Goal: Task Accomplishment & Management: Complete application form

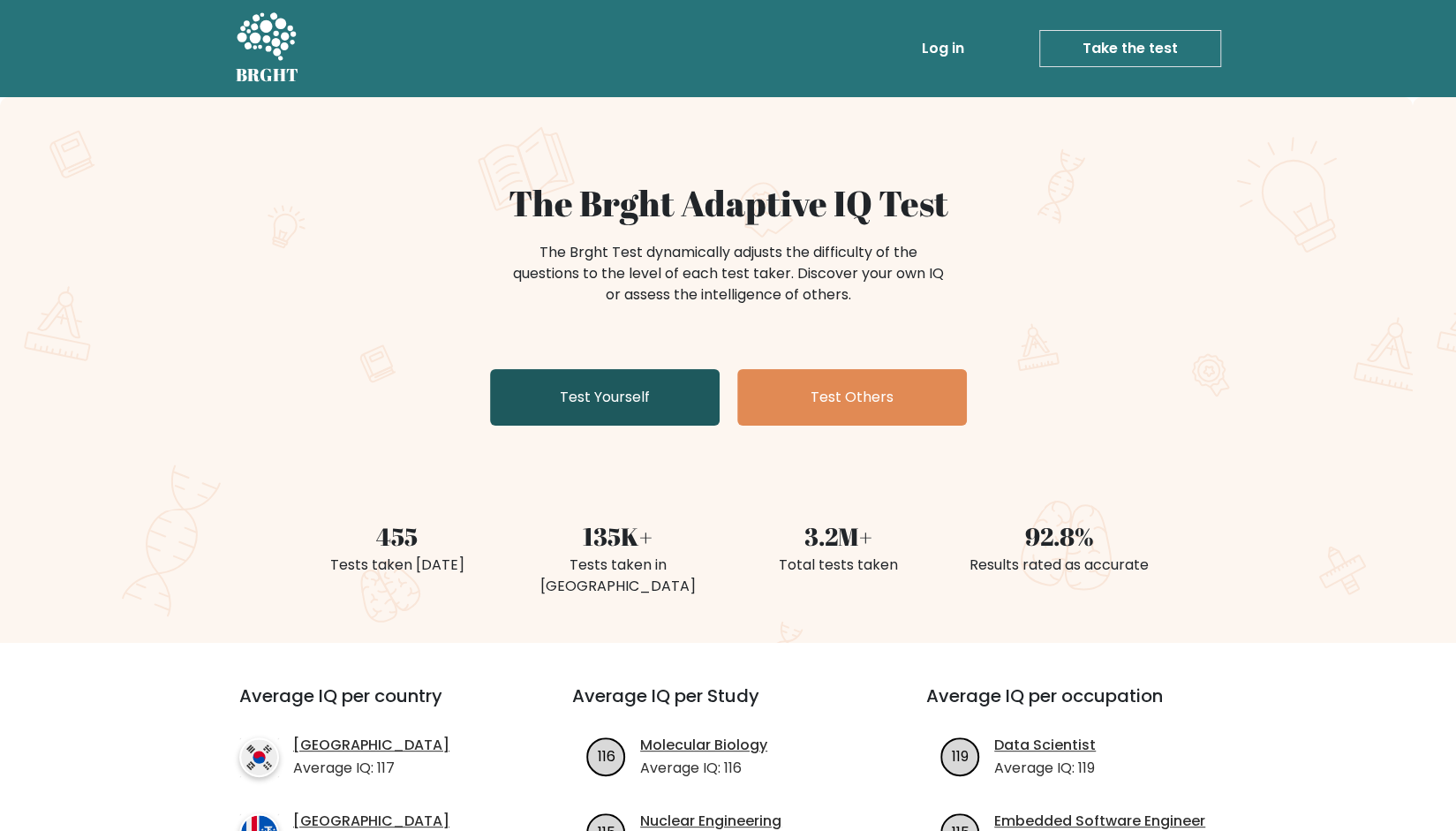
click at [582, 390] on link "Test Yourself" at bounding box center [605, 398] width 230 height 57
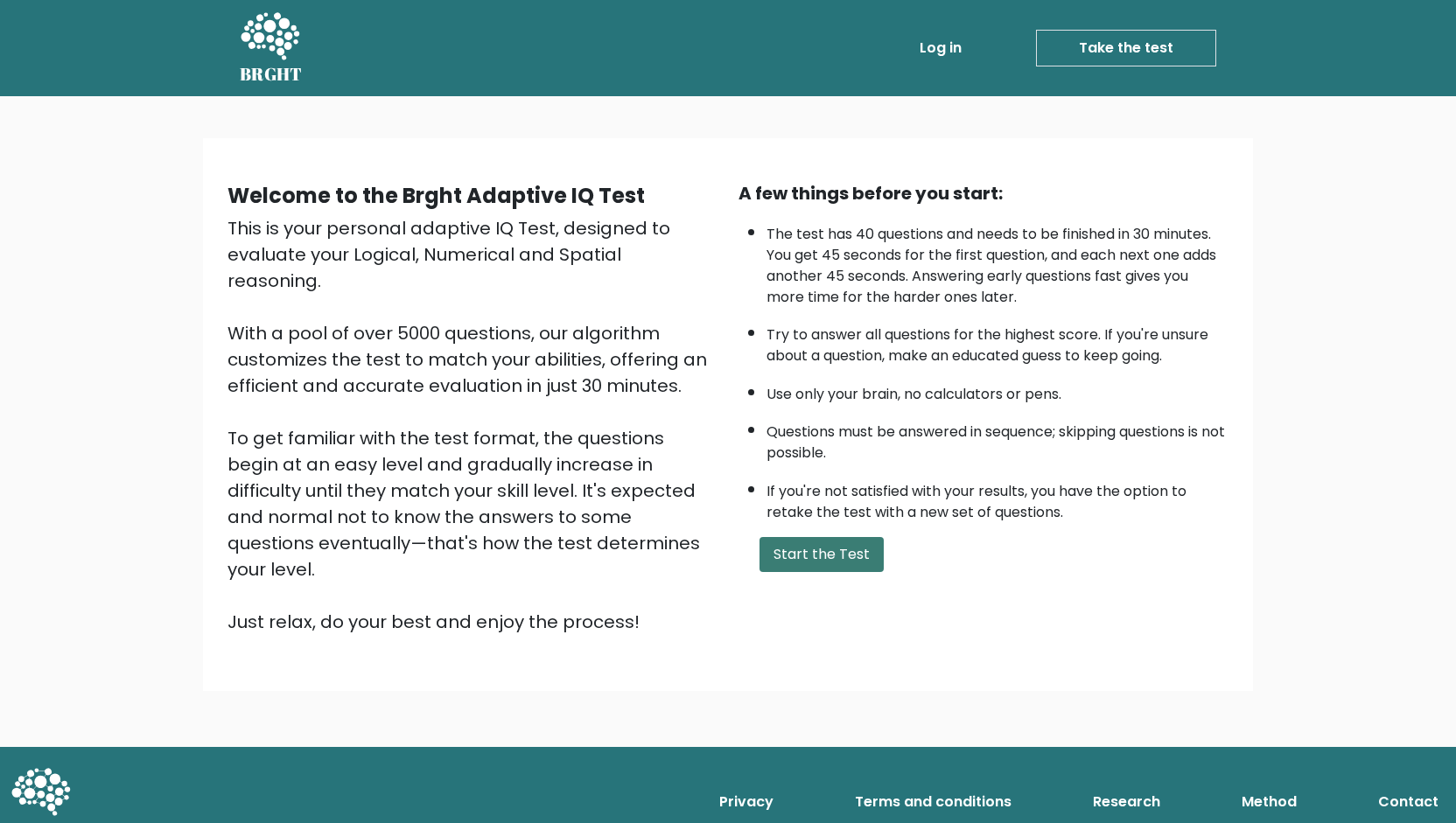
click at [825, 556] on button "Start the Test" at bounding box center [821, 555] width 124 height 35
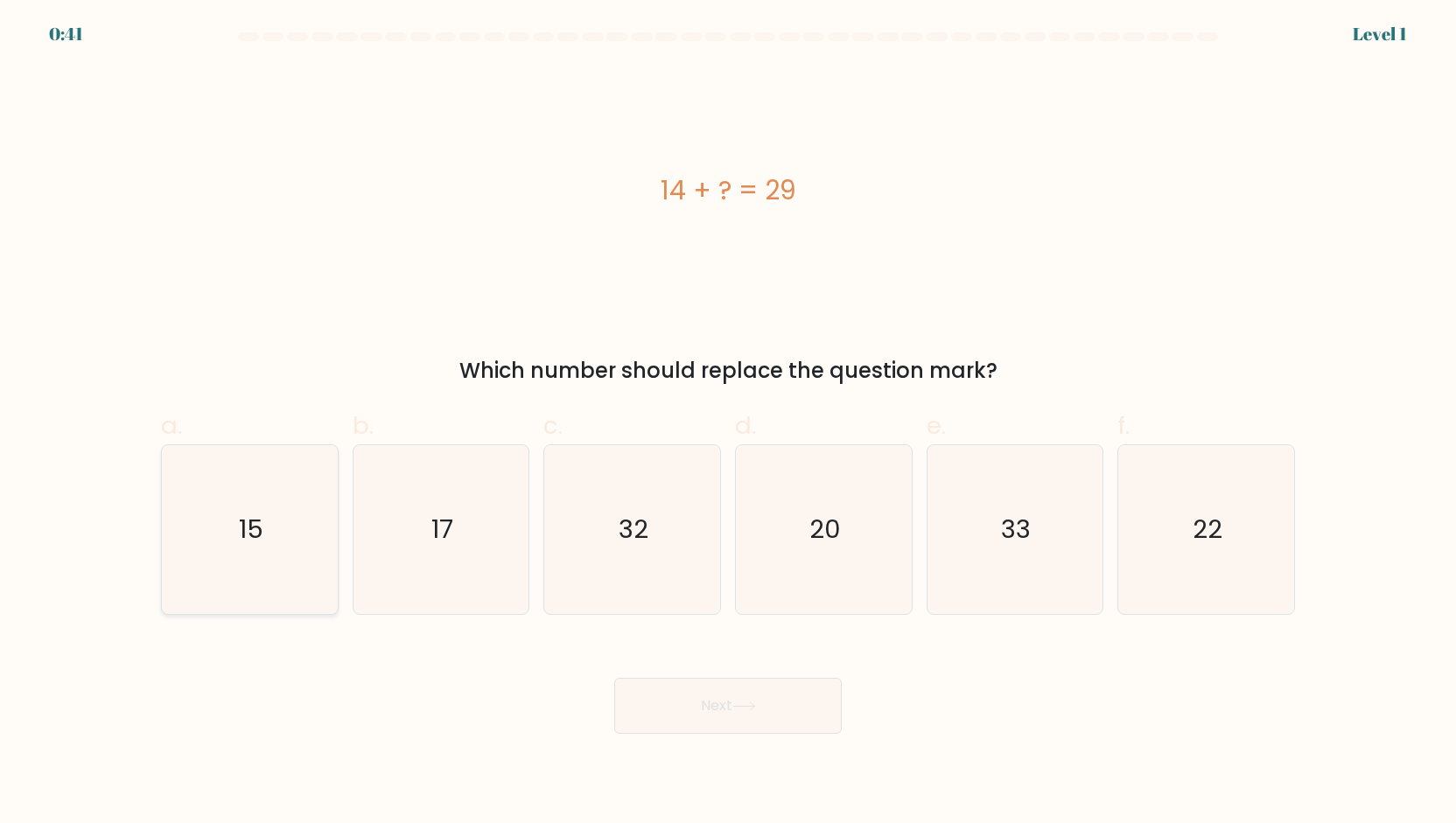
click at [288, 534] on icon "15" at bounding box center [250, 530] width 168 height 168
click at [728, 423] on input "a. 15" at bounding box center [728, 418] width 1 height 12
radio input "true"
click at [738, 705] on icon at bounding box center [743, 707] width 23 height 10
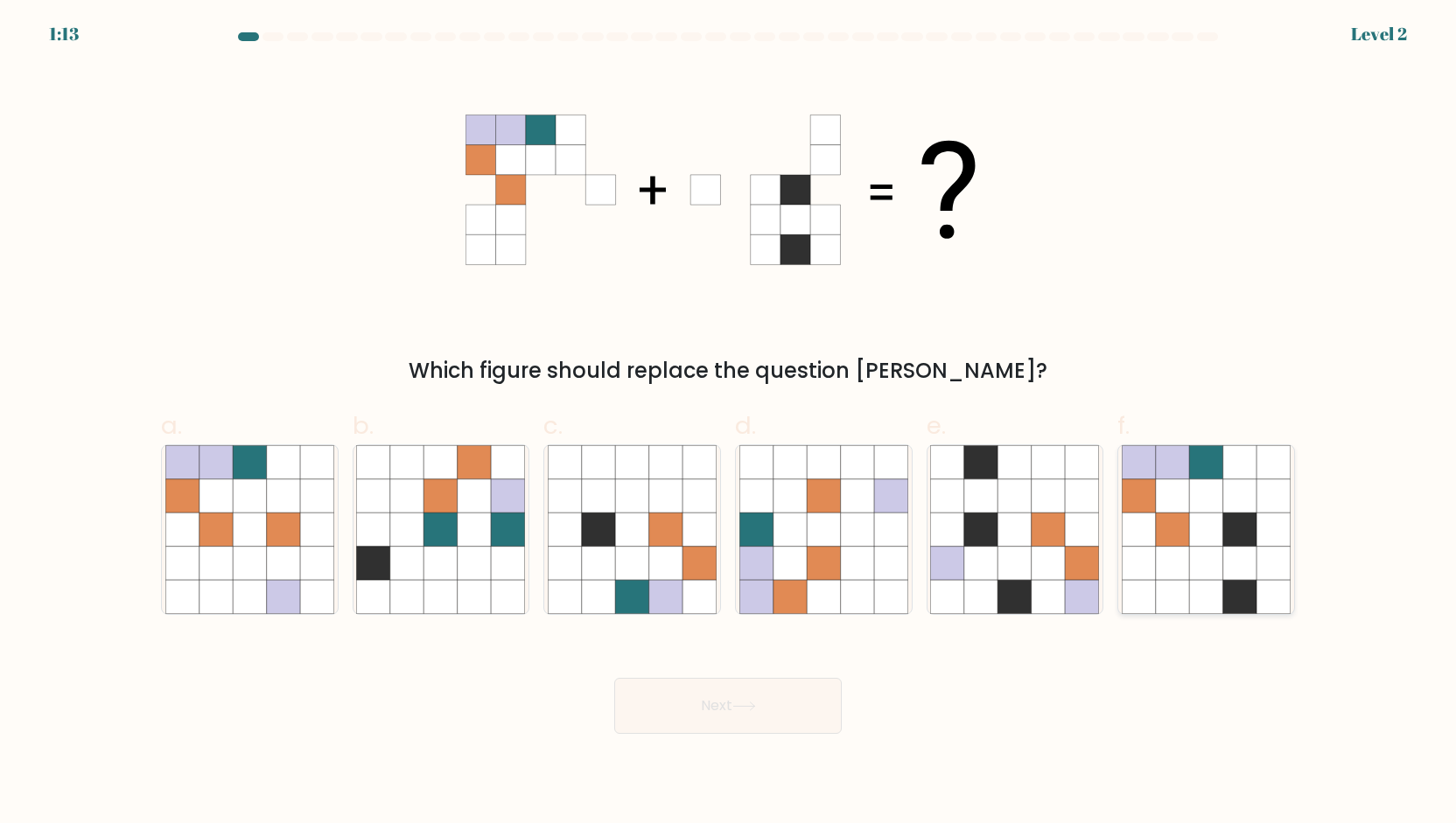
click at [1239, 546] on icon at bounding box center [1239, 563] width 33 height 33
click at [729, 423] on input "f." at bounding box center [728, 418] width 1 height 12
radio input "true"
click at [716, 724] on button "Next" at bounding box center [727, 706] width 228 height 56
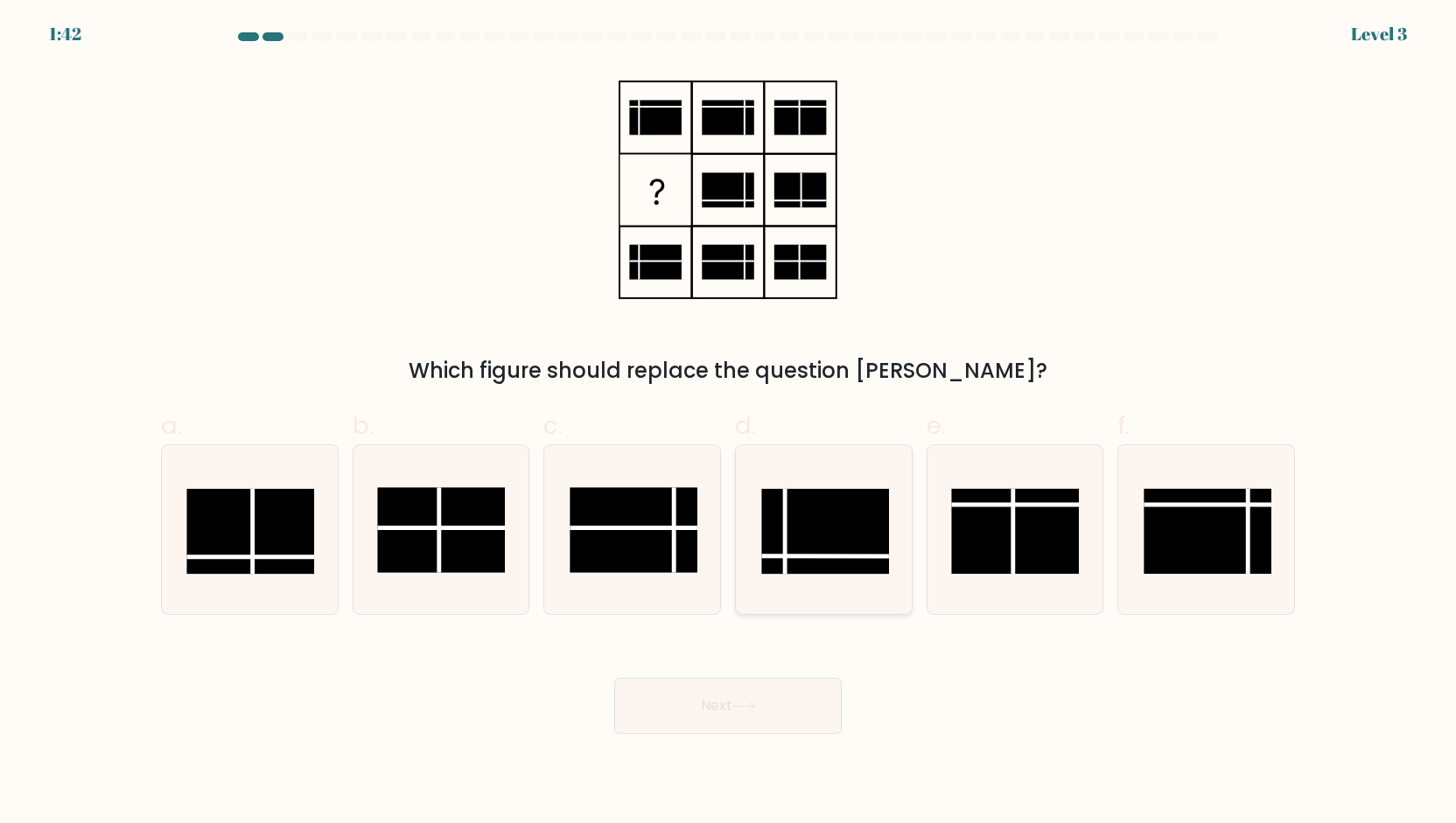
click at [823, 556] on line at bounding box center [824, 556] width 127 height 0
click at [729, 423] on input "d." at bounding box center [728, 418] width 1 height 12
radio input "true"
click at [774, 699] on button "Next" at bounding box center [727, 706] width 228 height 56
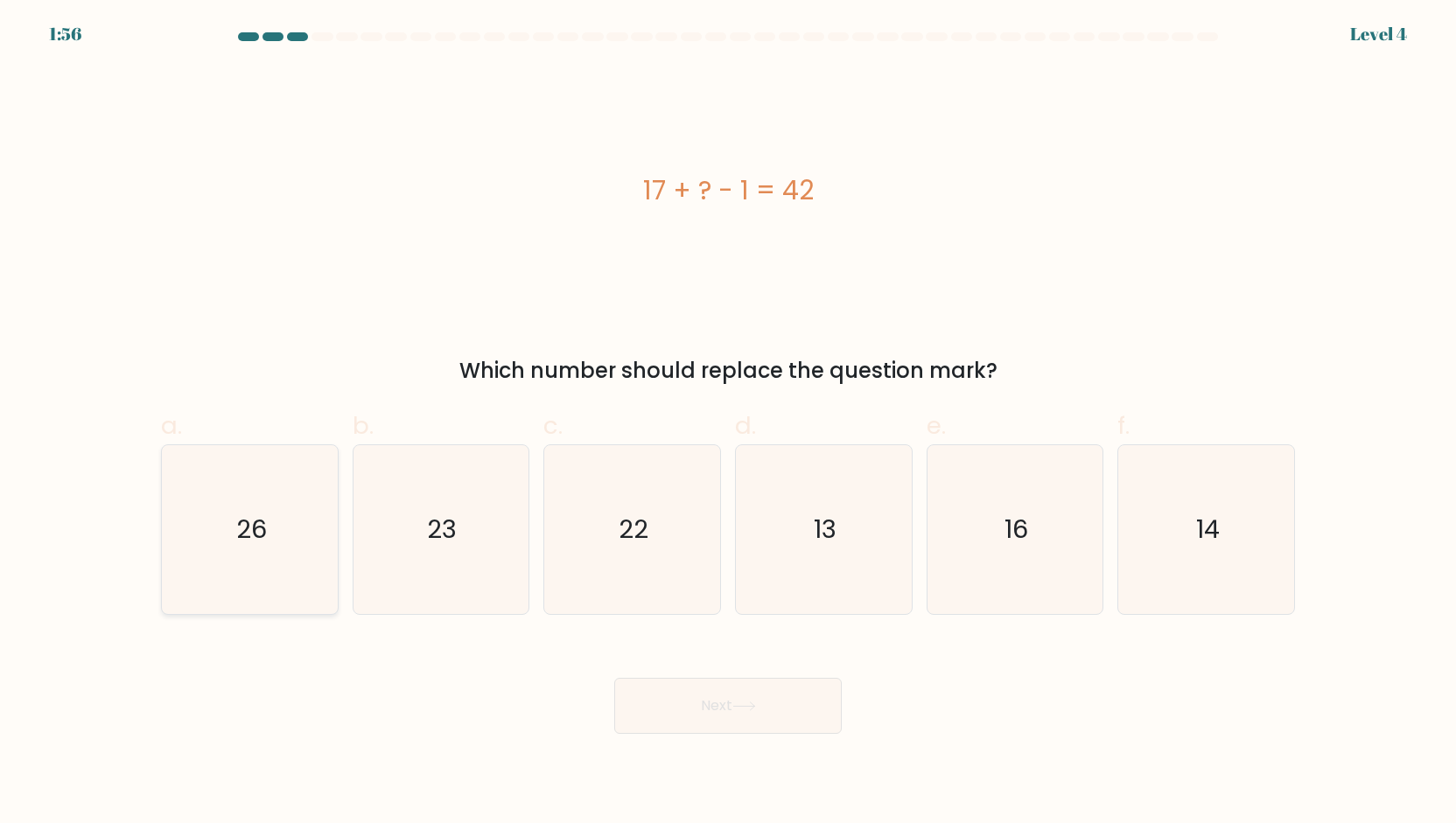
click at [236, 490] on icon "26" at bounding box center [250, 530] width 168 height 168
click at [728, 423] on input "a. 26" at bounding box center [728, 418] width 1 height 12
radio input "true"
click at [694, 727] on button "Next" at bounding box center [727, 706] width 228 height 56
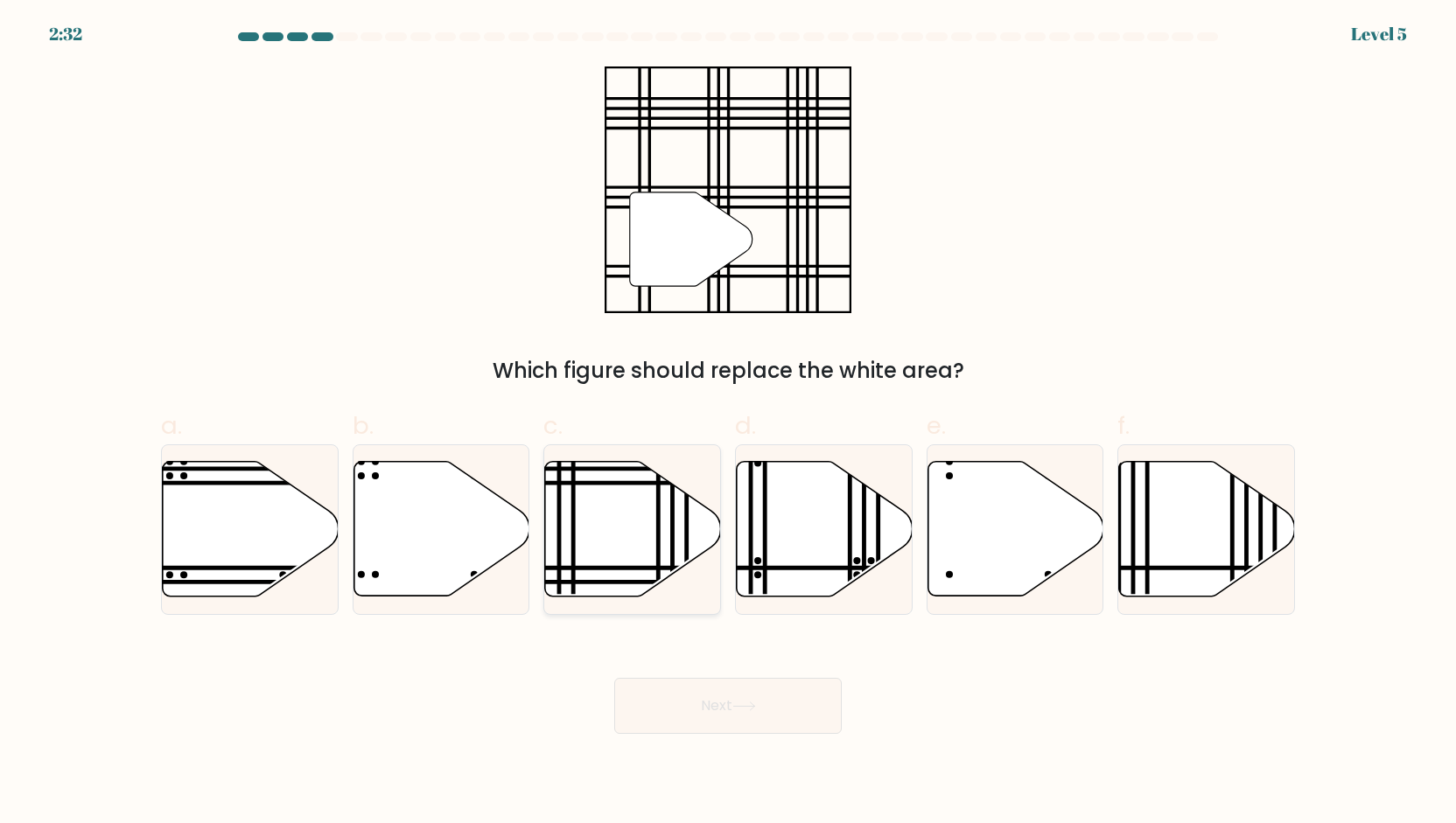
click at [617, 556] on icon at bounding box center [633, 528] width 176 height 135
click at [728, 423] on input "c." at bounding box center [728, 418] width 1 height 12
radio input "true"
click at [724, 692] on button "Next" at bounding box center [727, 706] width 228 height 56
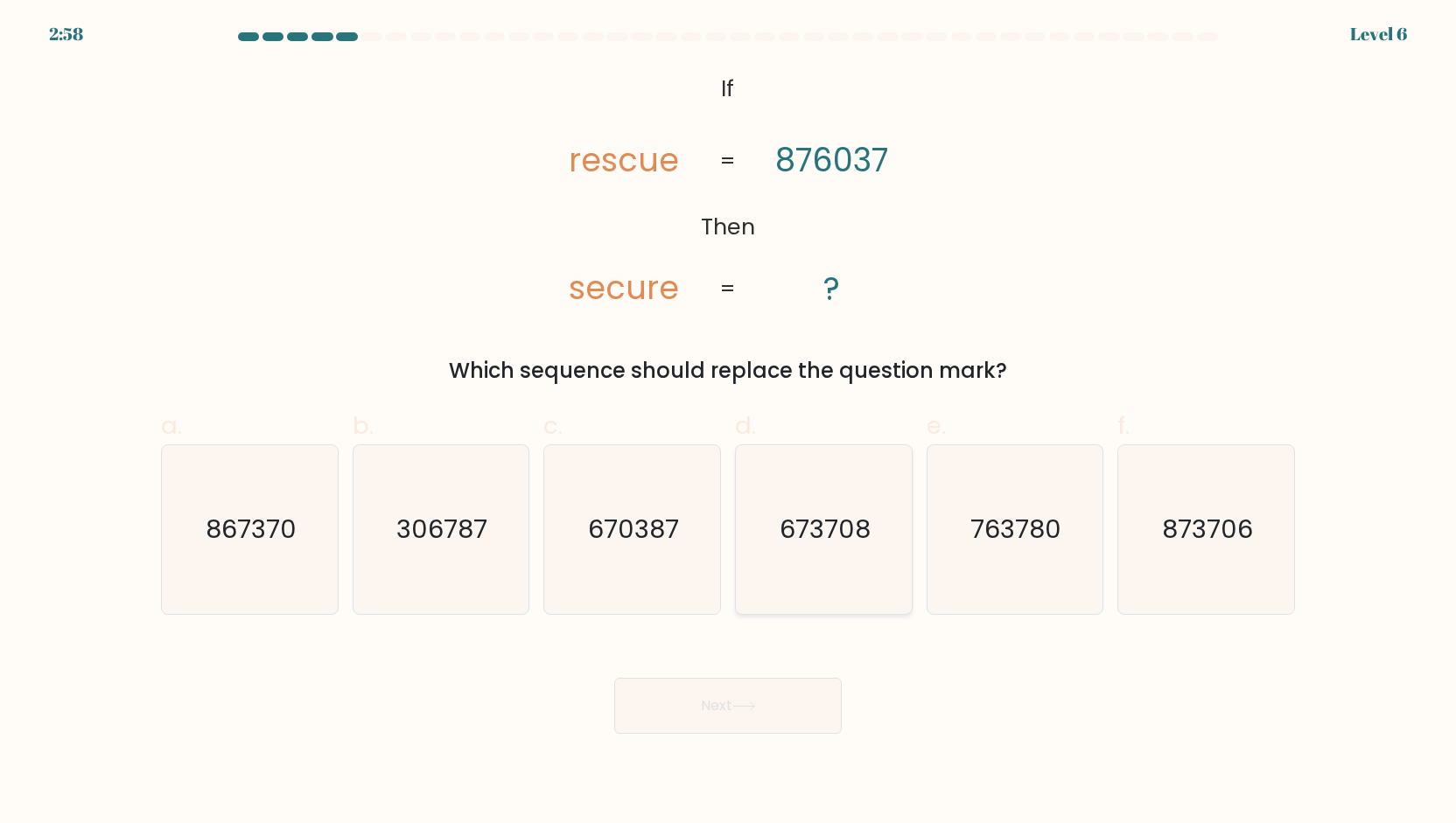
click at [836, 558] on icon "673708" at bounding box center [824, 530] width 168 height 168
click at [729, 423] on input "d. 673708" at bounding box center [728, 418] width 1 height 12
radio input "true"
click at [791, 686] on button "Next" at bounding box center [727, 706] width 228 height 56
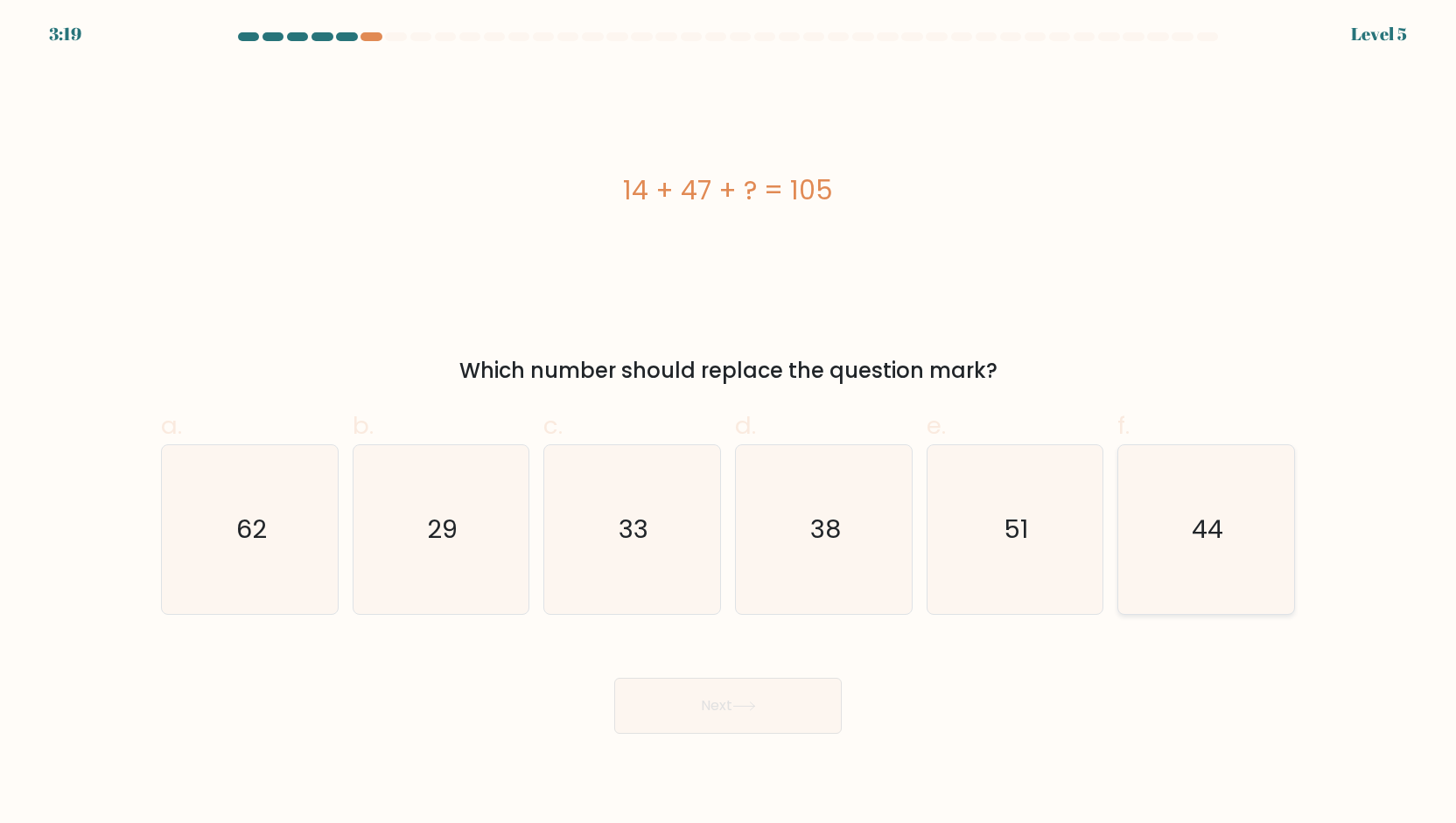
click at [1172, 526] on icon "44" at bounding box center [1206, 530] width 168 height 168
click at [729, 423] on input "f. 44" at bounding box center [728, 418] width 1 height 12
radio input "true"
click at [678, 702] on button "Next" at bounding box center [727, 706] width 228 height 56
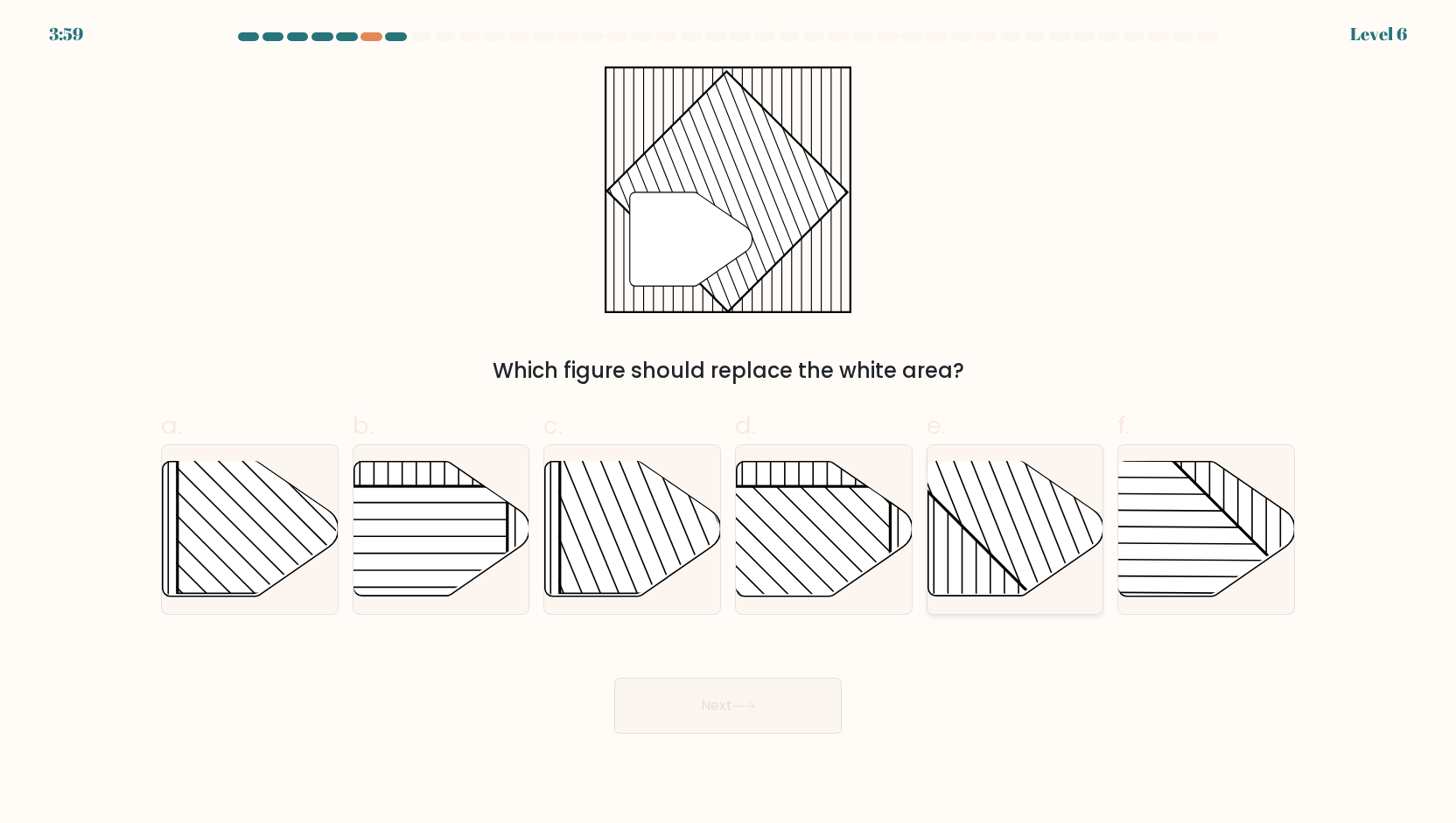
click at [1027, 540] on rect at bounding box center [1068, 460] width 345 height 345
click at [729, 423] on input "e." at bounding box center [728, 418] width 1 height 12
radio input "true"
click at [723, 701] on button "Next" at bounding box center [727, 706] width 228 height 56
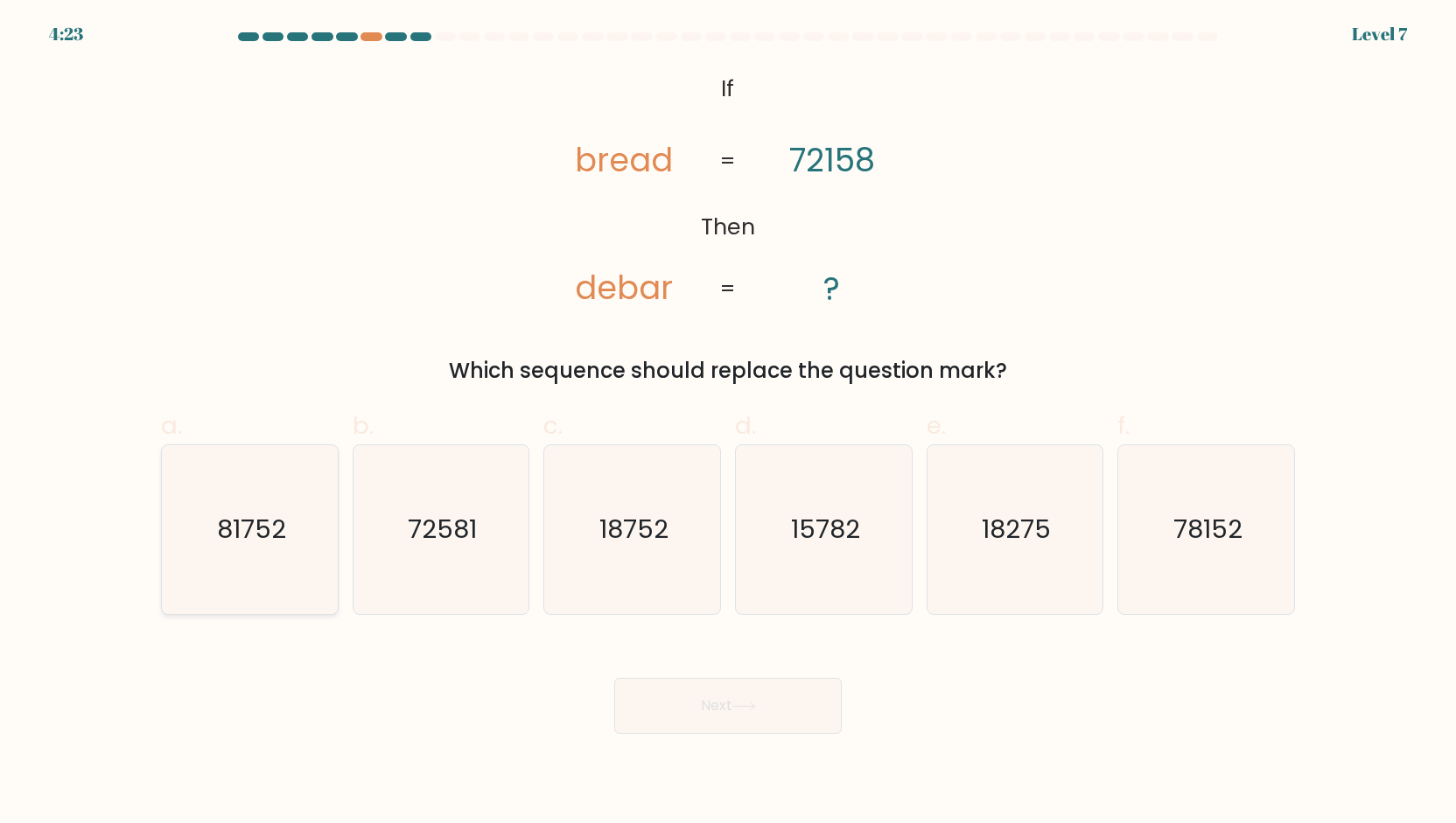
click at [281, 584] on icon "81752" at bounding box center [250, 530] width 168 height 168
click at [728, 423] on input "a. 81752" at bounding box center [728, 418] width 1 height 12
radio input "true"
click at [728, 692] on button "Next" at bounding box center [727, 706] width 228 height 56
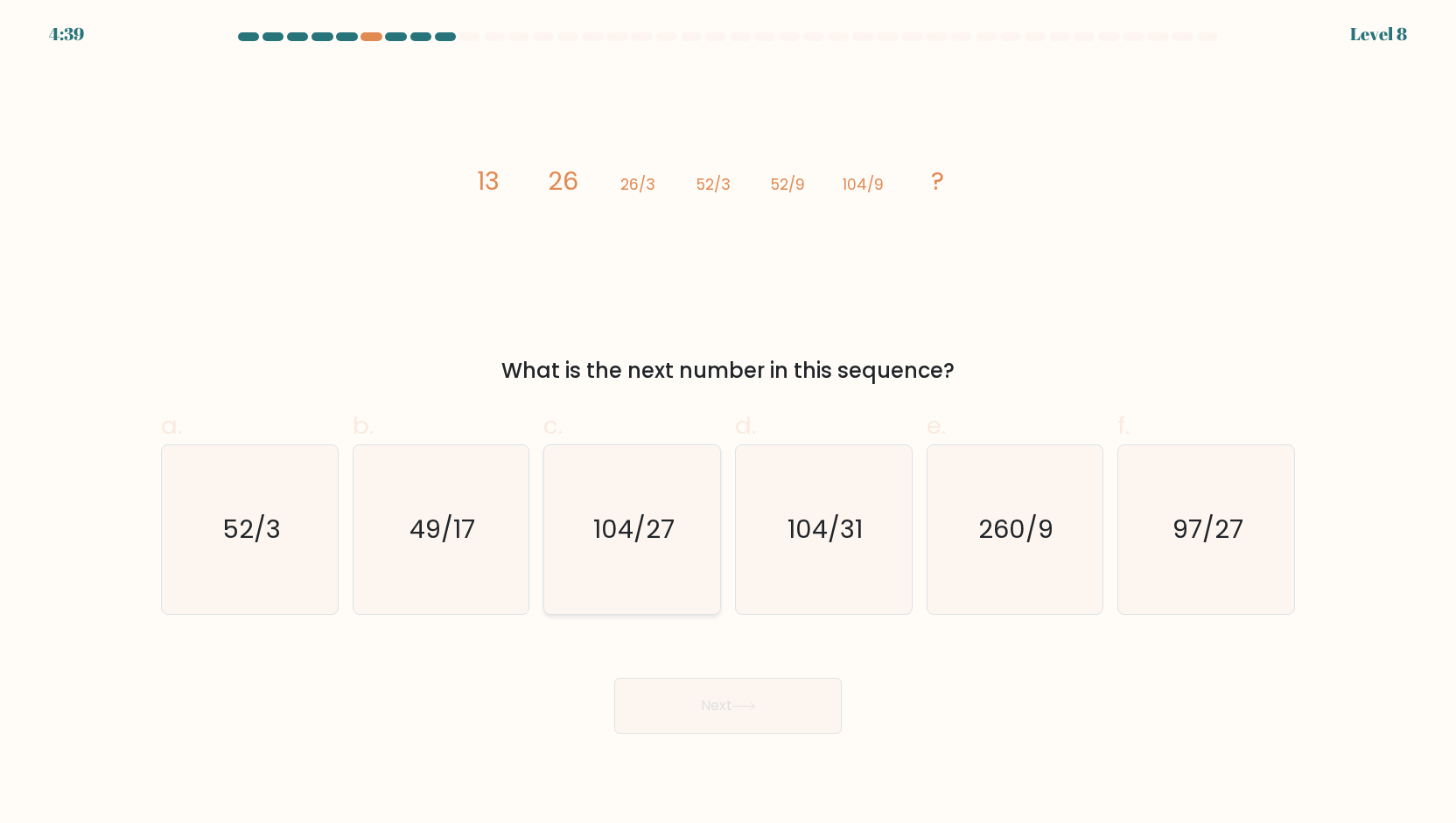
click at [604, 599] on icon "104/27" at bounding box center [632, 530] width 168 height 168
click at [728, 423] on input "c. 104/27" at bounding box center [728, 418] width 1 height 12
radio input "true"
click at [709, 705] on button "Next" at bounding box center [727, 706] width 228 height 56
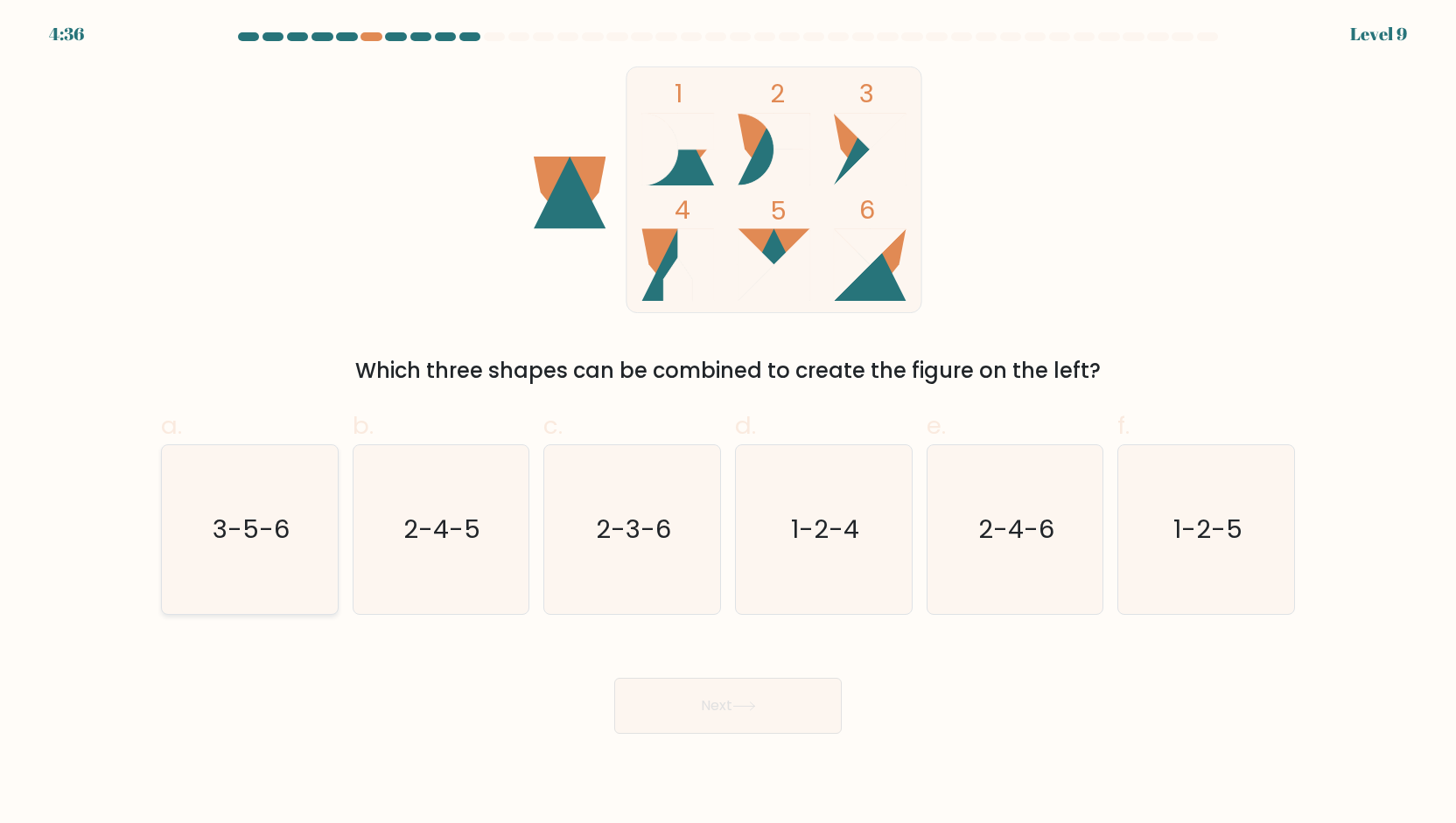
click at [259, 542] on text "3-5-6" at bounding box center [252, 530] width 77 height 35
click at [728, 423] on input "a. 3-5-6" at bounding box center [728, 418] width 1 height 12
radio input "true"
click at [790, 714] on button "Next" at bounding box center [727, 706] width 228 height 56
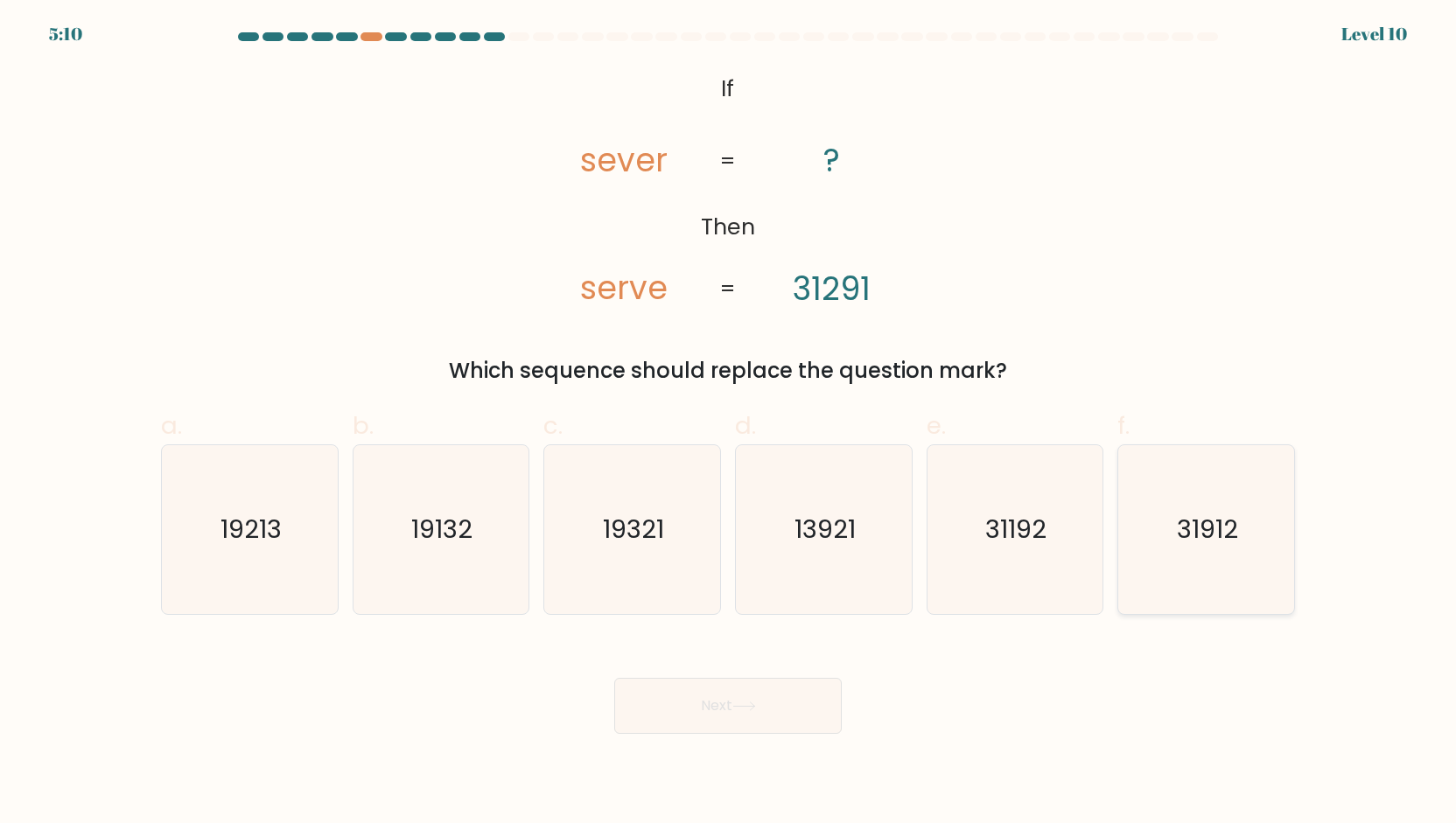
click at [1214, 522] on text "31912" at bounding box center [1207, 530] width 61 height 35
click at [729, 423] on input "f. 31912" at bounding box center [728, 418] width 1 height 12
radio input "true"
click at [701, 699] on button "Next" at bounding box center [727, 706] width 228 height 56
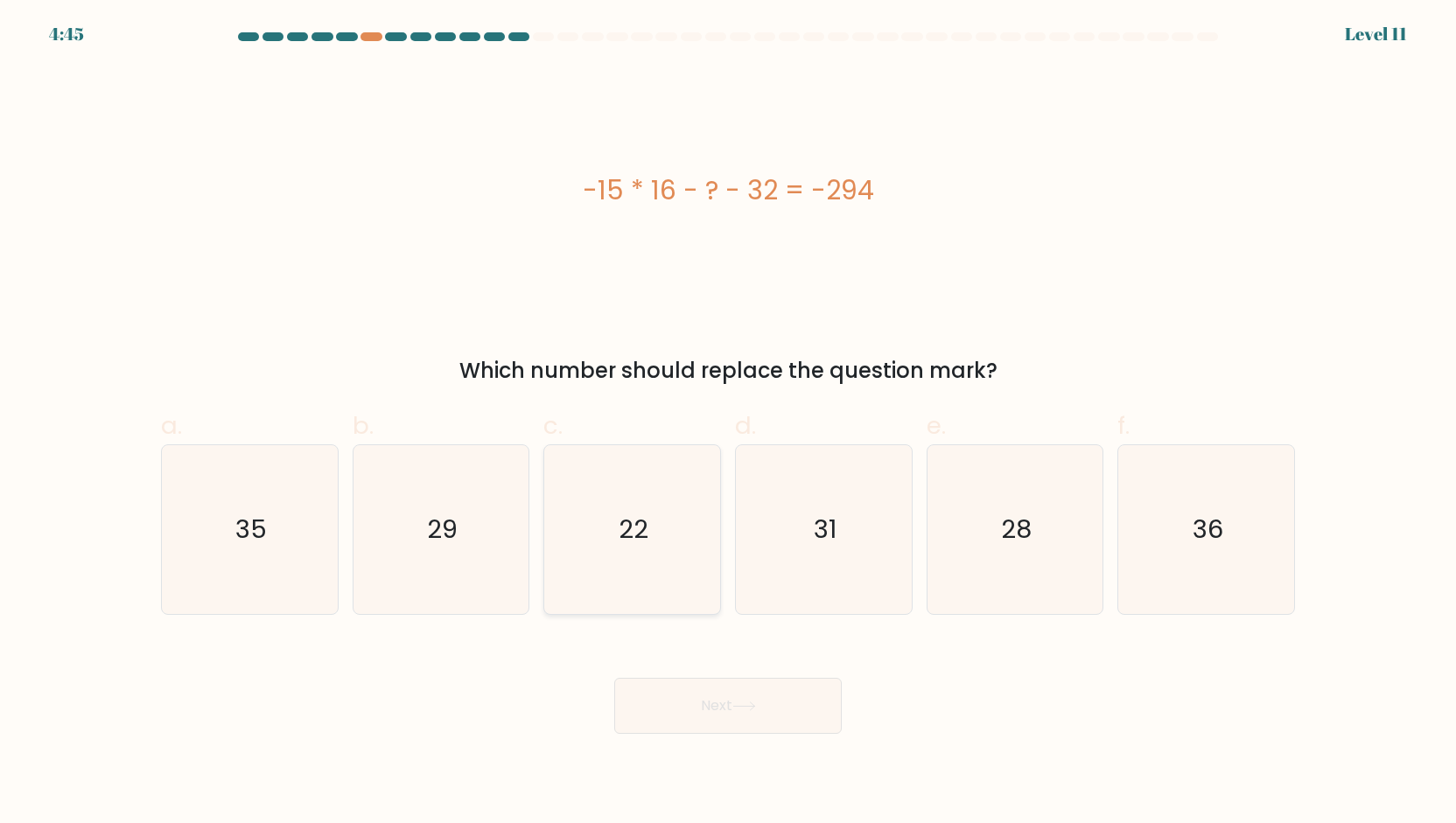
click at [657, 575] on icon "22" at bounding box center [632, 530] width 168 height 168
click at [728, 423] on input "c. 22" at bounding box center [728, 418] width 1 height 12
radio input "true"
click at [713, 722] on button "Next" at bounding box center [727, 706] width 228 height 56
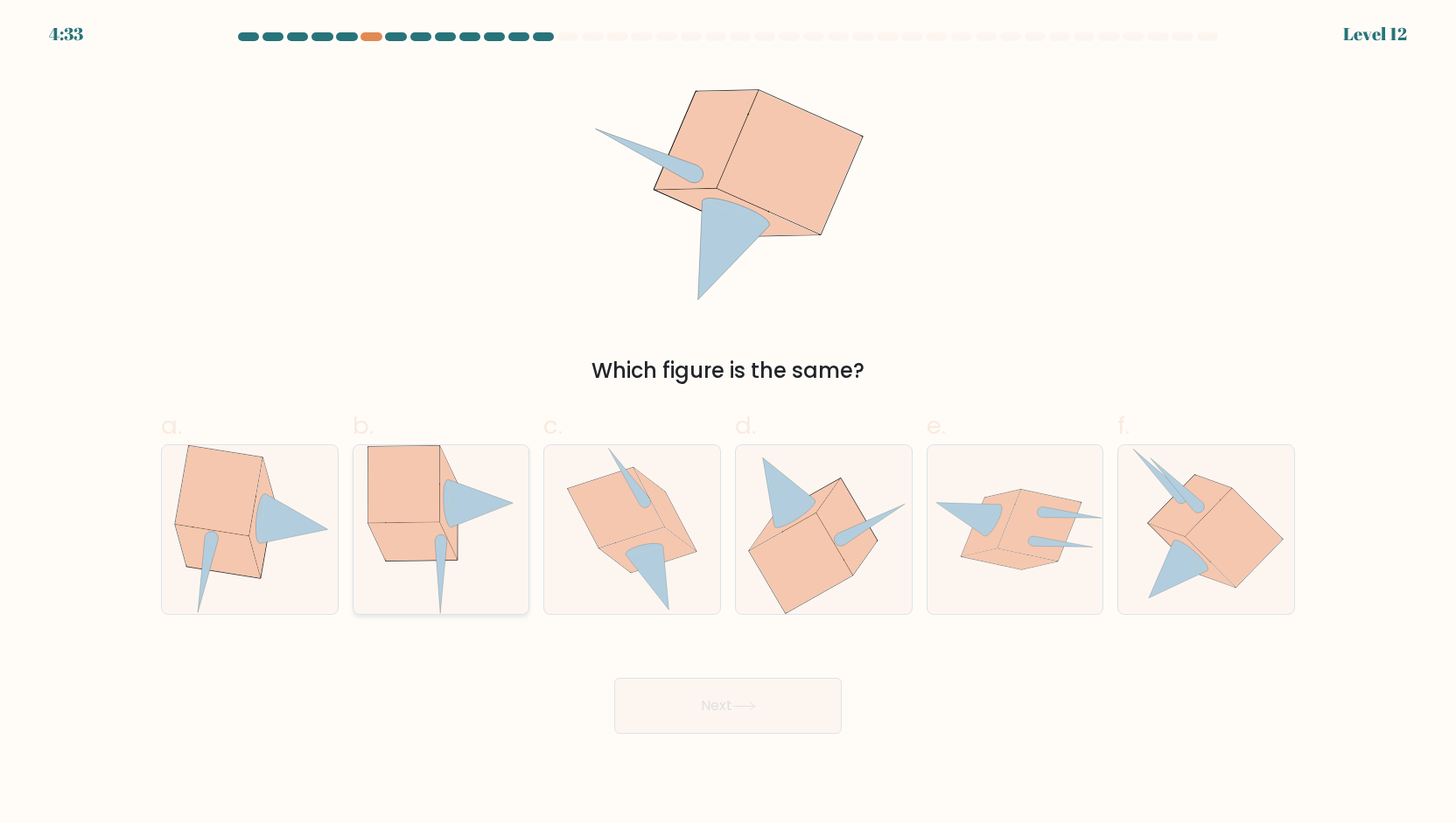
click at [406, 550] on icon at bounding box center [412, 542] width 89 height 39
click at [728, 423] on input "b." at bounding box center [728, 418] width 1 height 12
radio input "true"
click at [742, 697] on button "Next" at bounding box center [727, 706] width 228 height 56
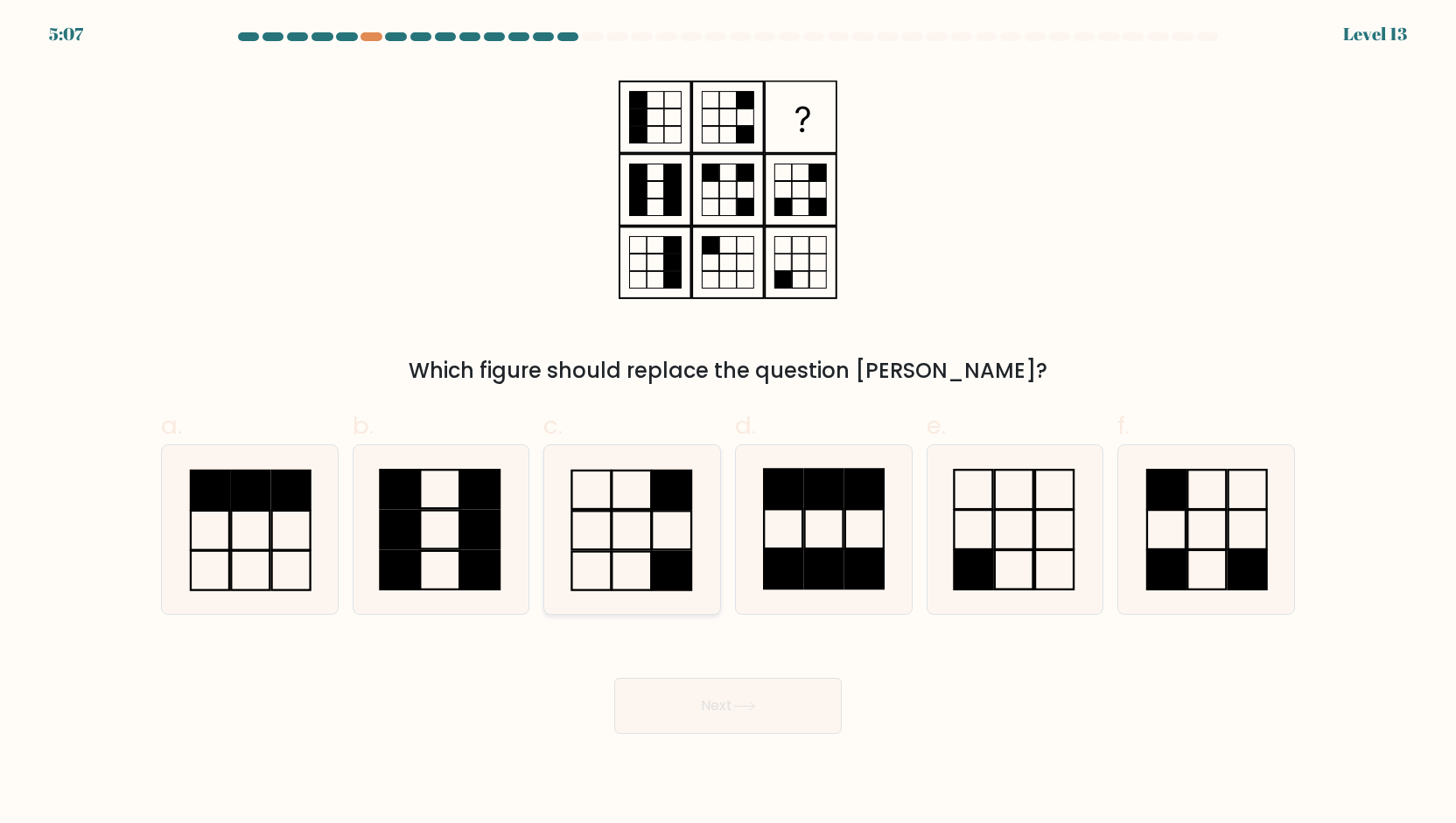
click at [613, 545] on icon at bounding box center [632, 530] width 168 height 168
click at [728, 423] on input "c." at bounding box center [728, 418] width 1 height 12
radio input "true"
click at [754, 706] on icon at bounding box center [743, 707] width 21 height 8
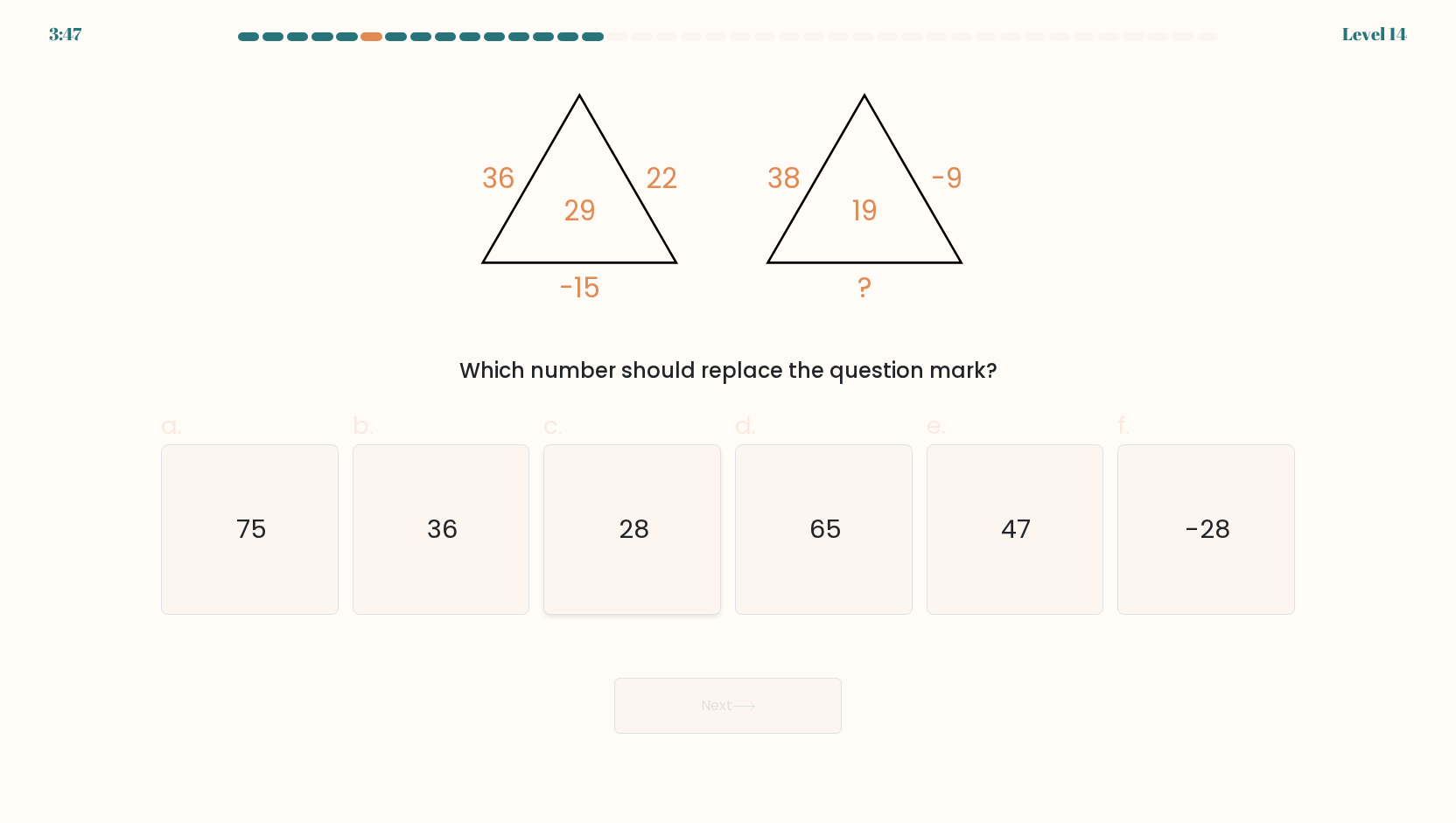
click at [617, 552] on icon "28" at bounding box center [632, 530] width 168 height 168
click at [728, 423] on input "c. 28" at bounding box center [728, 418] width 1 height 12
radio input "true"
click at [719, 708] on button "Next" at bounding box center [727, 706] width 228 height 56
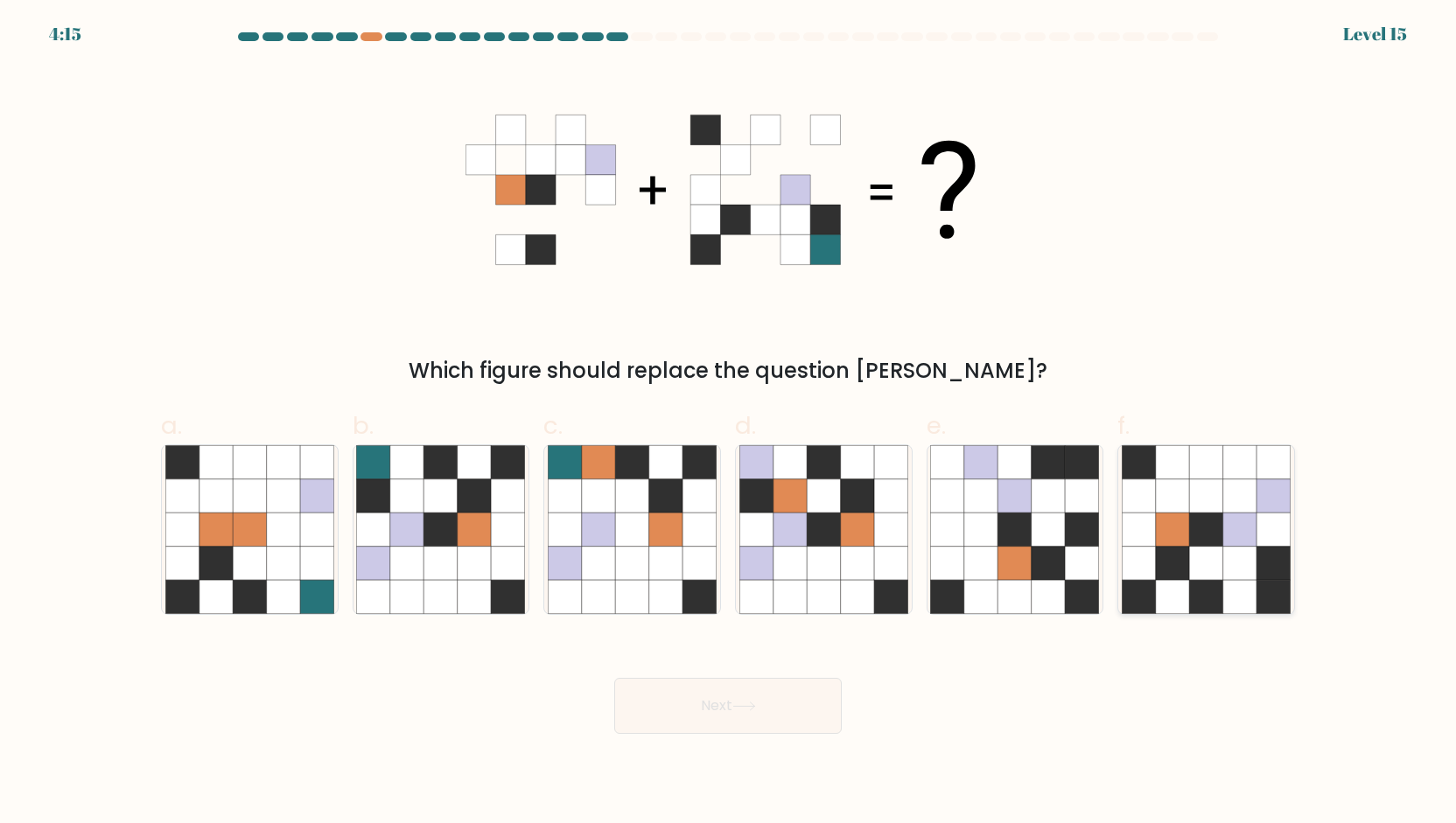
click at [1198, 554] on icon at bounding box center [1205, 563] width 33 height 33
click at [729, 423] on input "f." at bounding box center [728, 418] width 1 height 12
radio input "true"
click at [725, 695] on button "Next" at bounding box center [727, 706] width 228 height 56
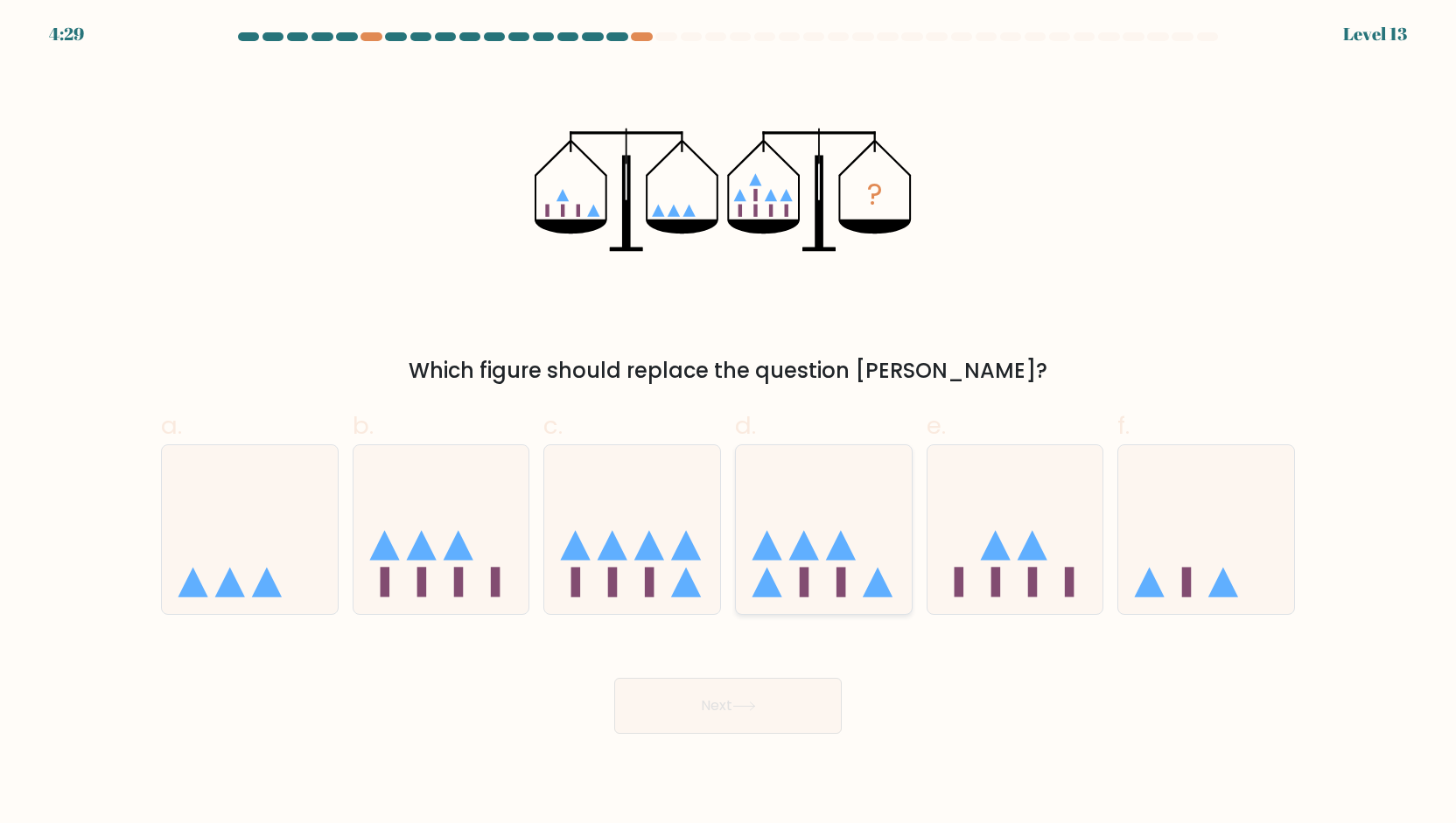
click at [847, 477] on icon at bounding box center [824, 530] width 176 height 145
click at [729, 423] on input "d." at bounding box center [728, 418] width 1 height 12
radio input "true"
click at [750, 700] on button "Next" at bounding box center [727, 706] width 228 height 56
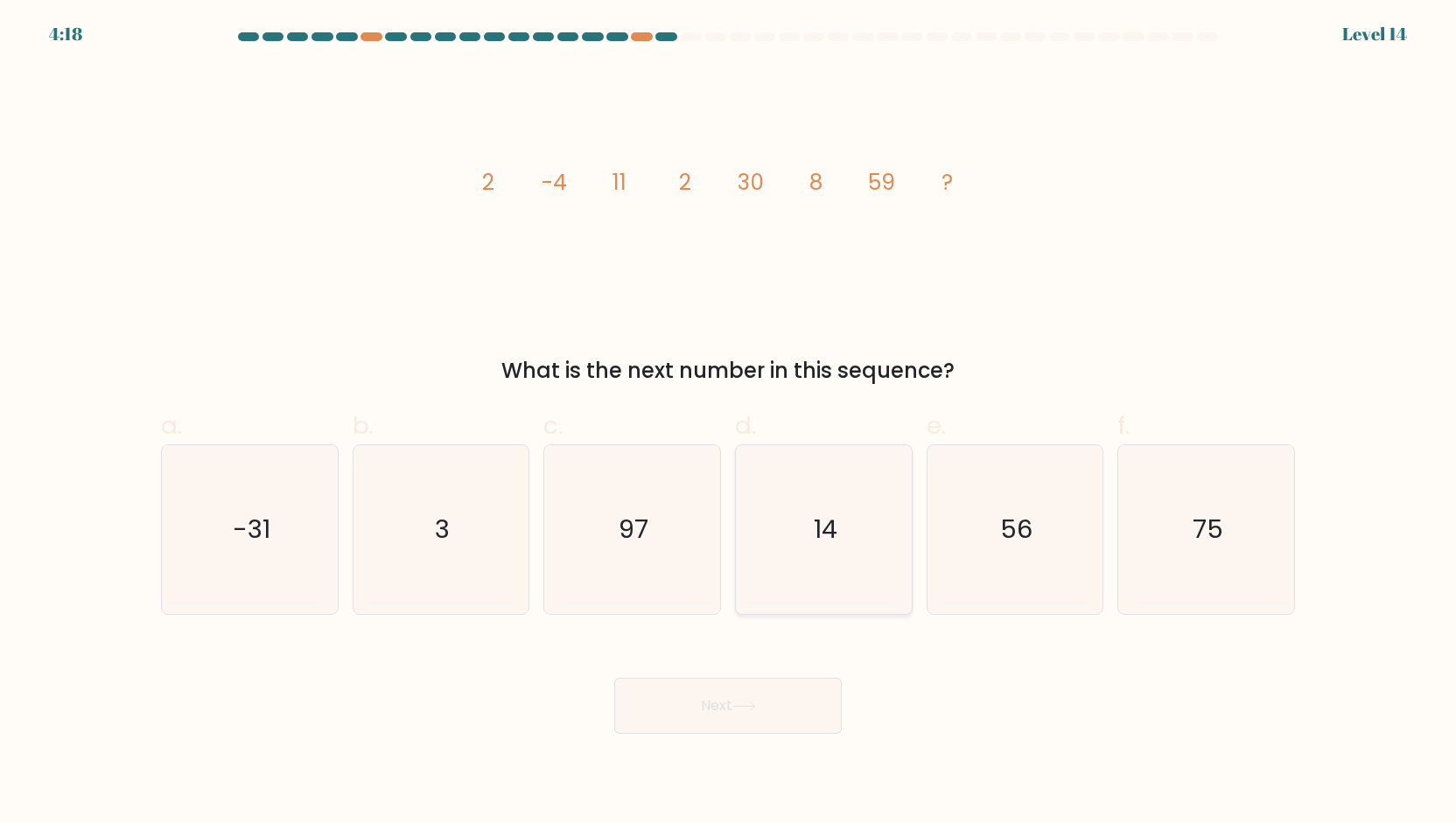
click at [798, 547] on icon "14" at bounding box center [824, 530] width 168 height 168
click at [729, 423] on input "d. 14" at bounding box center [728, 418] width 1 height 12
radio input "true"
click at [729, 730] on button "Next" at bounding box center [727, 706] width 228 height 56
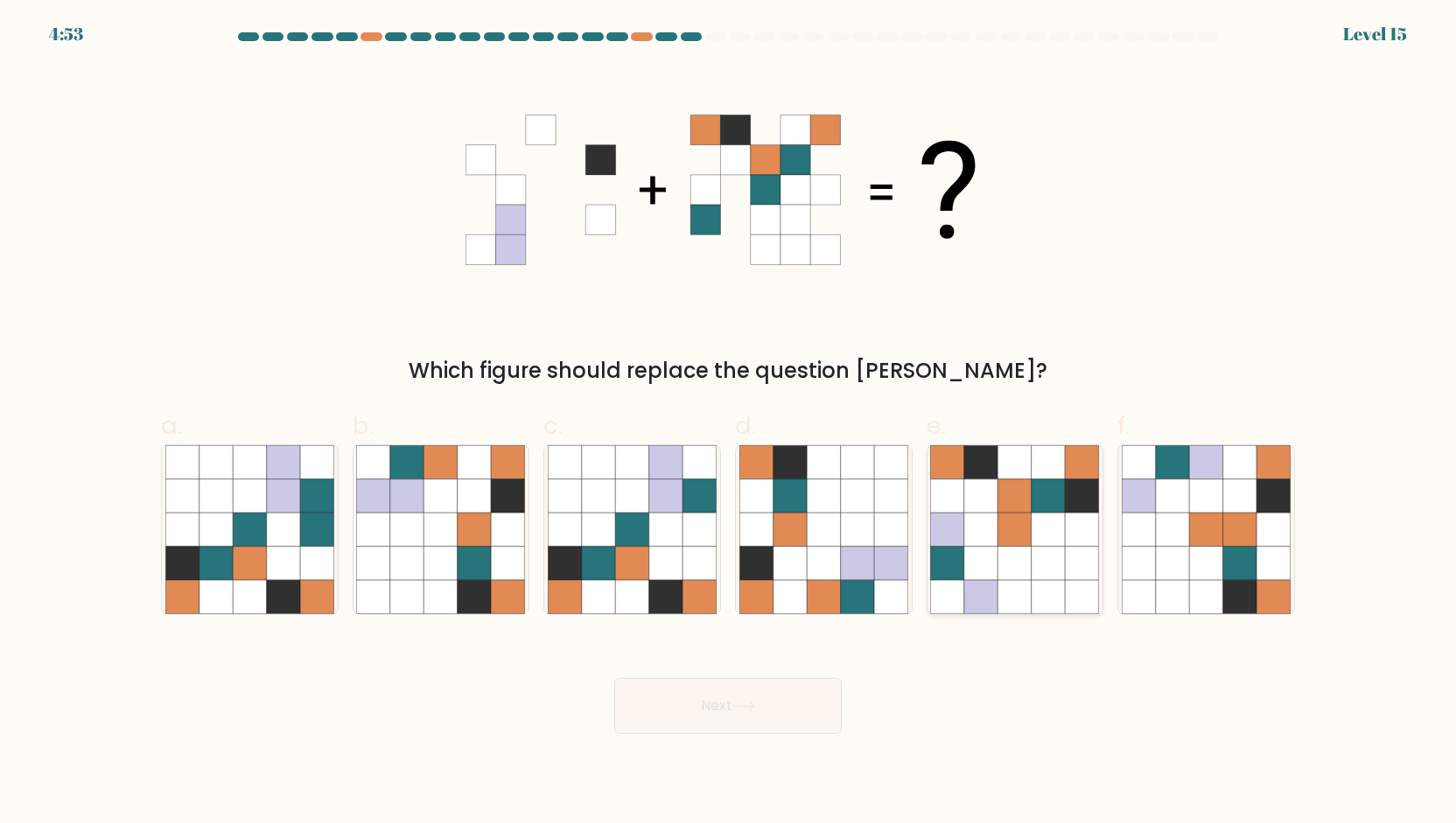
click at [1057, 552] on icon at bounding box center [1048, 563] width 33 height 33
click at [729, 423] on input "e." at bounding box center [728, 418] width 1 height 12
radio input "true"
click at [707, 716] on button "Next" at bounding box center [727, 706] width 228 height 56
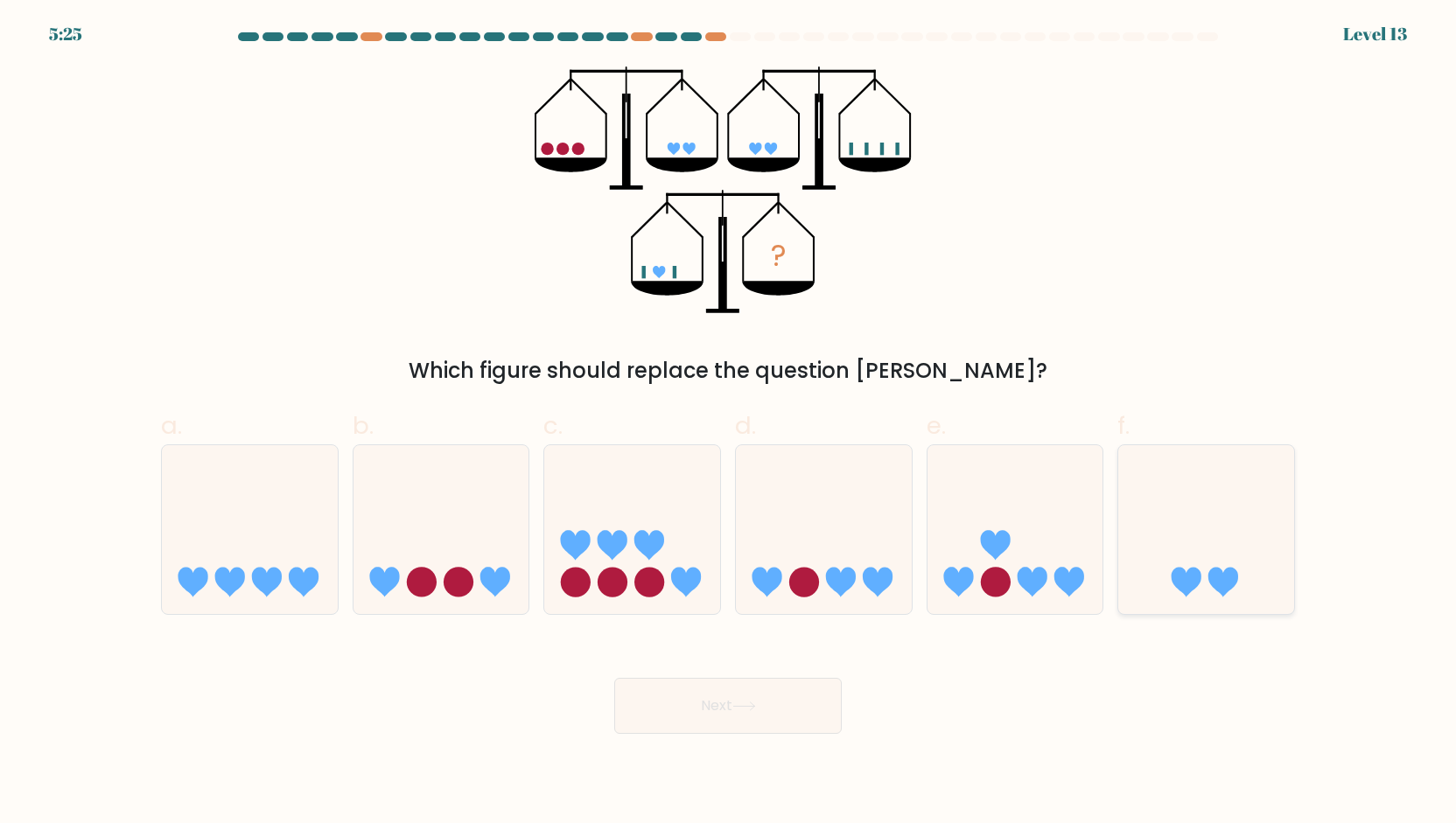
click at [1158, 530] on icon at bounding box center [1206, 530] width 176 height 145
click at [729, 423] on input "f." at bounding box center [728, 418] width 1 height 12
radio input "true"
click at [727, 694] on button "Next" at bounding box center [727, 706] width 228 height 56
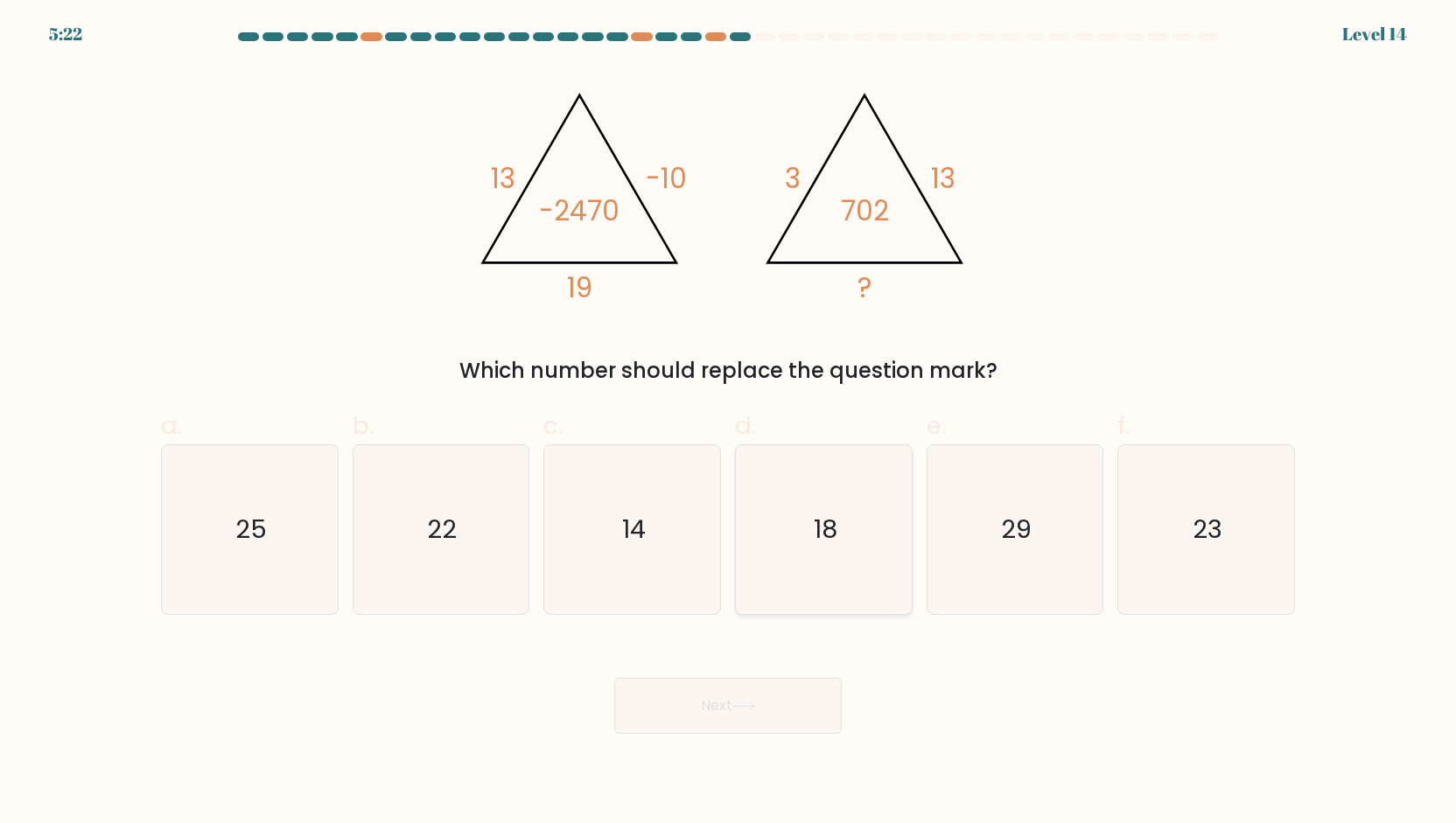
click at [843, 552] on icon "18" at bounding box center [824, 530] width 168 height 168
click at [729, 423] on input "d. 18" at bounding box center [728, 418] width 1 height 12
radio input "true"
click at [754, 697] on button "Next" at bounding box center [727, 706] width 228 height 56
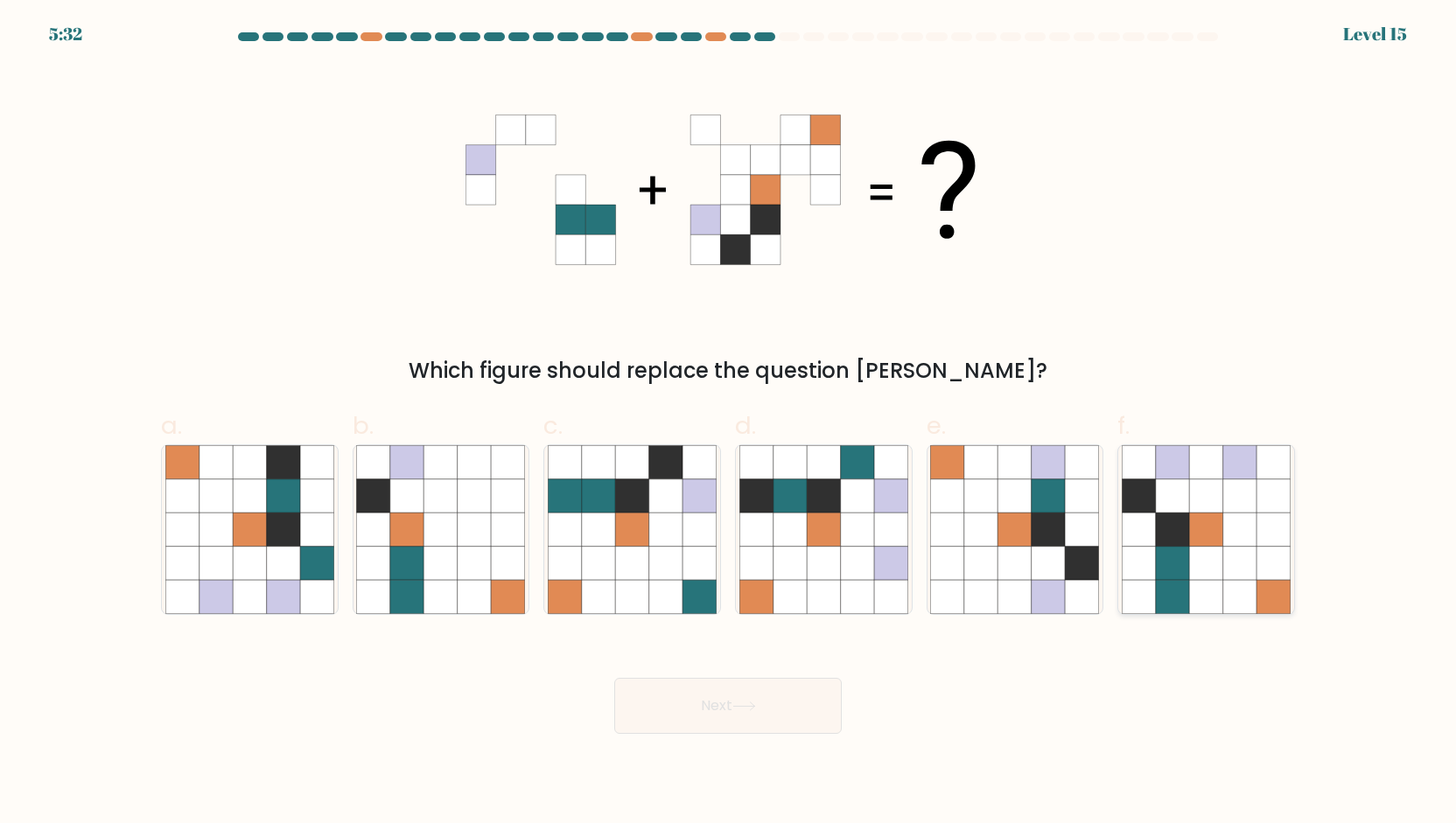
click at [1200, 542] on icon at bounding box center [1205, 530] width 33 height 33
click at [729, 423] on input "f." at bounding box center [728, 418] width 1 height 12
radio input "true"
click at [693, 706] on button "Next" at bounding box center [727, 706] width 228 height 56
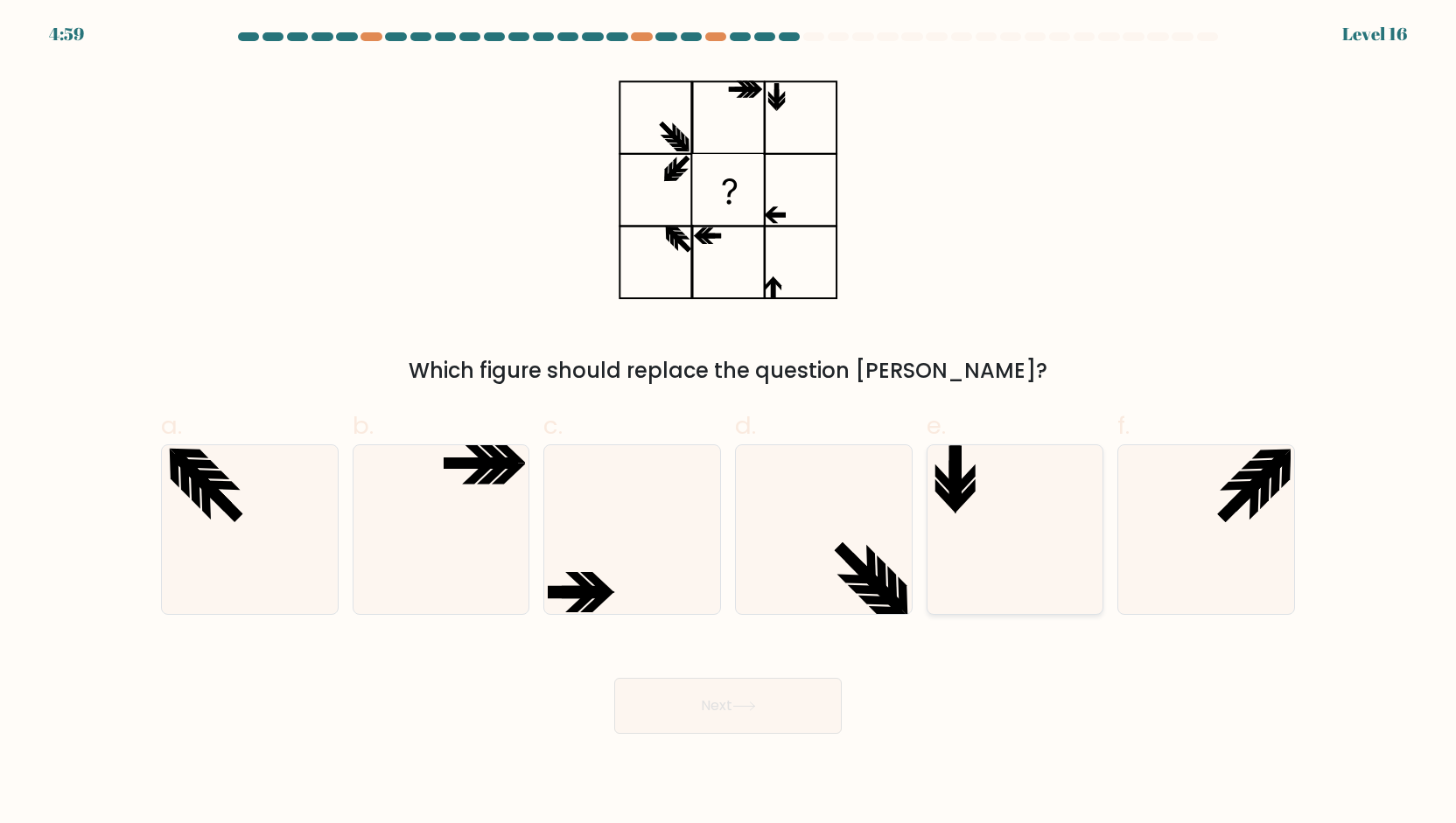
click at [1002, 550] on icon at bounding box center [1015, 530] width 168 height 168
click at [729, 423] on input "e." at bounding box center [728, 418] width 1 height 12
radio input "true"
click at [791, 698] on button "Next" at bounding box center [727, 706] width 228 height 56
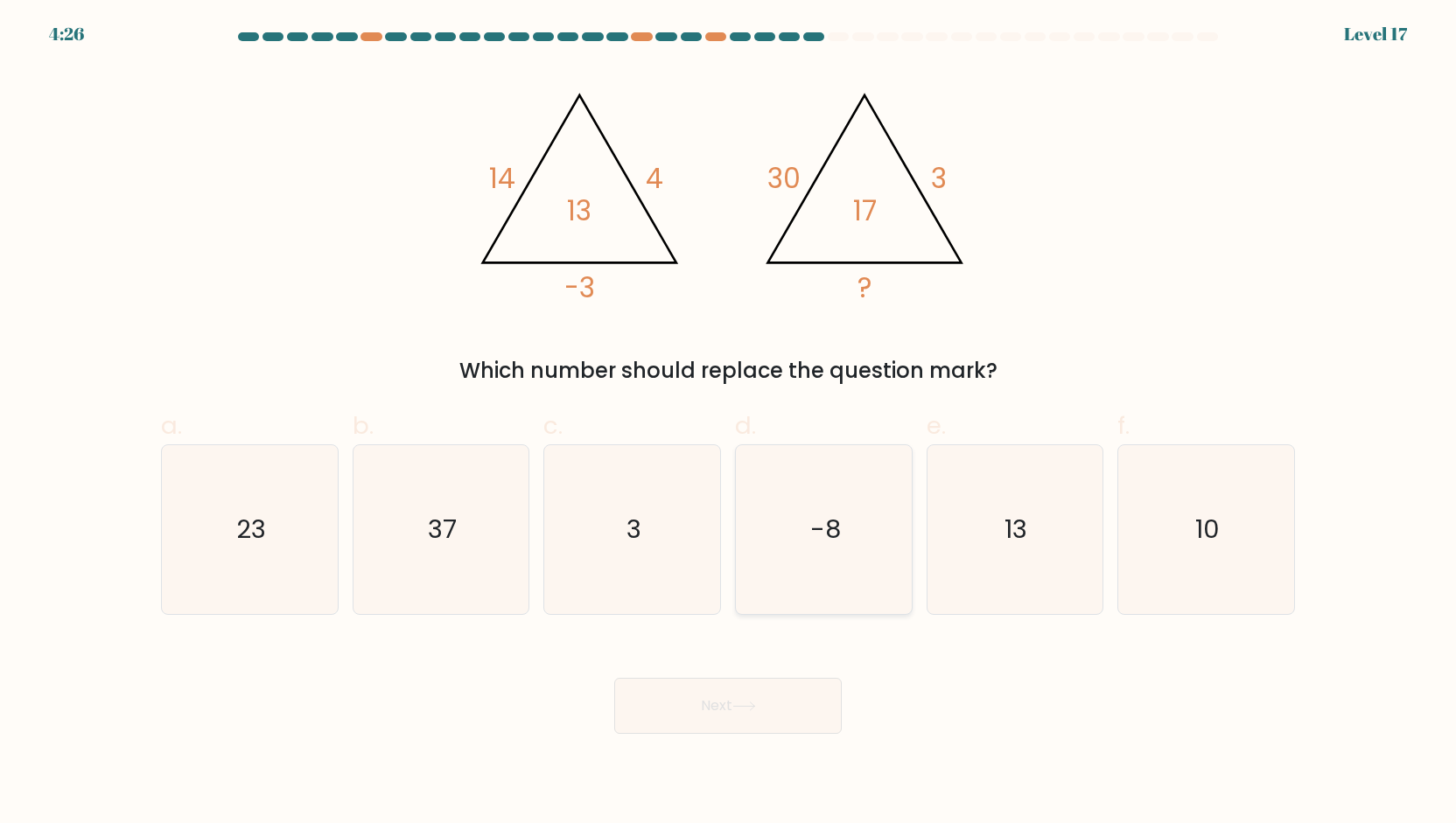
click at [789, 531] on icon "-8" at bounding box center [824, 530] width 168 height 168
click at [729, 423] on input "d. -8" at bounding box center [728, 418] width 1 height 12
radio input "true"
click at [754, 710] on icon at bounding box center [743, 707] width 21 height 8
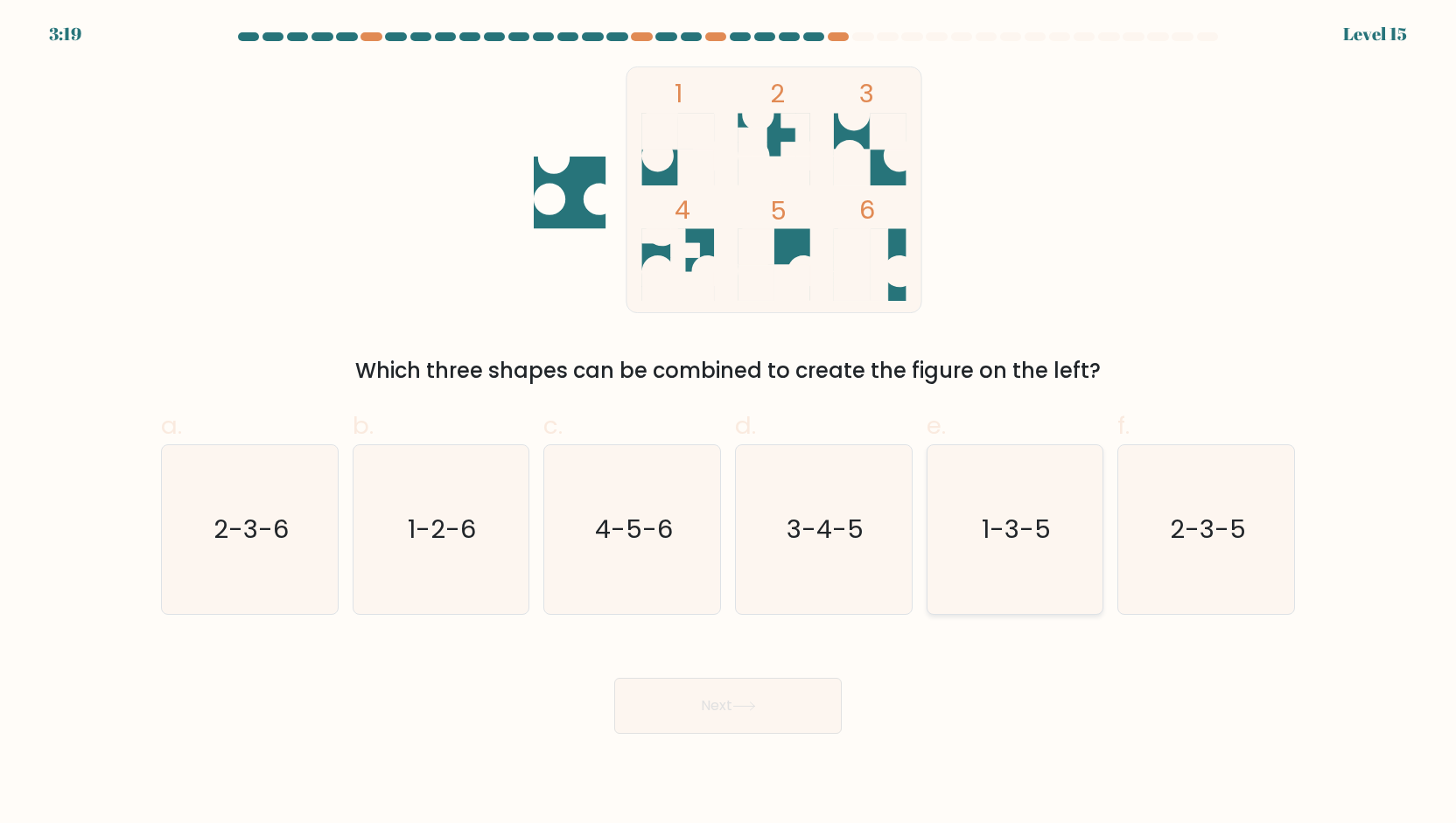
click at [992, 524] on text "1-3-5" at bounding box center [1016, 530] width 69 height 35
click at [729, 423] on input "e. 1-3-5" at bounding box center [728, 418] width 1 height 12
radio input "true"
click at [774, 699] on button "Next" at bounding box center [727, 706] width 228 height 56
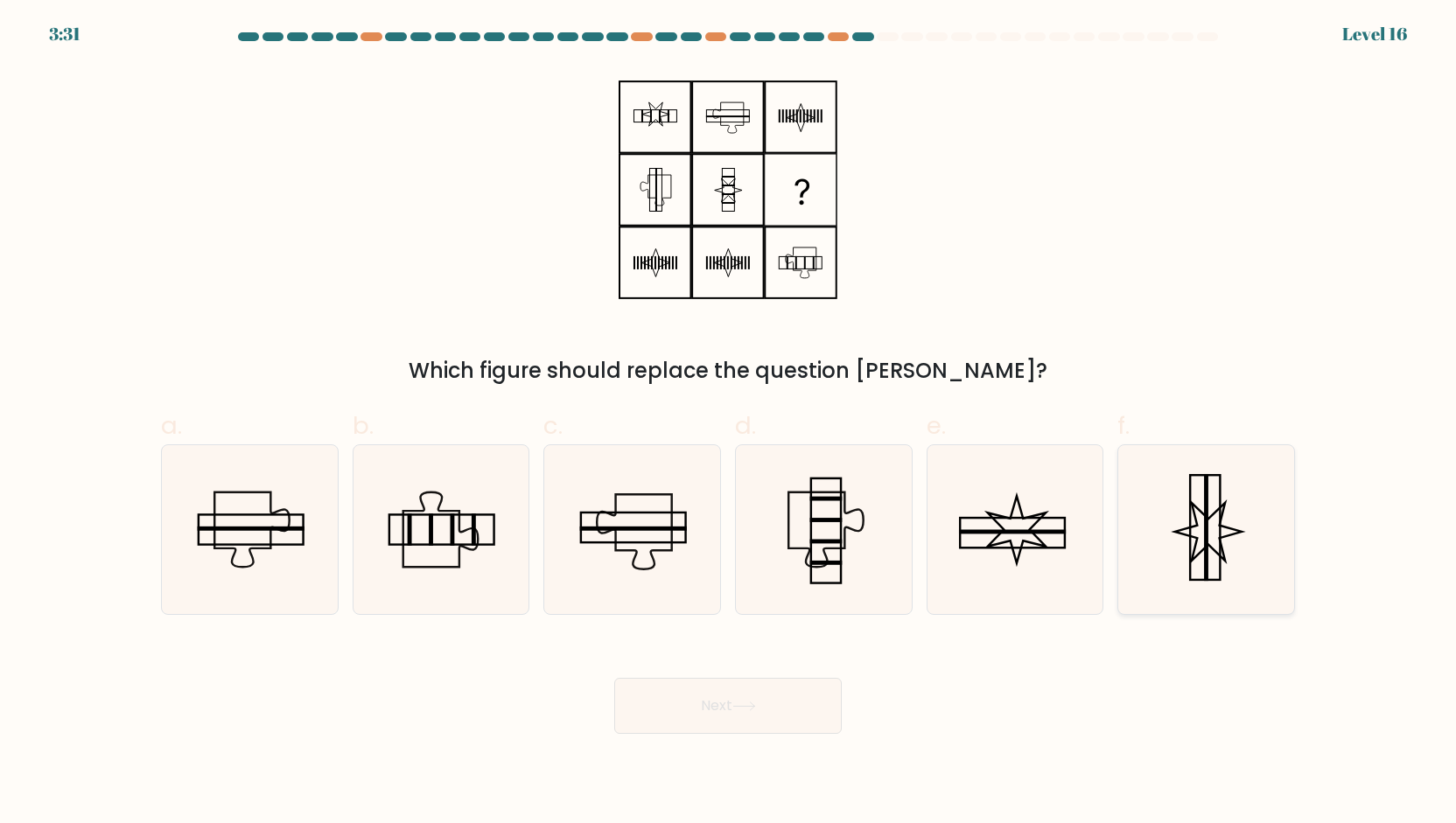
click at [1184, 535] on icon at bounding box center [1206, 530] width 168 height 168
click at [729, 423] on input "f." at bounding box center [728, 418] width 1 height 12
radio input "true"
click at [731, 714] on button "Next" at bounding box center [727, 706] width 228 height 56
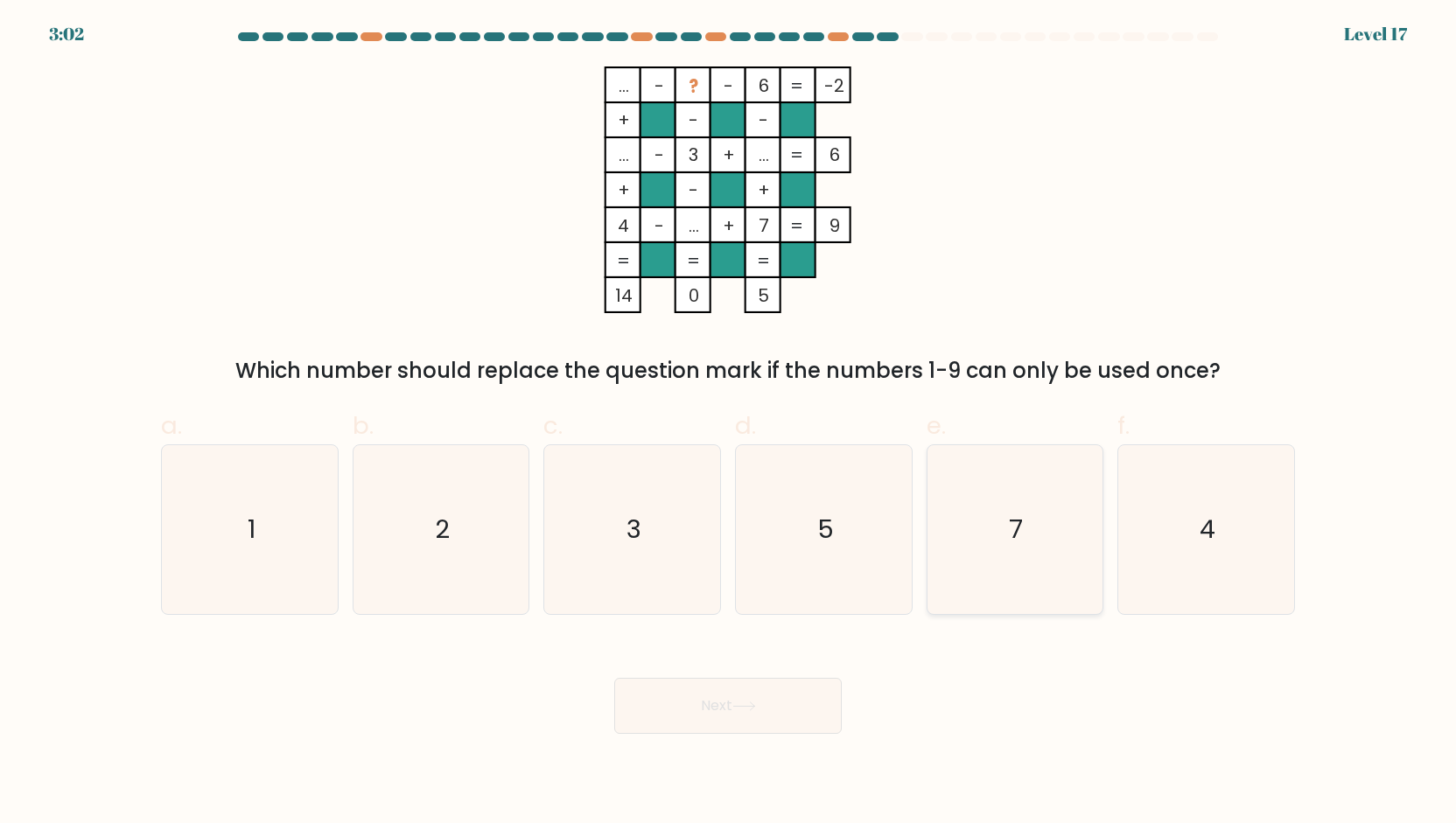
click at [1055, 495] on icon "7" at bounding box center [1015, 530] width 168 height 168
click at [729, 423] on input "e. 7" at bounding box center [728, 418] width 1 height 12
radio input "true"
click at [254, 501] on icon "1" at bounding box center [250, 530] width 168 height 168
click at [728, 423] on input "a. 1" at bounding box center [728, 418] width 1 height 12
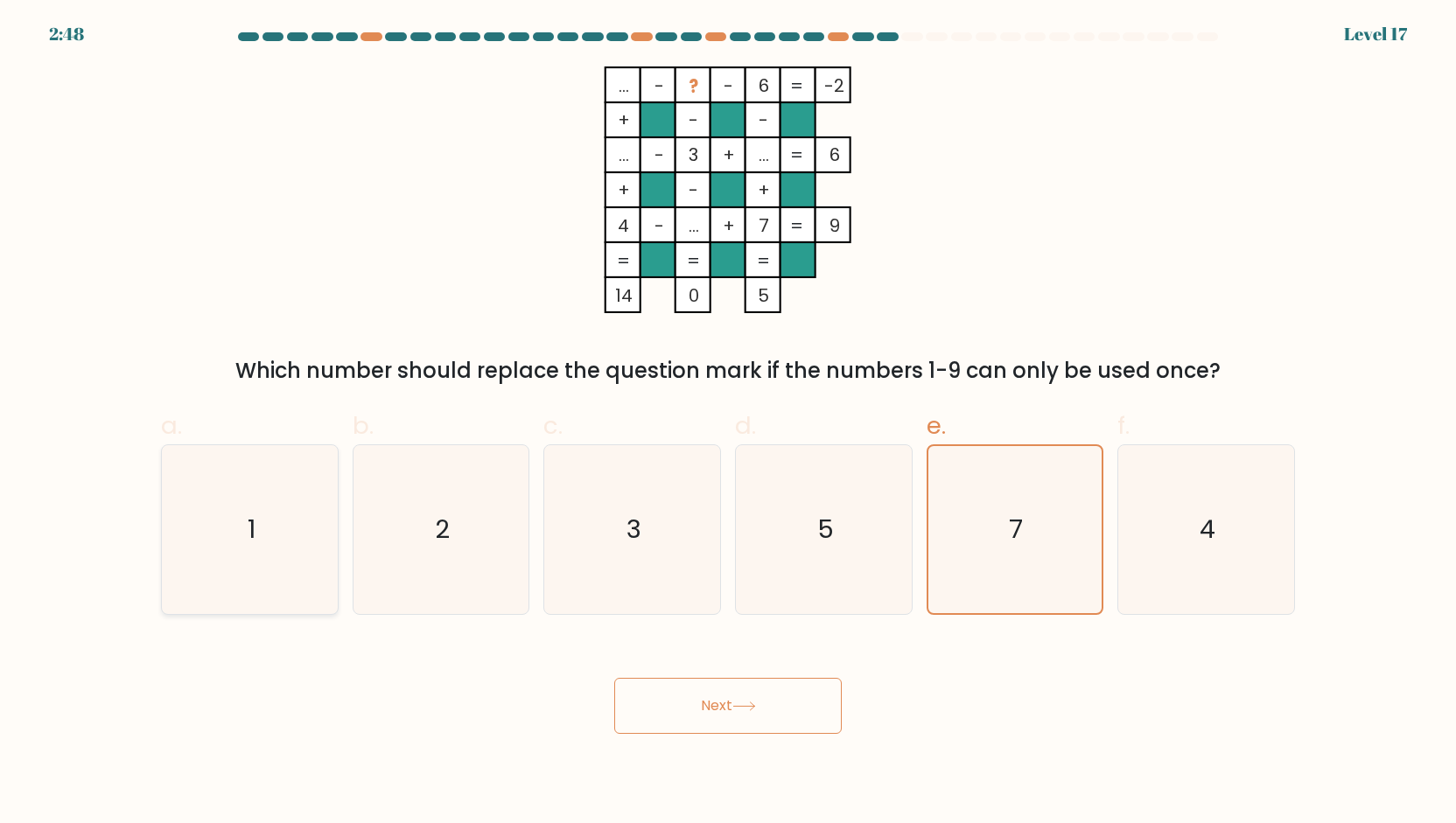
radio input "true"
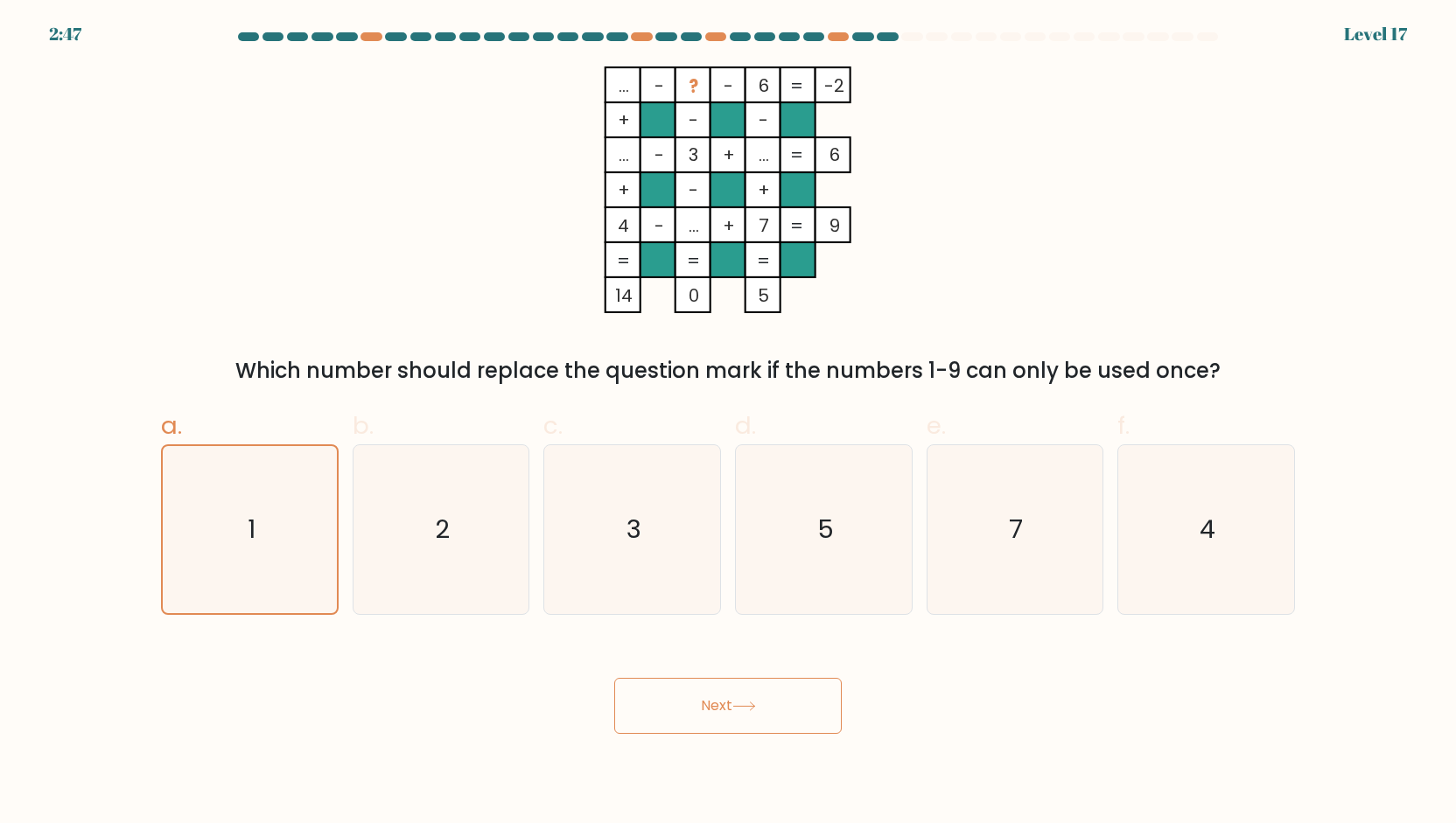
click at [801, 711] on button "Next" at bounding box center [727, 706] width 228 height 56
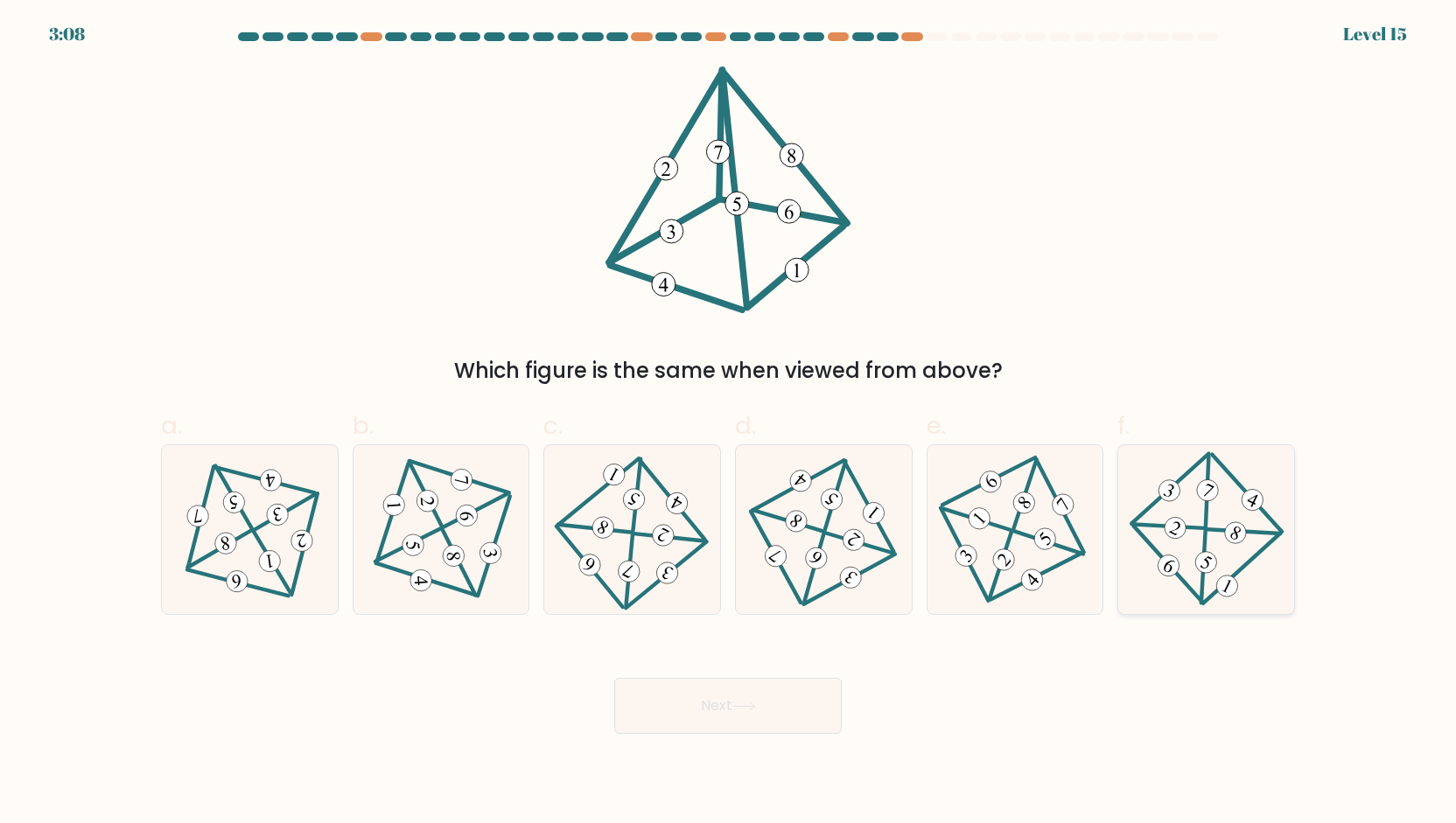
click at [1236, 530] on 585 at bounding box center [1235, 533] width 29 height 29
click at [729, 423] on input "f." at bounding box center [728, 418] width 1 height 12
radio input "true"
click at [662, 575] on 346 at bounding box center [667, 574] width 29 height 29
click at [728, 423] on input "c." at bounding box center [728, 418] width 1 height 12
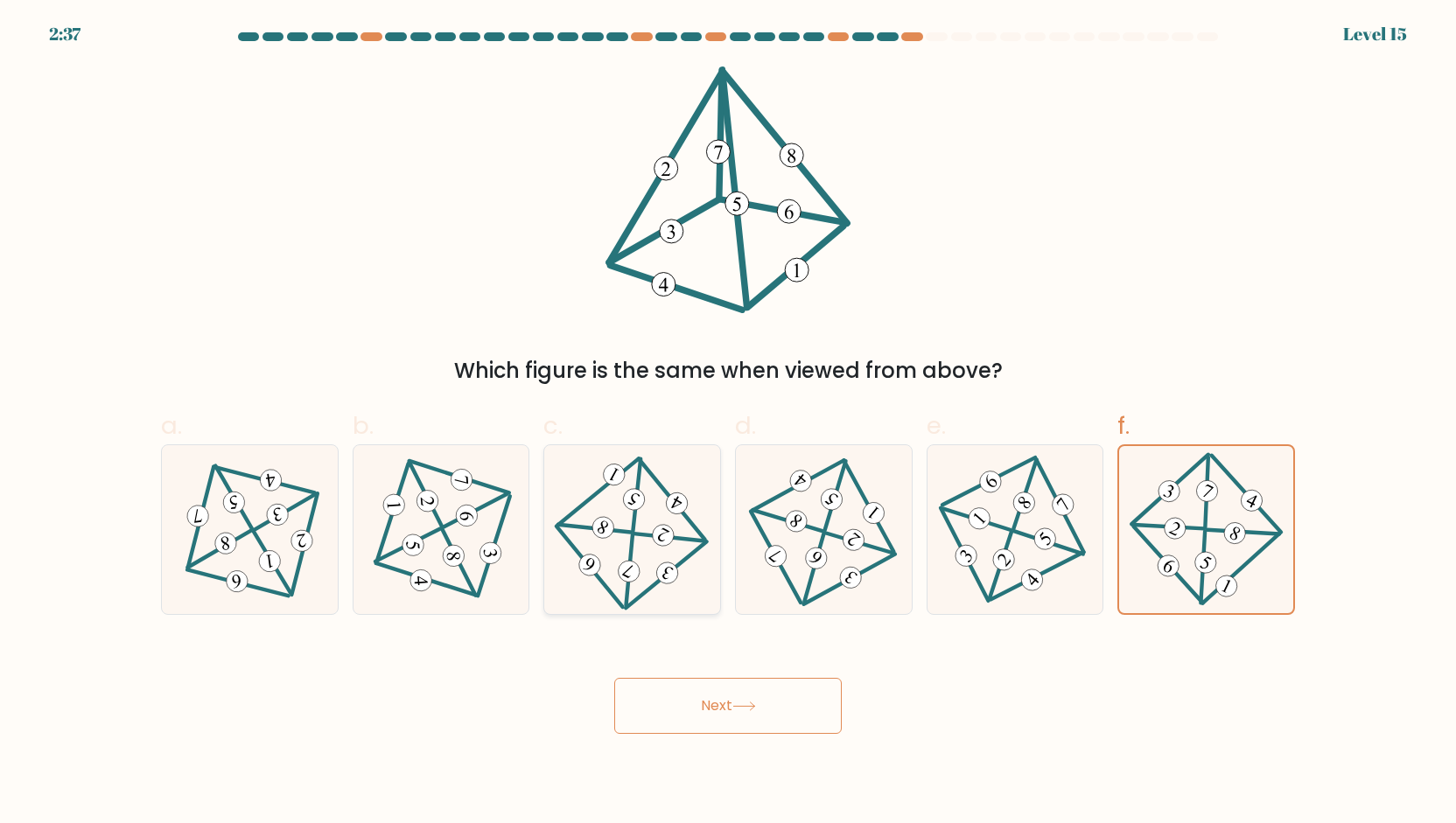
radio input "true"
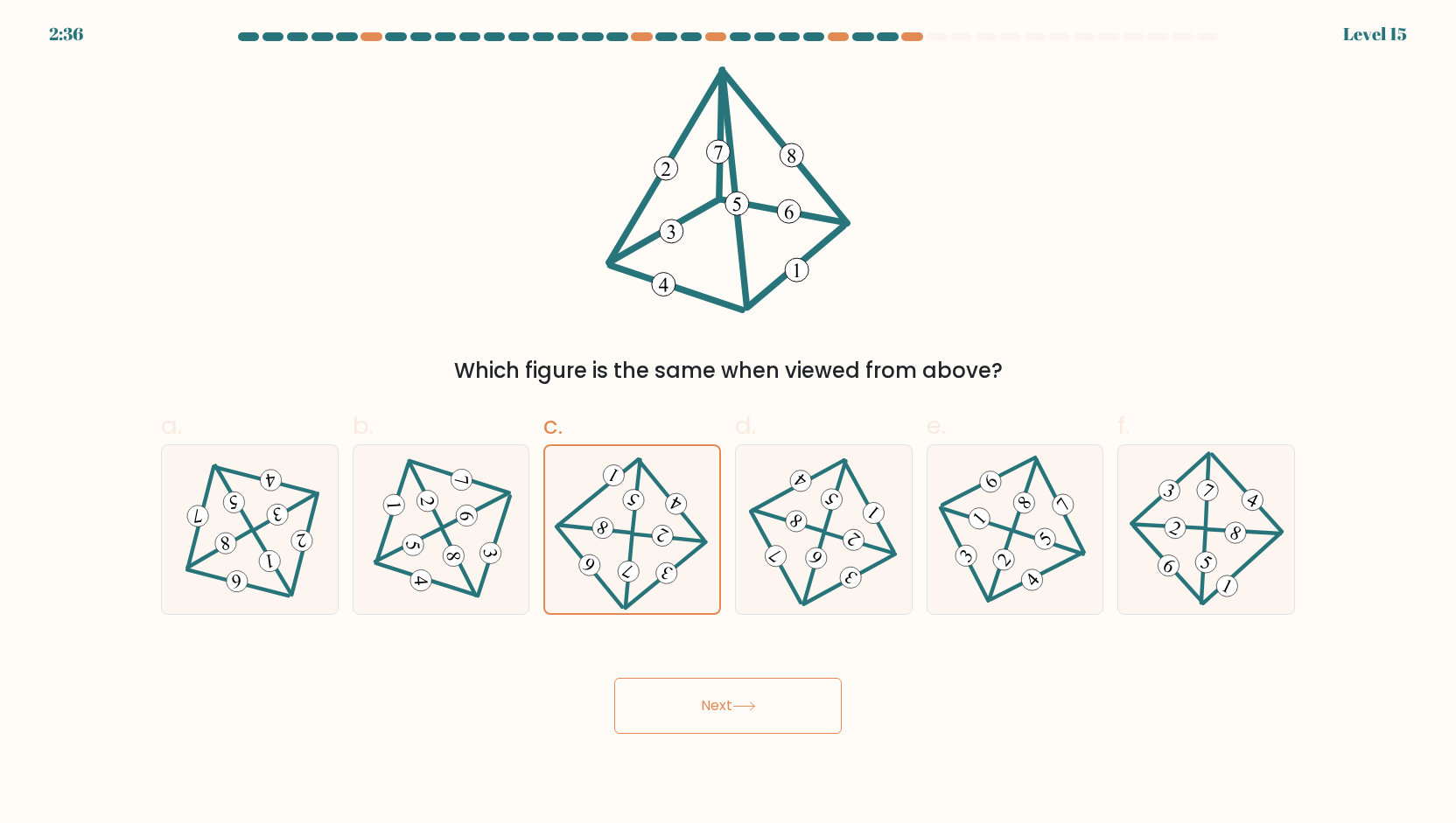
click at [720, 695] on button "Next" at bounding box center [727, 706] width 228 height 56
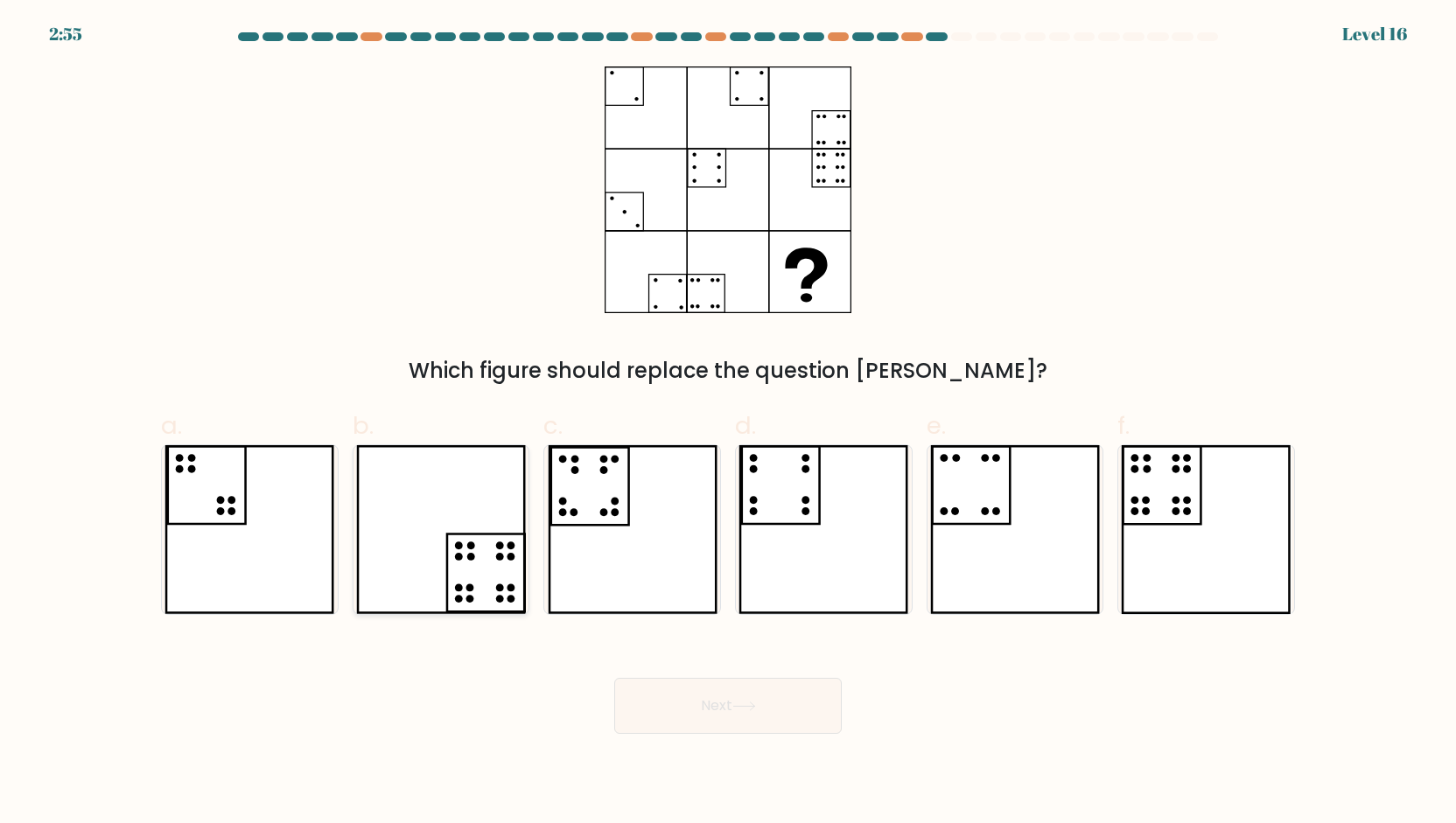
click at [391, 579] on icon at bounding box center [440, 530] width 169 height 168
click at [728, 423] on input "b." at bounding box center [728, 418] width 1 height 12
radio input "true"
click at [1161, 568] on icon at bounding box center [1205, 530] width 169 height 168
click at [729, 423] on input "f." at bounding box center [728, 418] width 1 height 12
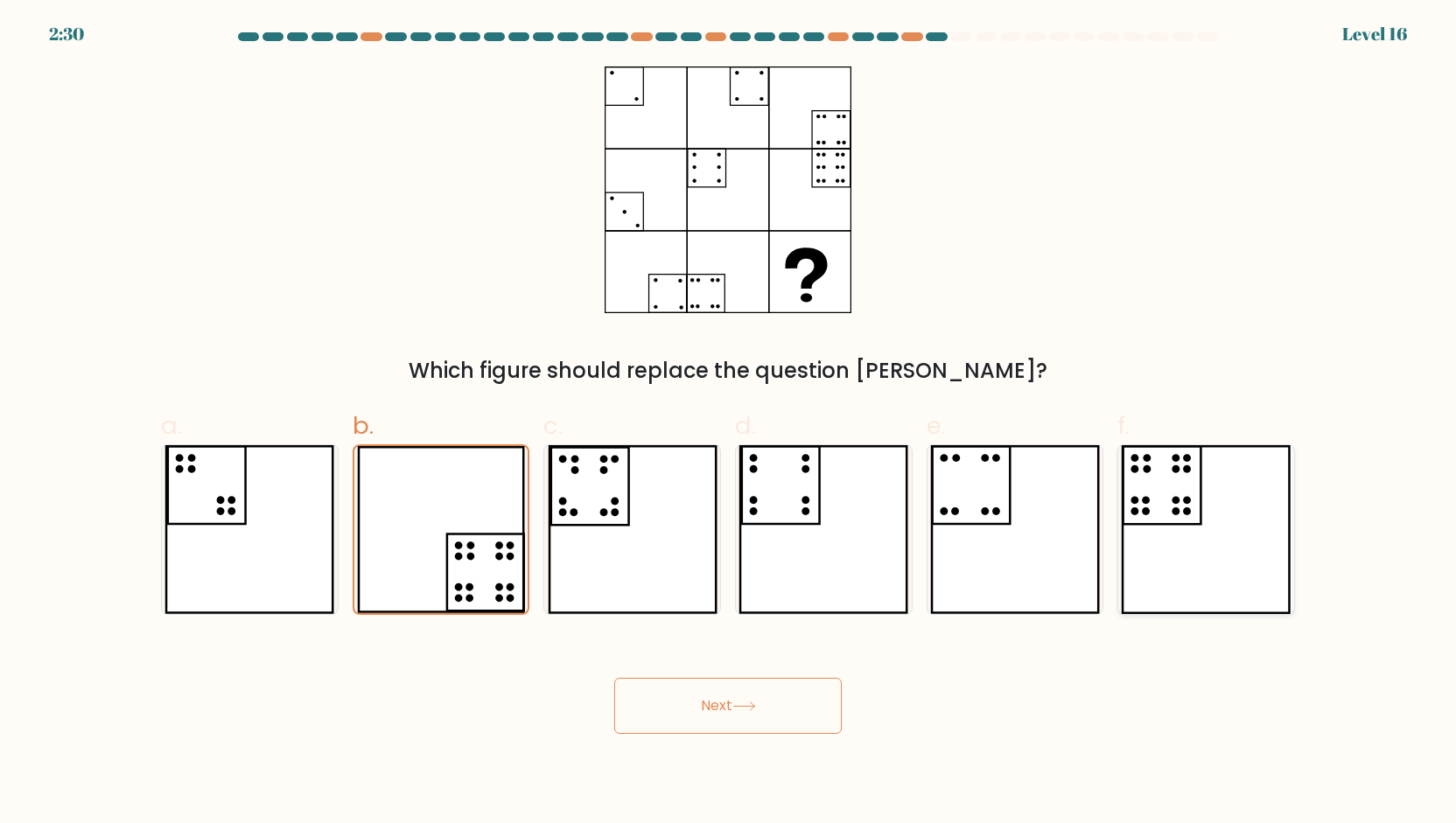
radio input "true"
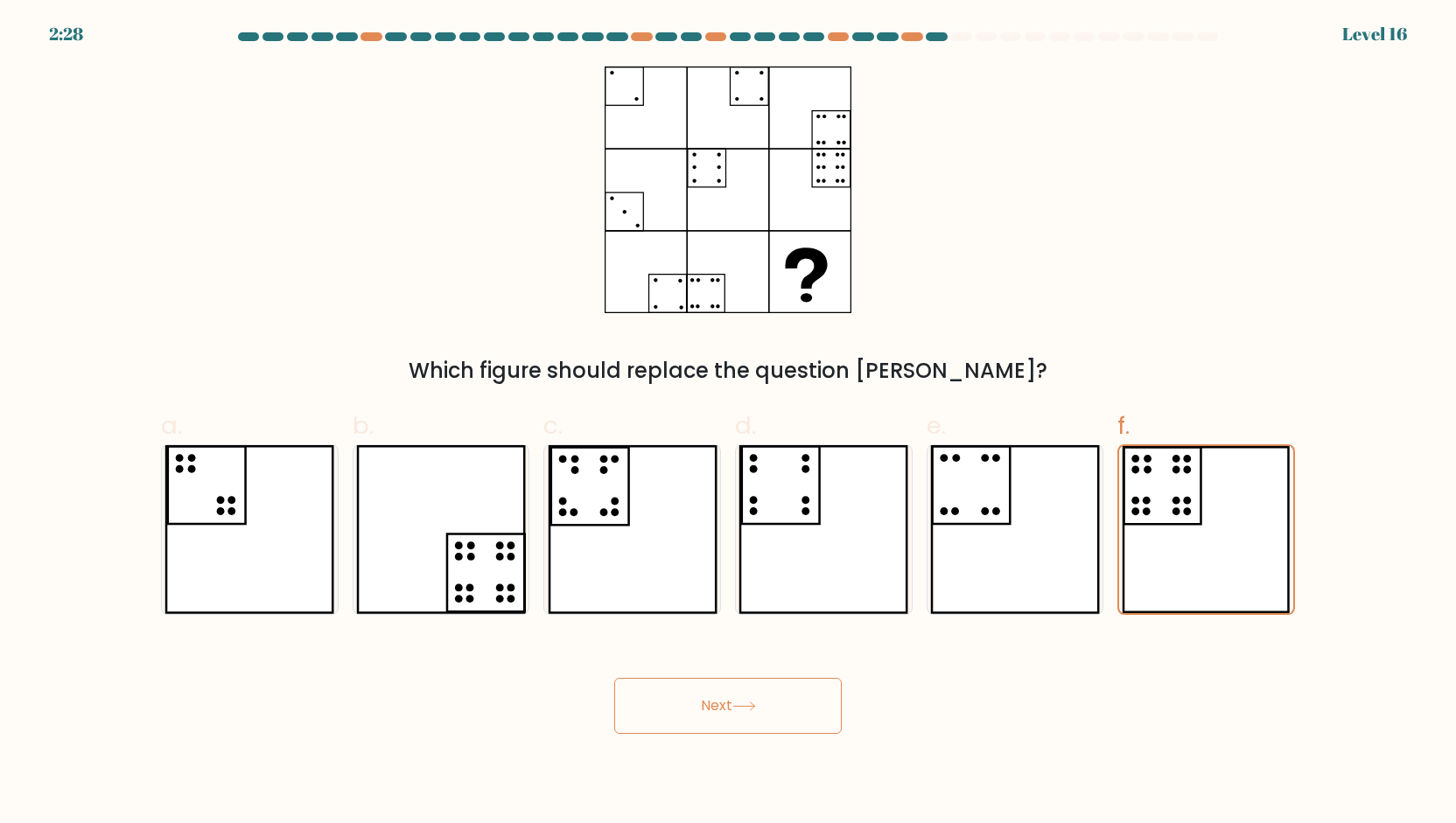
click at [761, 712] on button "Next" at bounding box center [727, 706] width 228 height 56
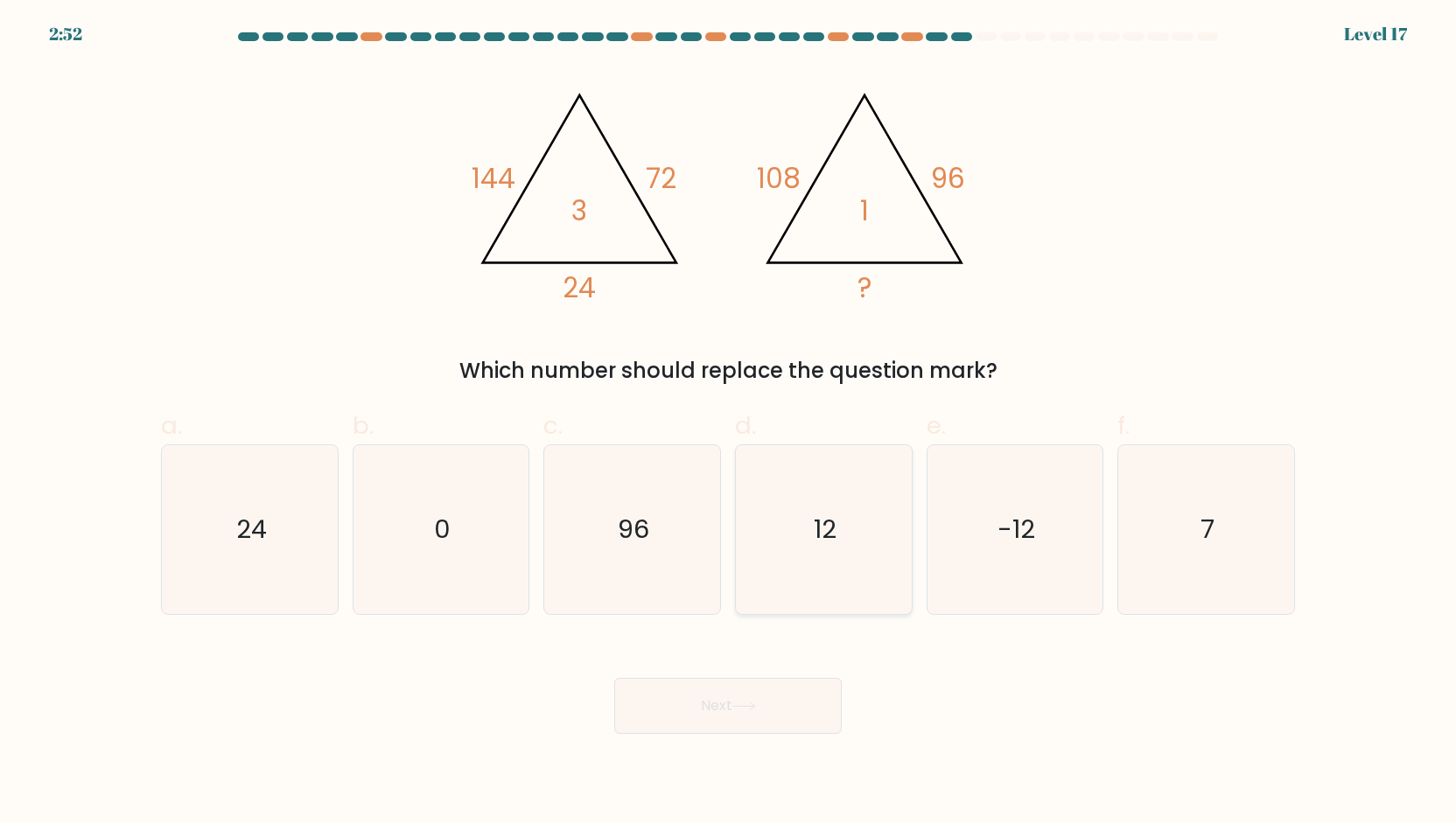
click at [852, 589] on icon "12" at bounding box center [824, 530] width 168 height 168
click at [729, 423] on input "d. 12" at bounding box center [728, 418] width 1 height 12
radio input "true"
click at [770, 685] on button "Next" at bounding box center [727, 706] width 228 height 56
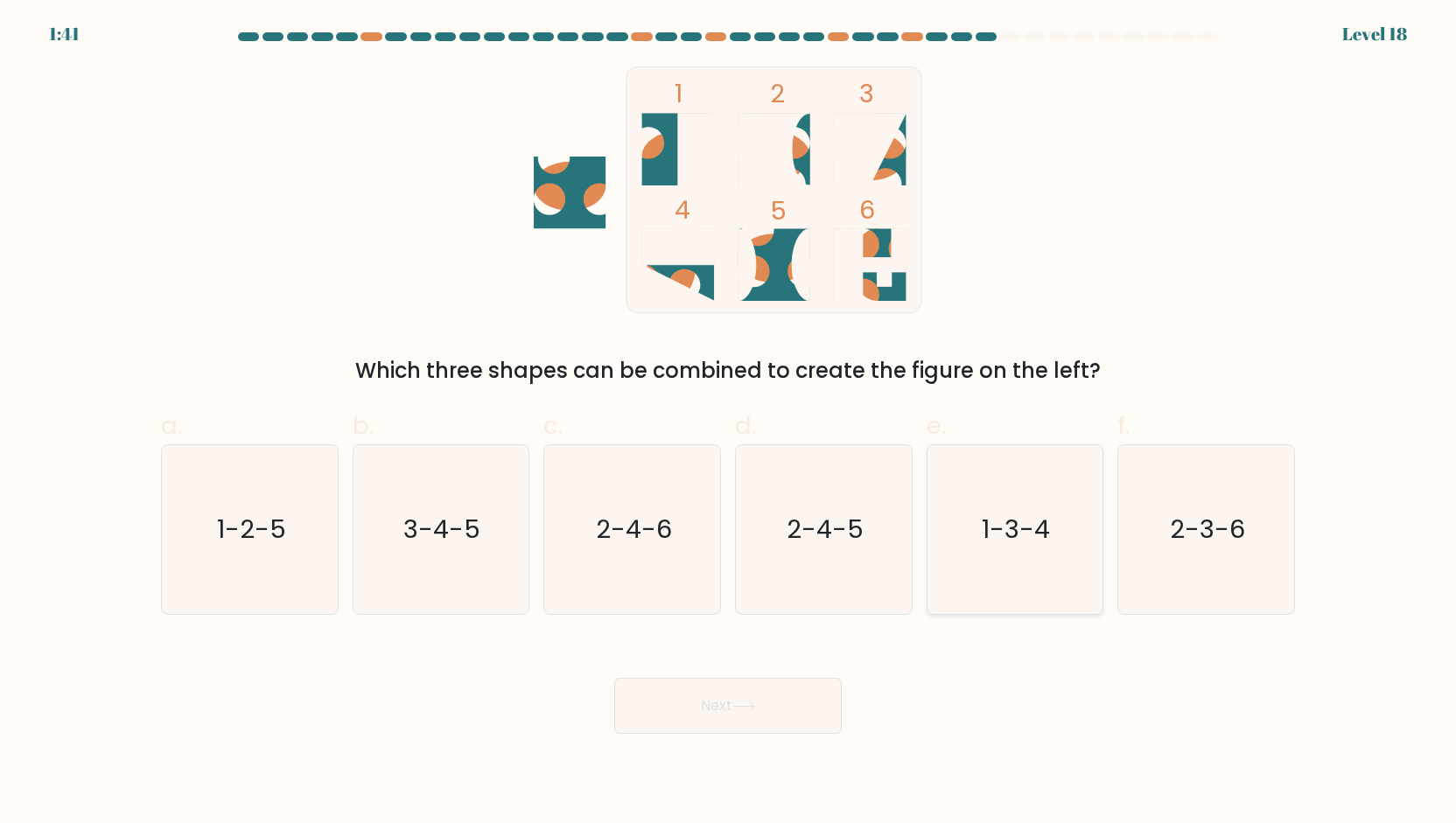
click at [1012, 487] on icon "1-3-4" at bounding box center [1015, 530] width 168 height 168
click at [729, 423] on input "e. 1-3-4" at bounding box center [728, 418] width 1 height 12
radio input "true"
click at [737, 702] on icon at bounding box center [743, 707] width 23 height 10
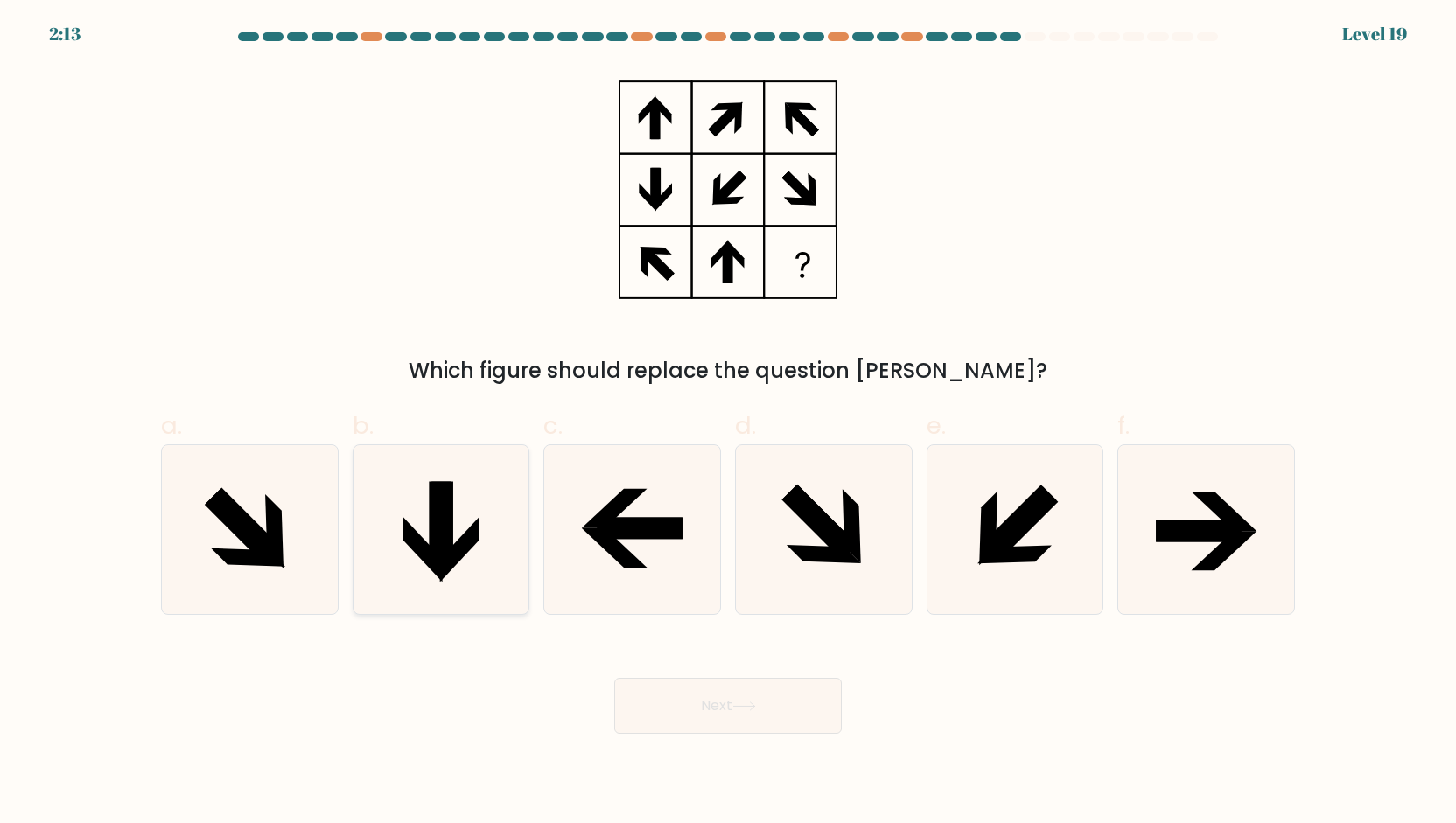
click at [431, 504] on icon at bounding box center [440, 524] width 22 height 85
click at [728, 423] on input "b." at bounding box center [728, 418] width 1 height 12
radio input "true"
click at [727, 686] on button "Next" at bounding box center [727, 706] width 228 height 56
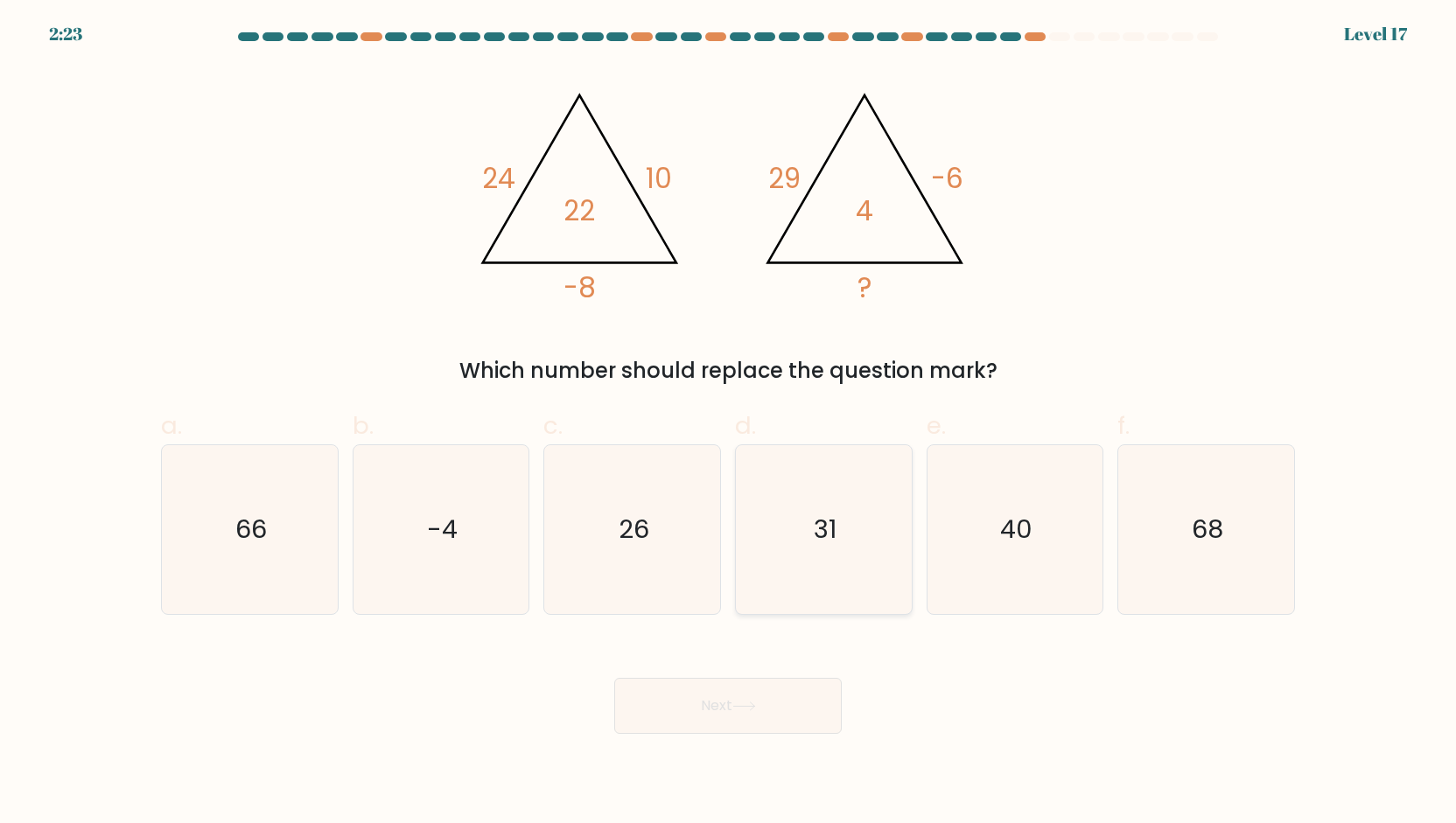
click at [840, 537] on icon "31" at bounding box center [824, 530] width 168 height 168
click at [729, 423] on input "d. 31" at bounding box center [728, 418] width 1 height 12
radio input "true"
click at [786, 694] on button "Next" at bounding box center [727, 706] width 228 height 56
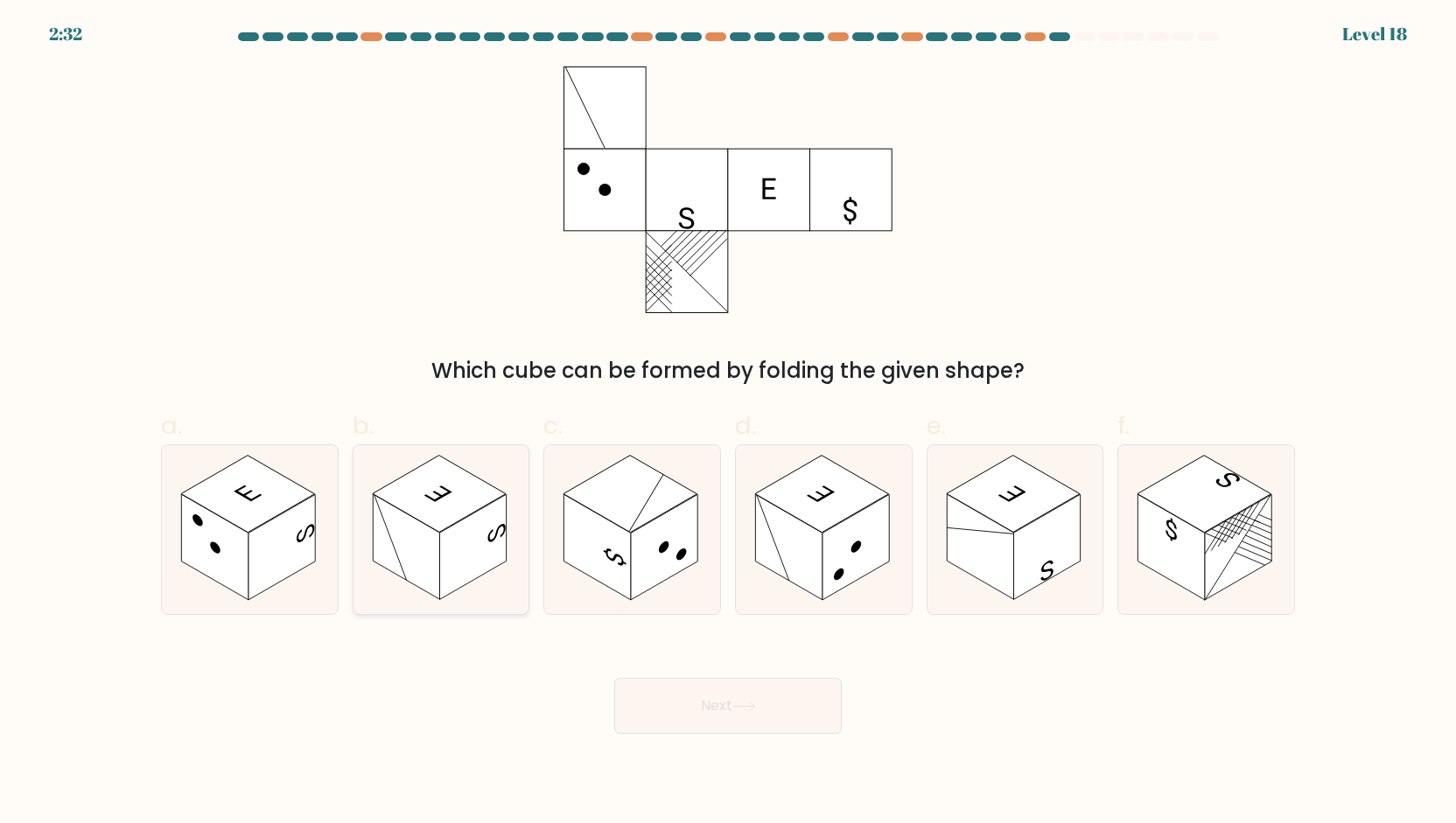
click at [427, 530] on rect at bounding box center [406, 547] width 67 height 106
click at [728, 423] on input "b." at bounding box center [728, 418] width 1 height 12
radio input "true"
click at [681, 714] on button "Next" at bounding box center [727, 706] width 228 height 56
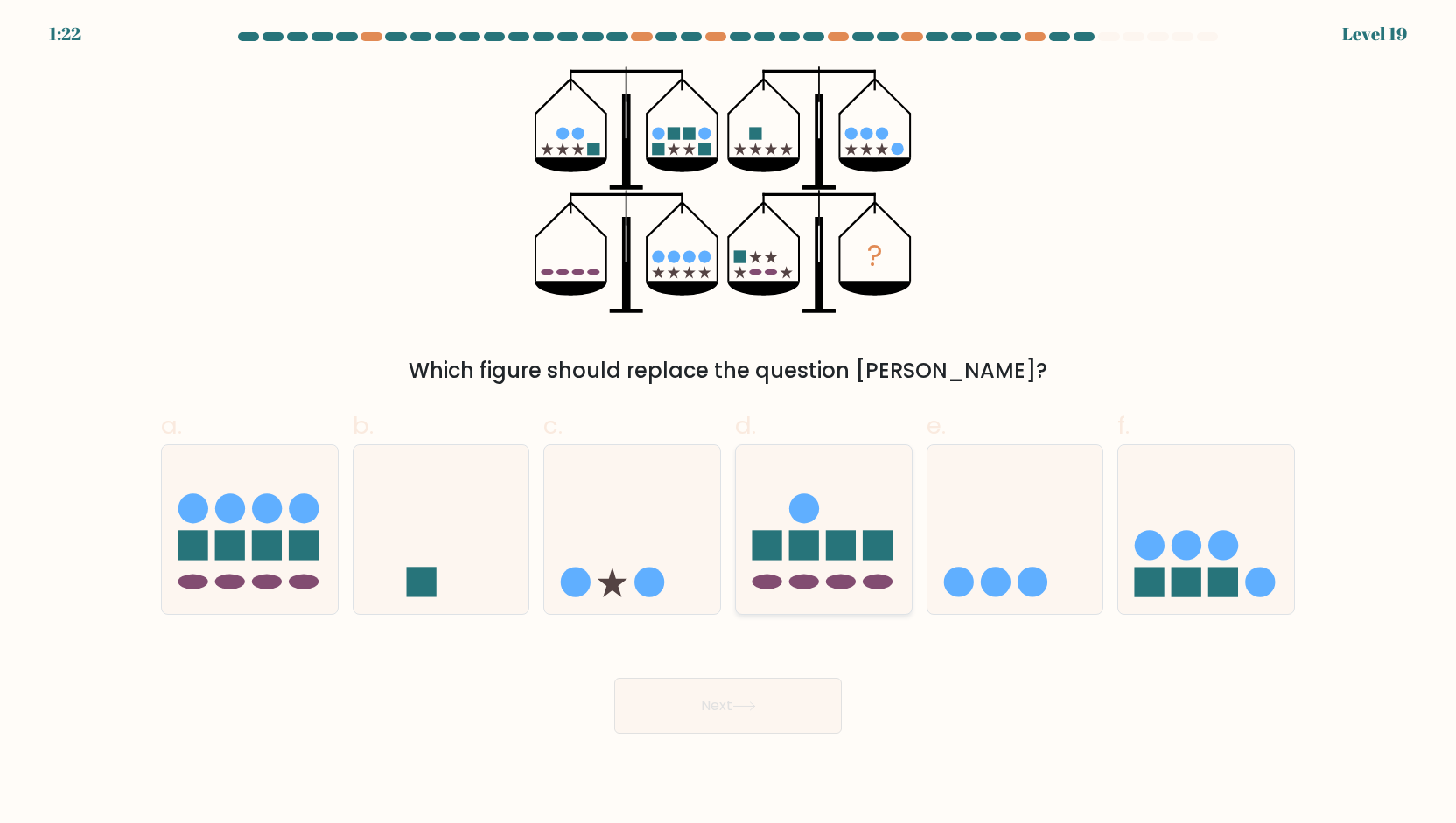
click at [812, 549] on rect at bounding box center [804, 545] width 30 height 30
click at [729, 423] on input "d." at bounding box center [728, 418] width 1 height 12
radio input "true"
click at [774, 703] on button "Next" at bounding box center [727, 706] width 228 height 56
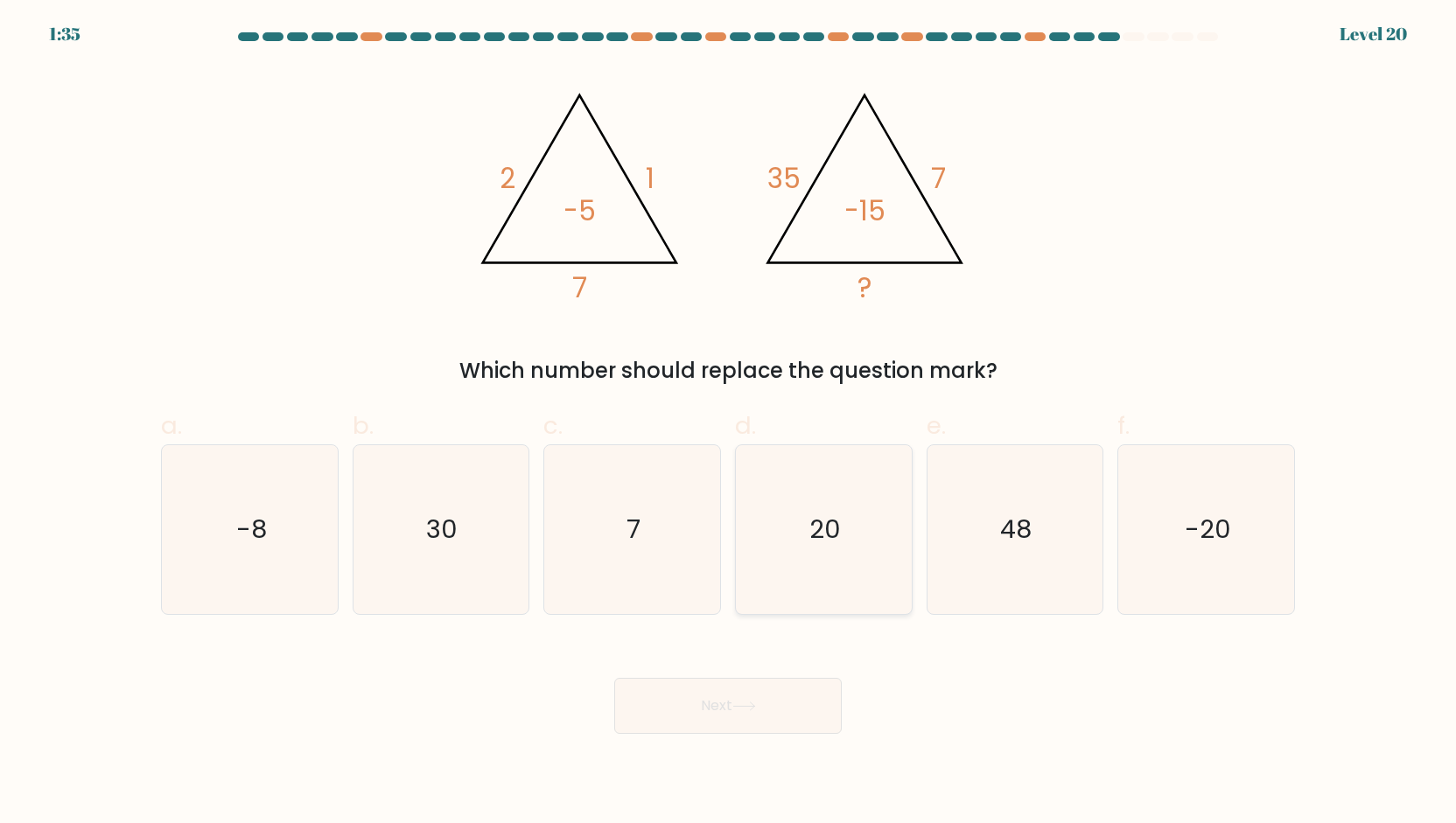
click at [801, 543] on icon "20" at bounding box center [824, 530] width 168 height 168
click at [729, 423] on input "d. 20" at bounding box center [728, 418] width 1 height 12
radio input "true"
click at [748, 723] on button "Next" at bounding box center [727, 706] width 228 height 56
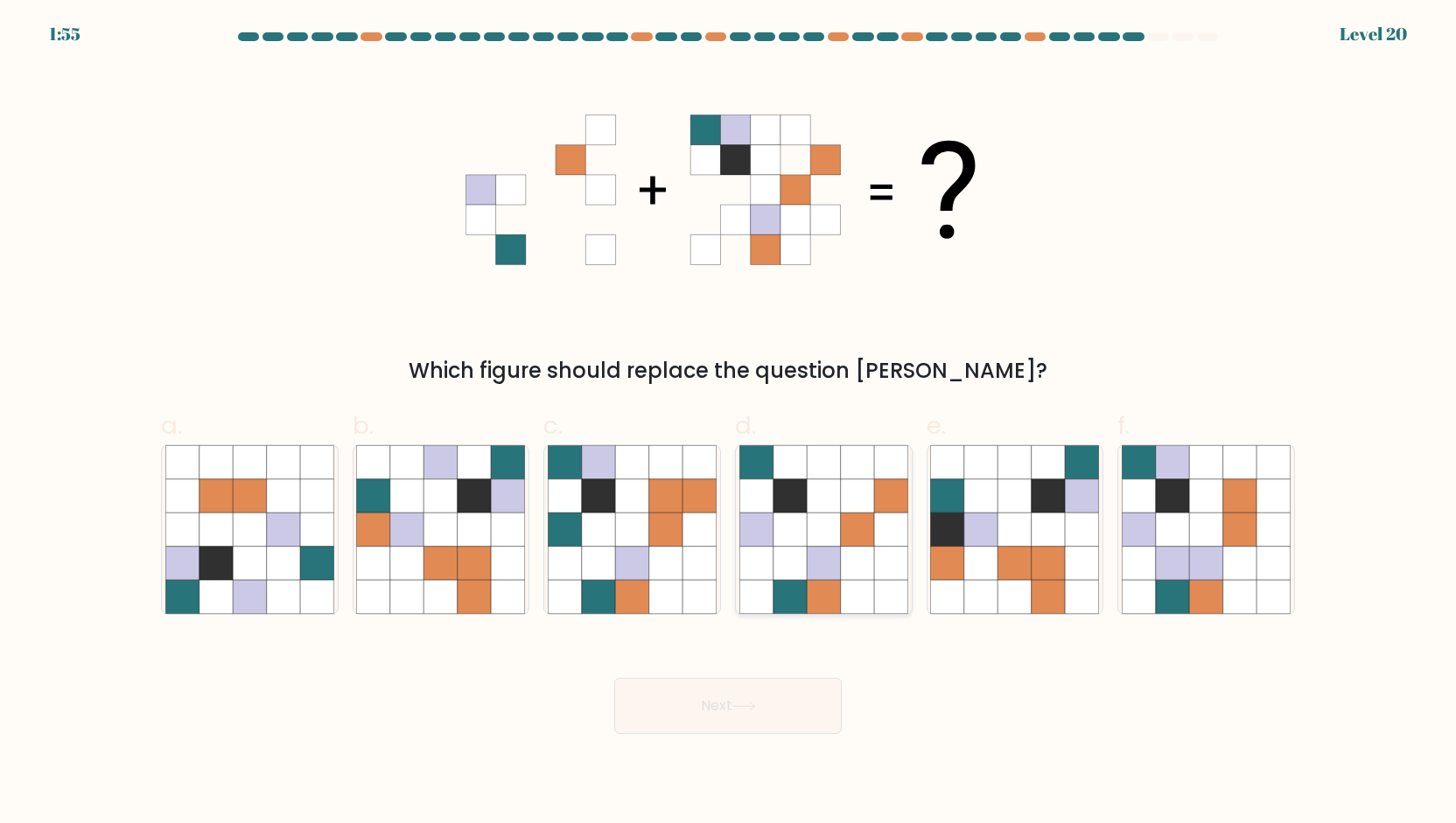
click at [795, 504] on icon at bounding box center [790, 495] width 33 height 33
click at [729, 423] on input "d." at bounding box center [728, 418] width 1 height 12
radio input "true"
click at [725, 714] on button "Next" at bounding box center [727, 706] width 228 height 56
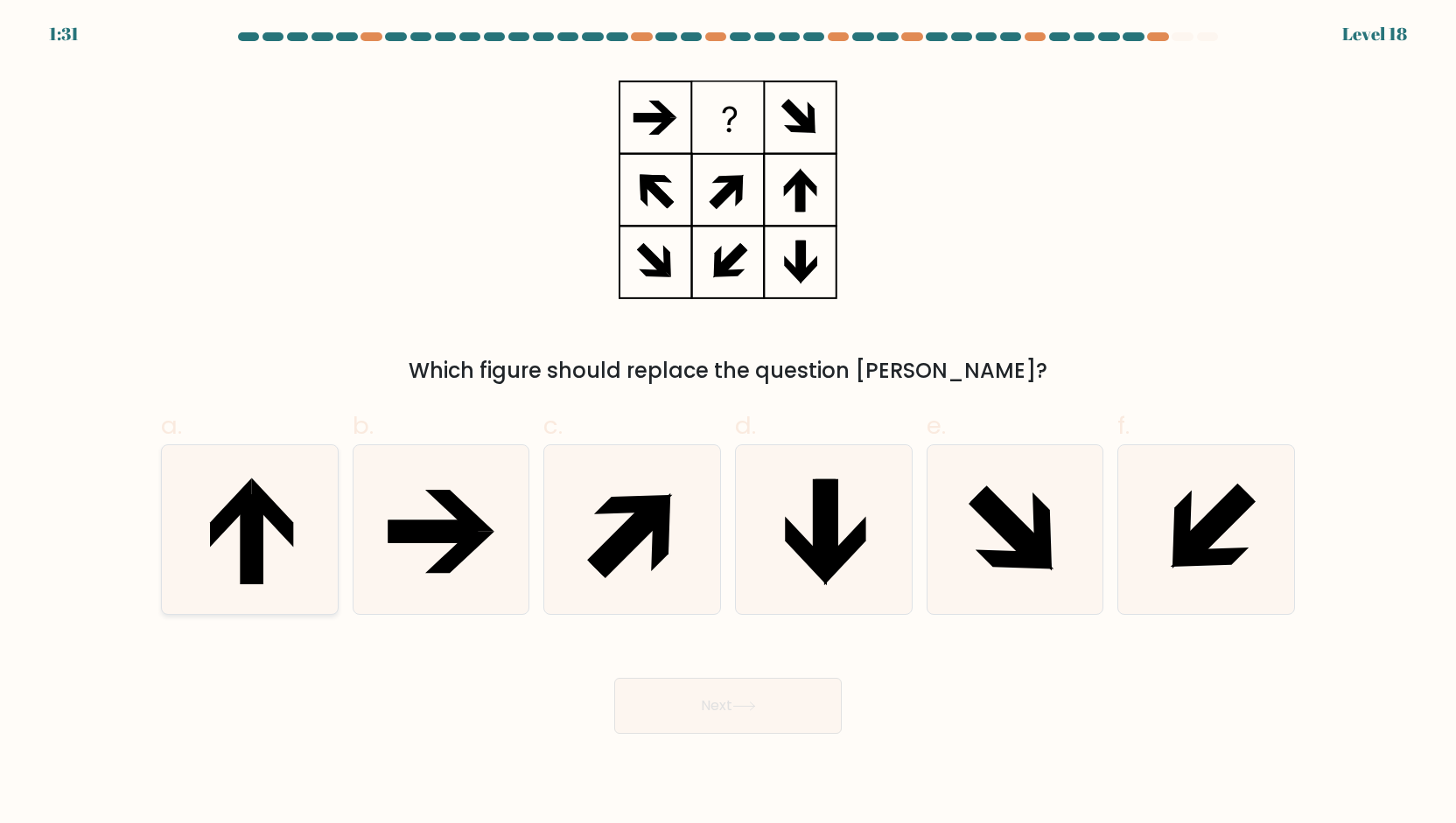
click at [241, 521] on icon at bounding box center [251, 539] width 22 height 90
click at [728, 423] on input "a." at bounding box center [728, 418] width 1 height 12
radio input "true"
click at [729, 695] on button "Next" at bounding box center [727, 706] width 228 height 56
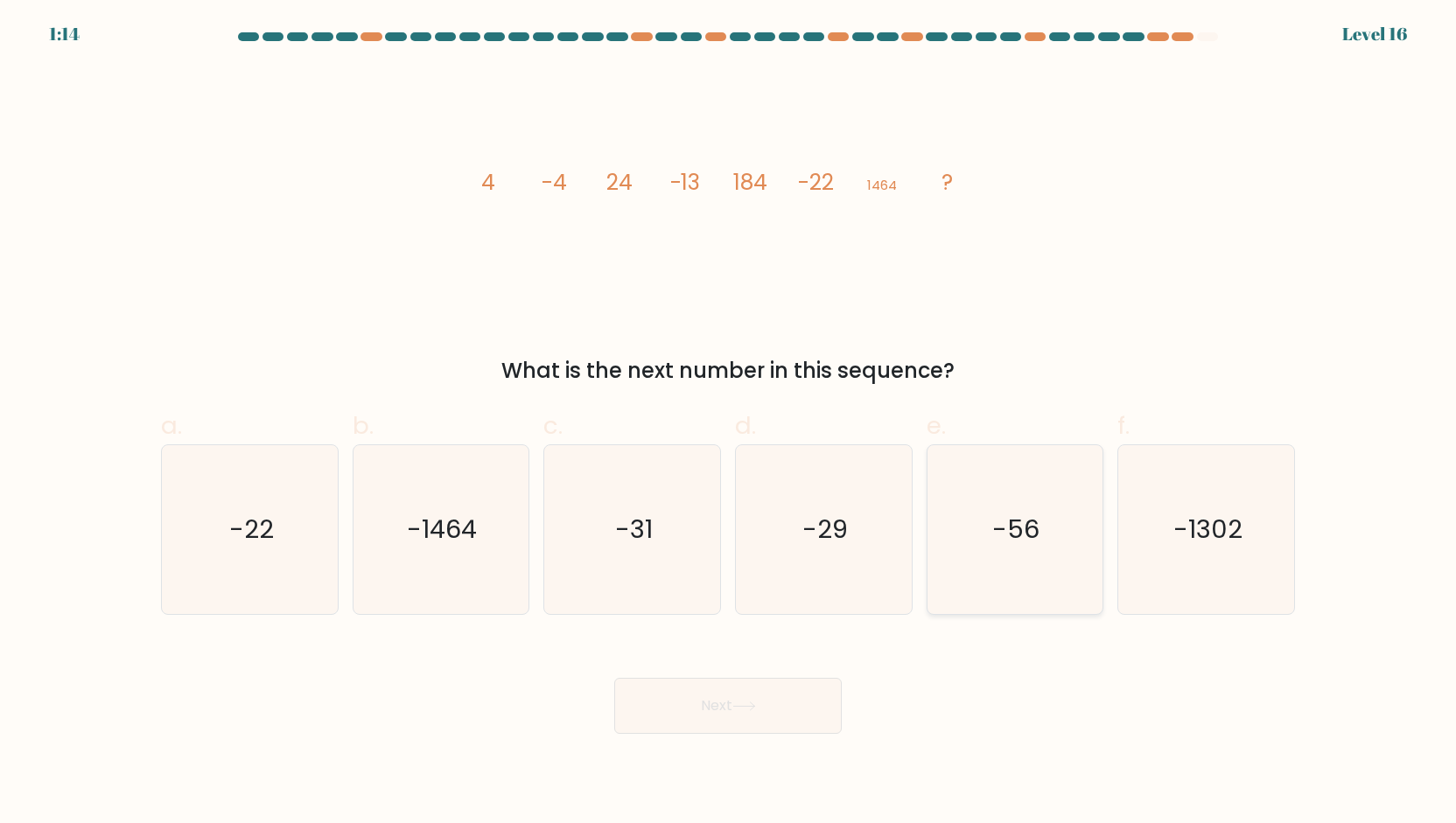
click at [1025, 562] on icon "-56" at bounding box center [1015, 530] width 168 height 168
click at [729, 423] on input "e. -56" at bounding box center [728, 418] width 1 height 12
radio input "true"
click at [741, 711] on icon at bounding box center [743, 707] width 23 height 10
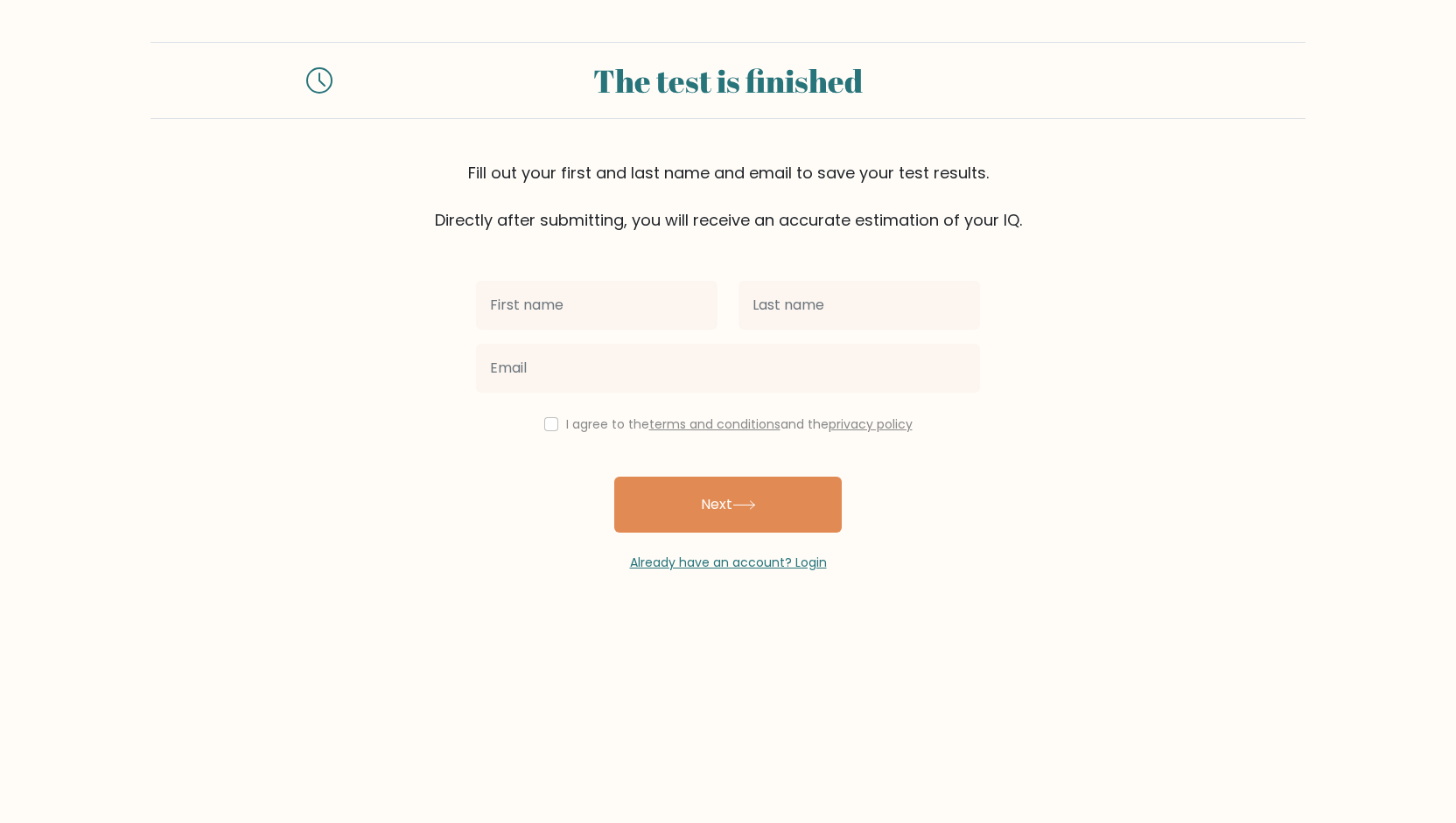
click at [695, 321] on input "text" at bounding box center [596, 305] width 241 height 49
click at [682, 321] on input "text" at bounding box center [596, 305] width 241 height 49
click at [644, 305] on input "text" at bounding box center [596, 305] width 241 height 49
type input "ddd"
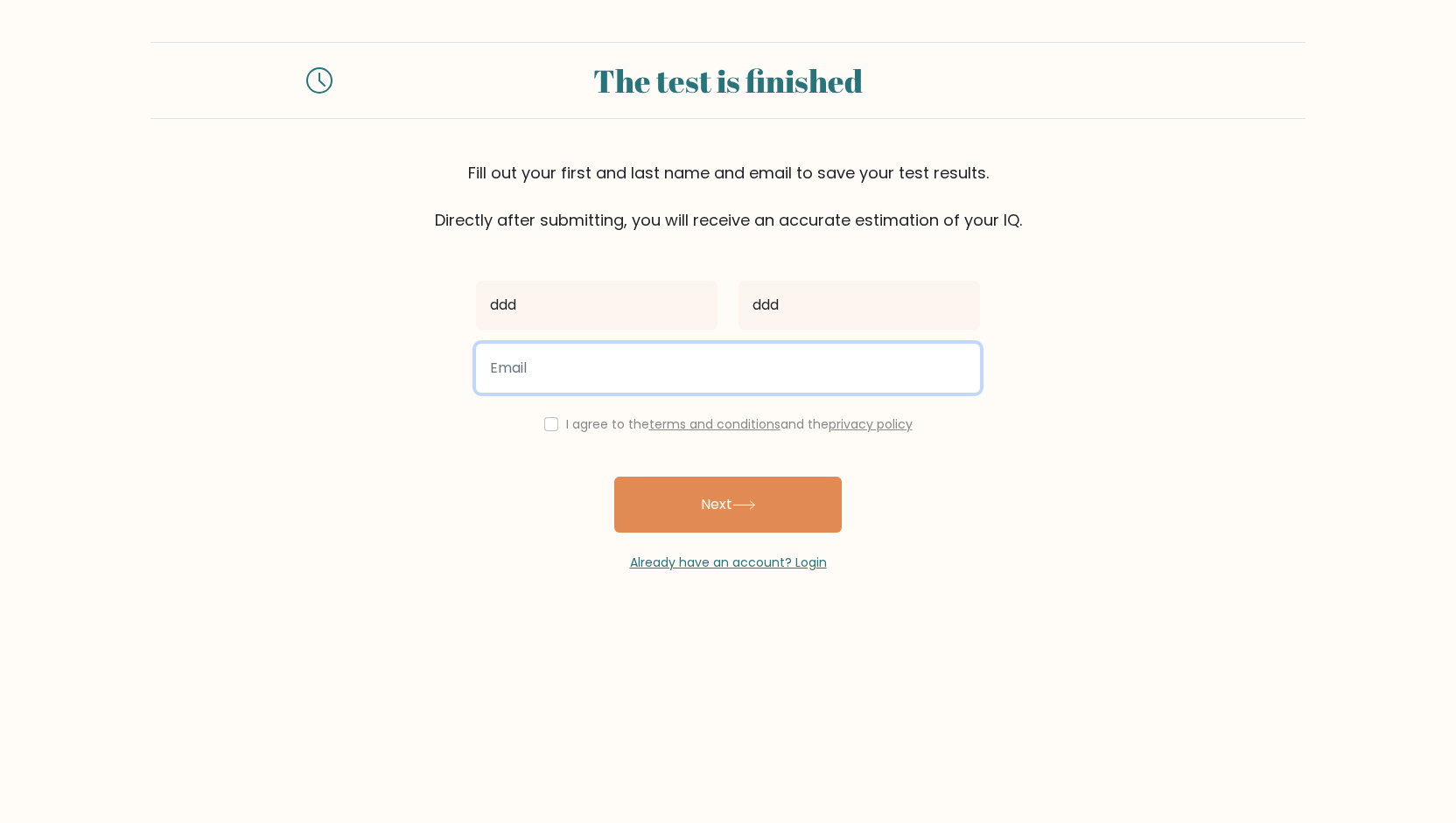
click at [563, 376] on input "email" at bounding box center [728, 368] width 504 height 49
type input "[EMAIL_ADDRESS][DOMAIN_NAME]"
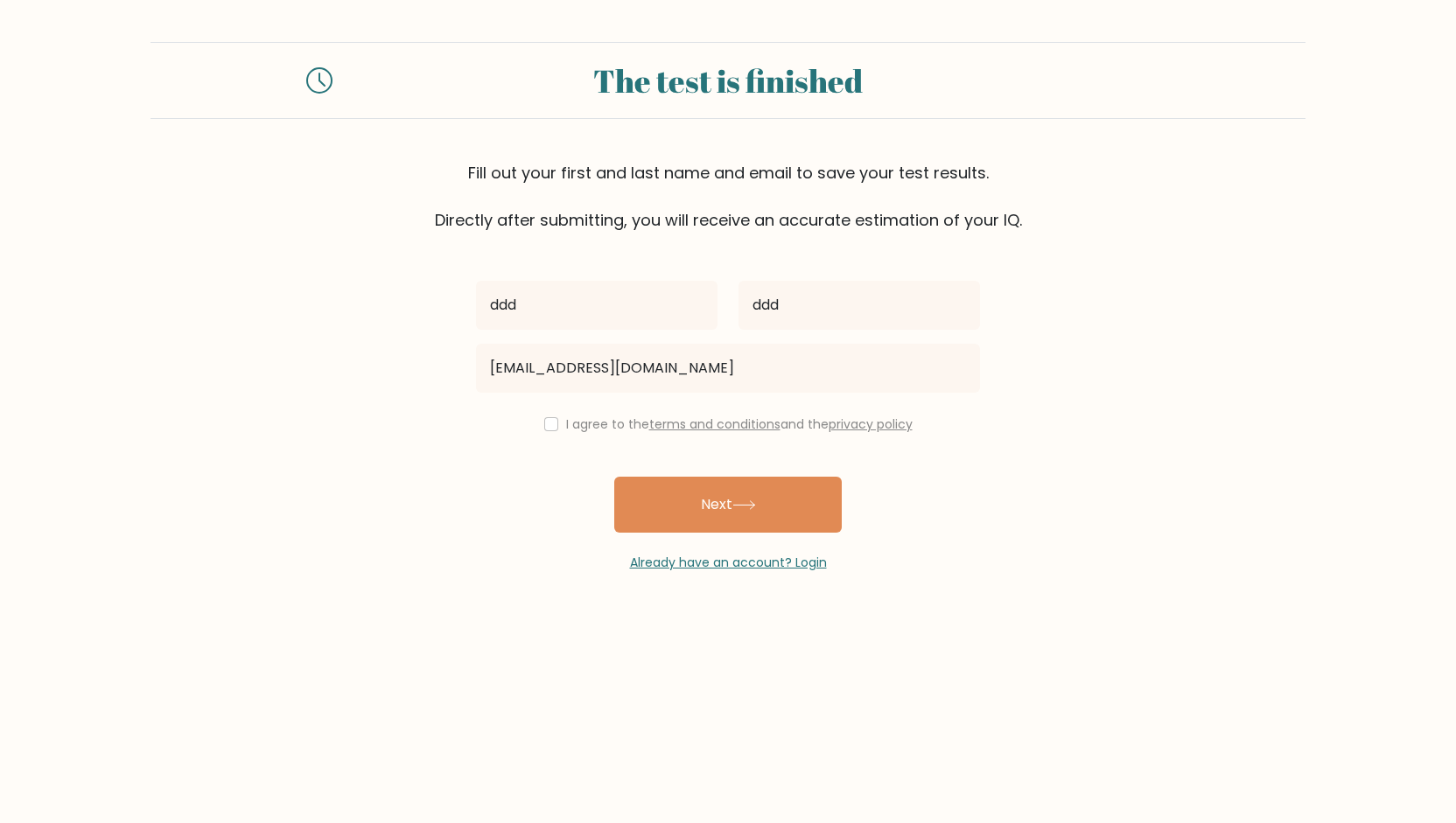
click at [535, 423] on div "I agree to the terms and conditions and the privacy policy" at bounding box center [728, 424] width 525 height 21
click at [544, 423] on input "checkbox" at bounding box center [551, 424] width 14 height 14
checkbox input "true"
click at [704, 486] on button "Next" at bounding box center [727, 505] width 228 height 56
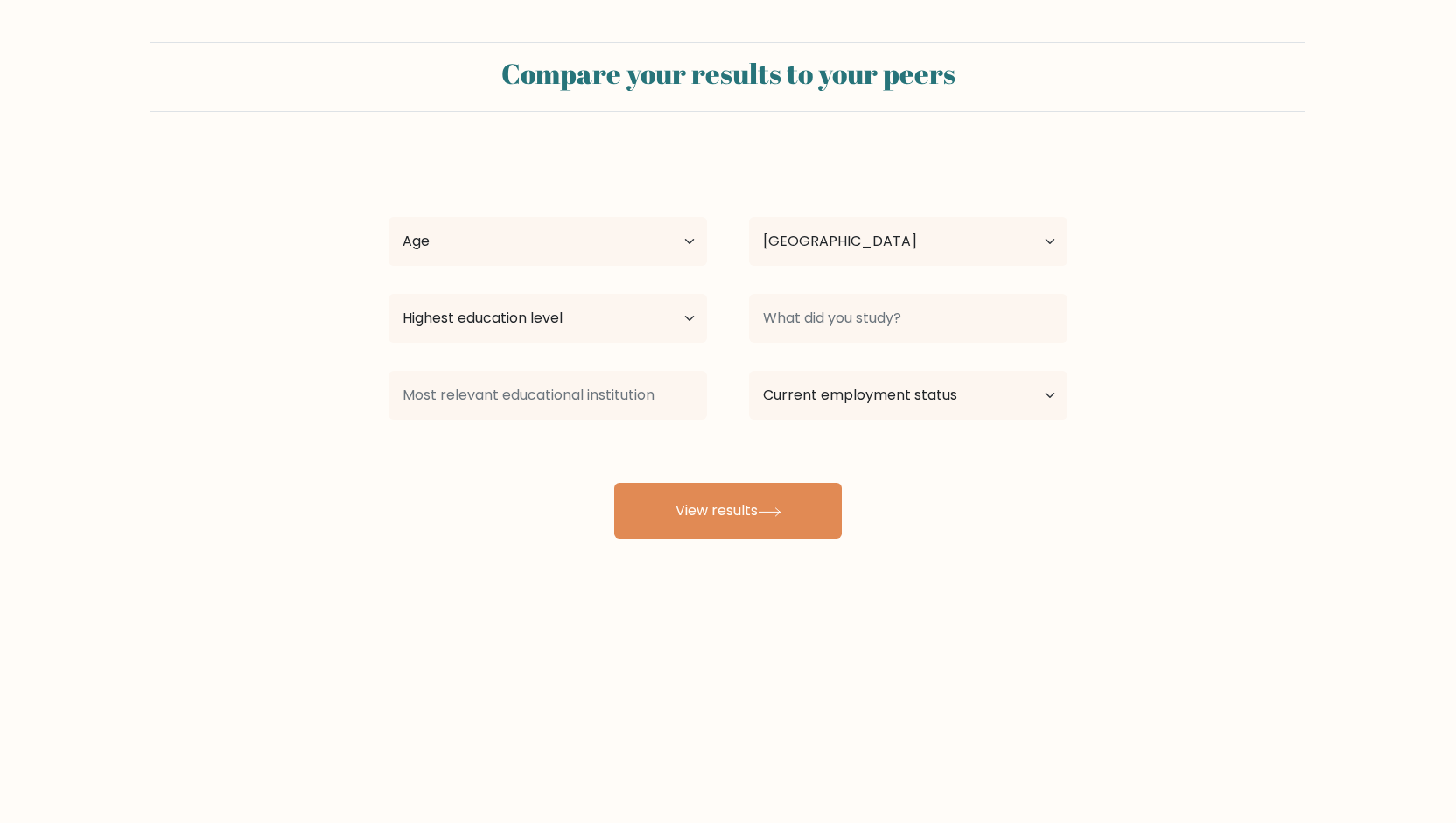
select select "US"
click at [645, 344] on div "Highest education level No schooling Primary Lower Secondary Upper Secondary Oc…" at bounding box center [548, 318] width 360 height 63
click at [579, 217] on select "Age Under 18 years old 18-24 years old 25-34 years old 35-44 years old 45-54 ye…" at bounding box center [547, 241] width 318 height 49
select select "25_34"
click at [388, 217] on select "Age Under 18 years old 18-24 years old 25-34 years old 35-44 years old 45-54 ye…" at bounding box center [547, 241] width 318 height 49
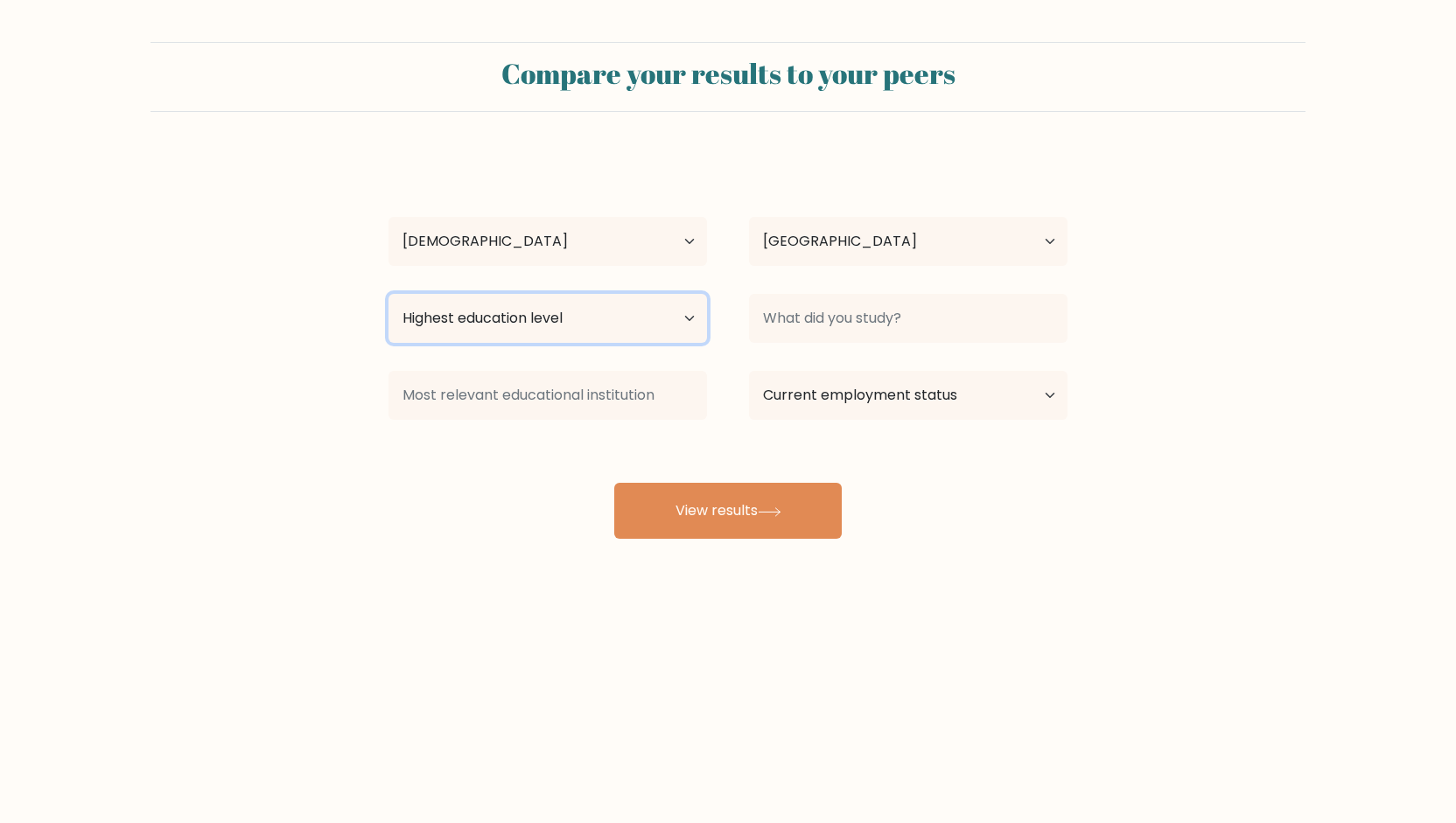
click at [622, 318] on select "Highest education level No schooling Primary Lower Secondary Upper Secondary Oc…" at bounding box center [547, 319] width 318 height 49
select select "doctoral_degree"
click at [388, 294] on select "Highest education level No schooling Primary Lower Secondary Upper Secondary Oc…" at bounding box center [547, 319] width 318 height 49
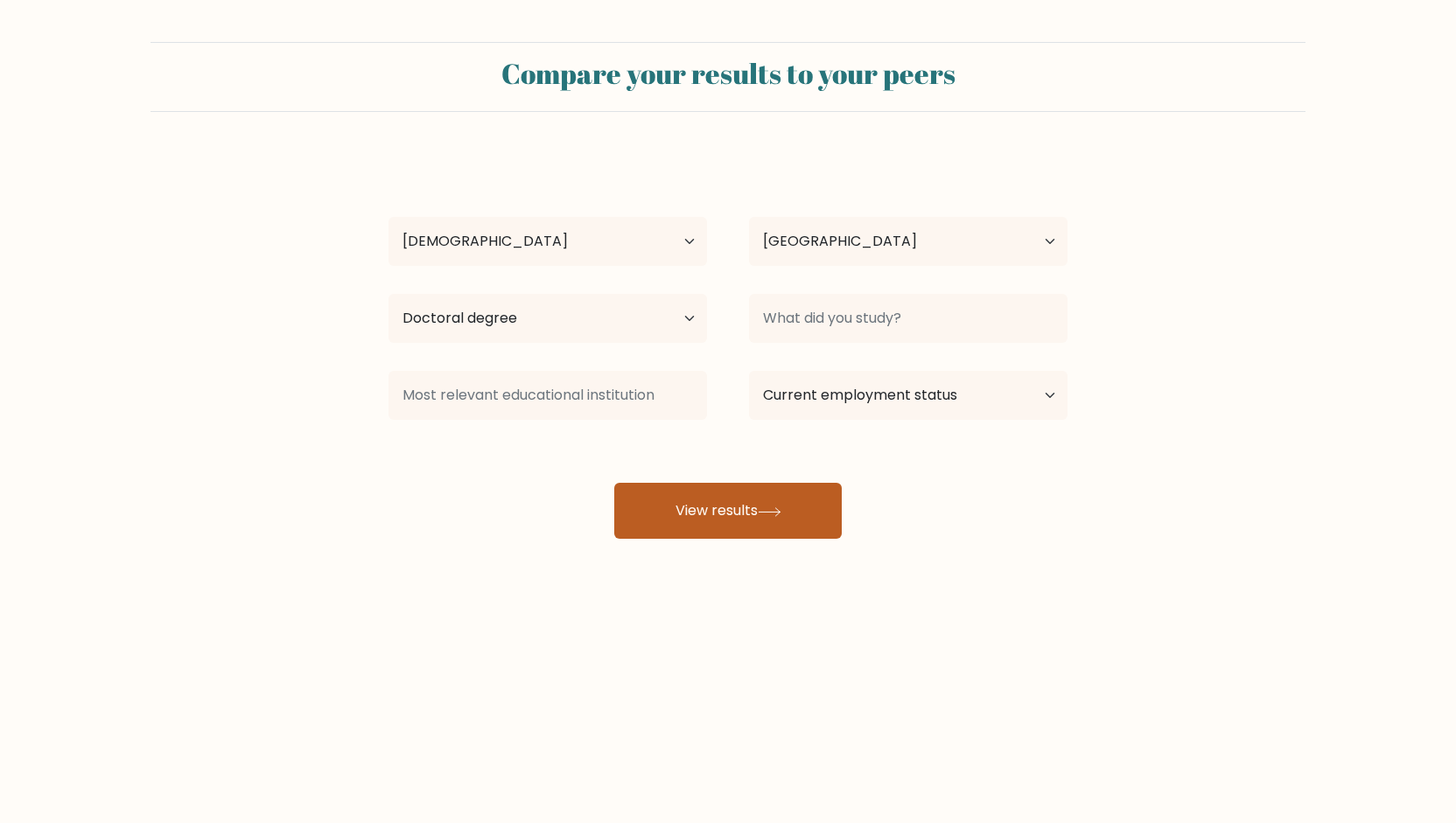
click at [761, 504] on button "View results" at bounding box center [727, 511] width 228 height 56
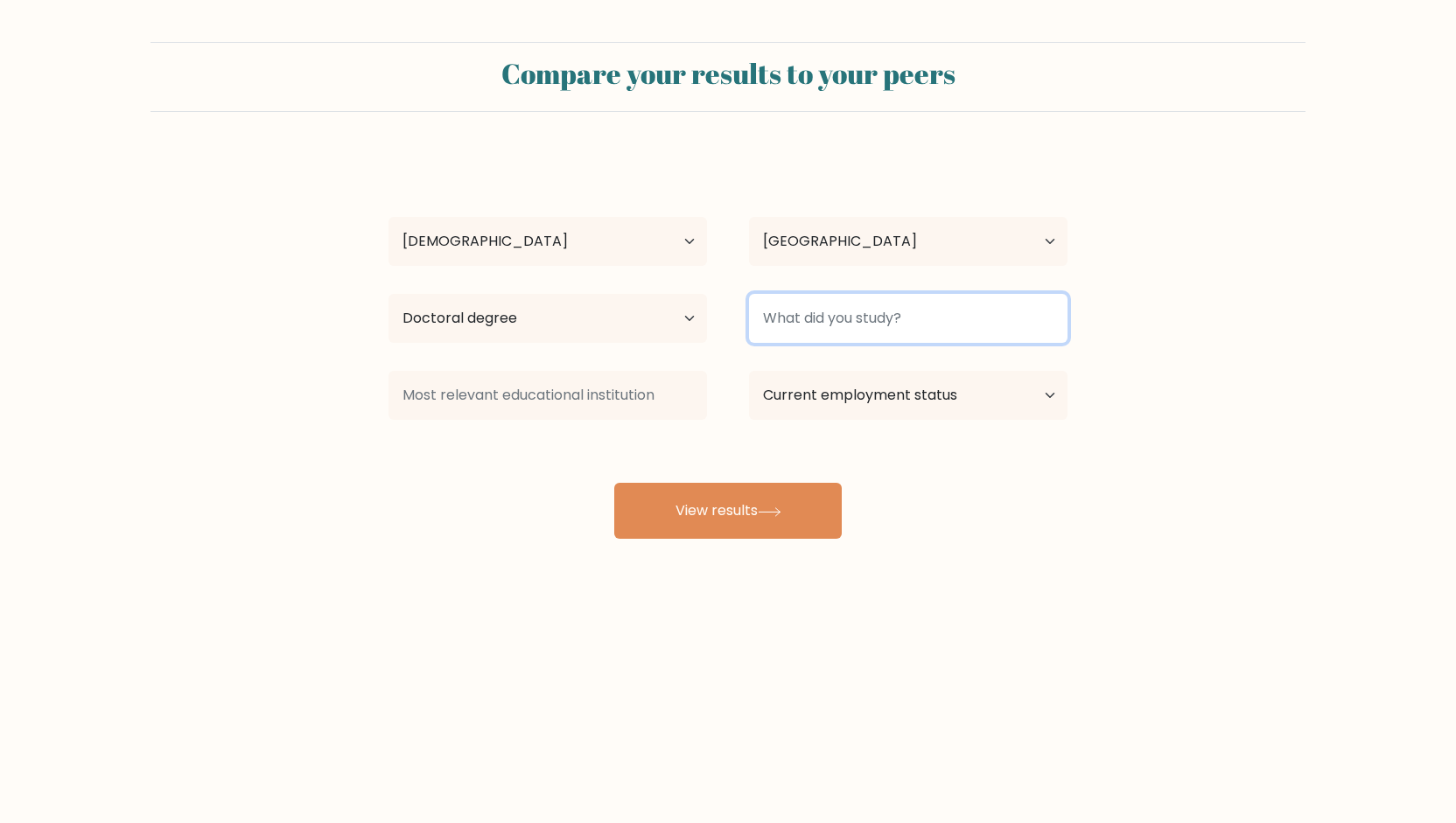
click at [835, 313] on input at bounding box center [908, 319] width 318 height 49
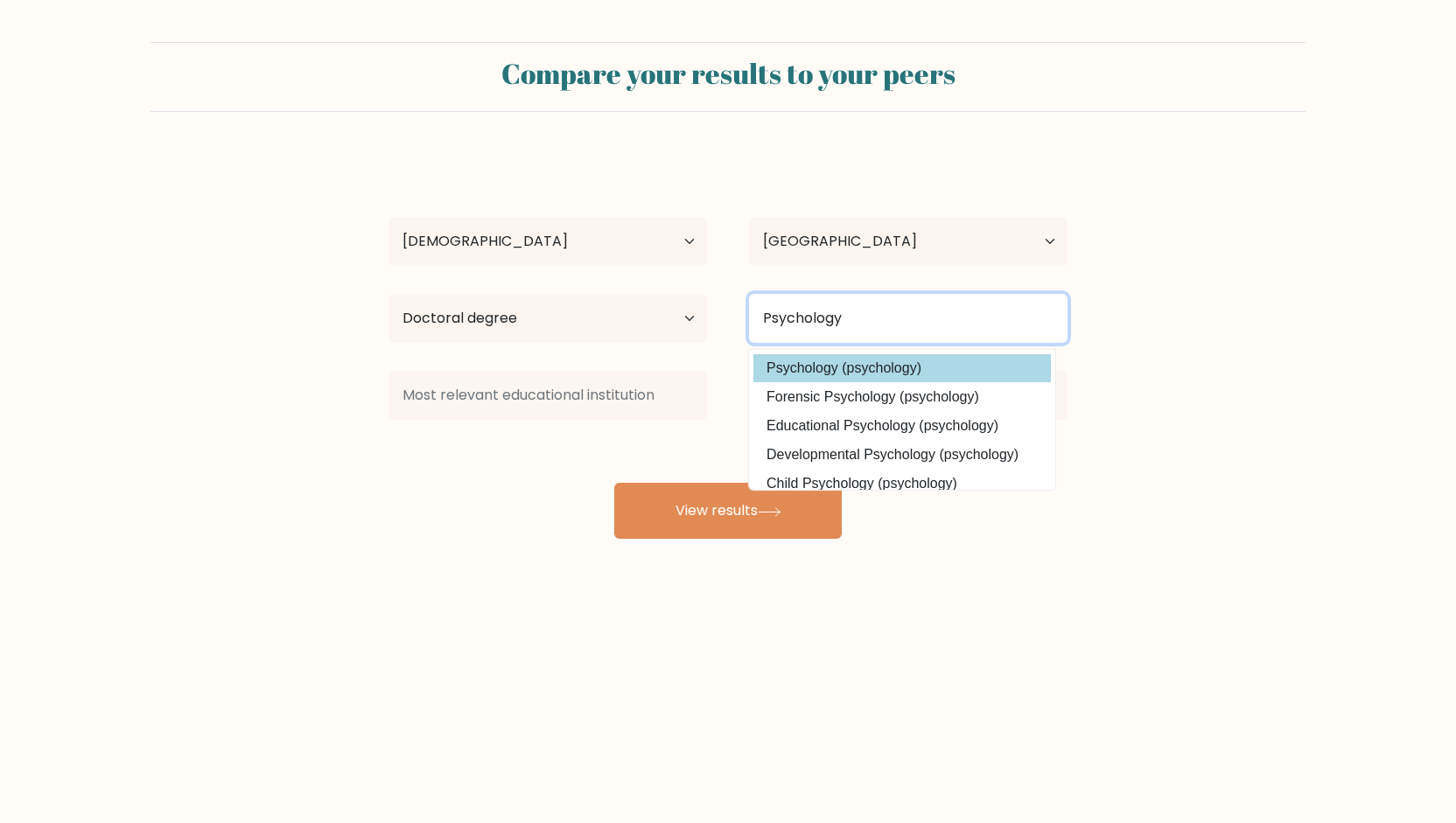
type input "Psychology"
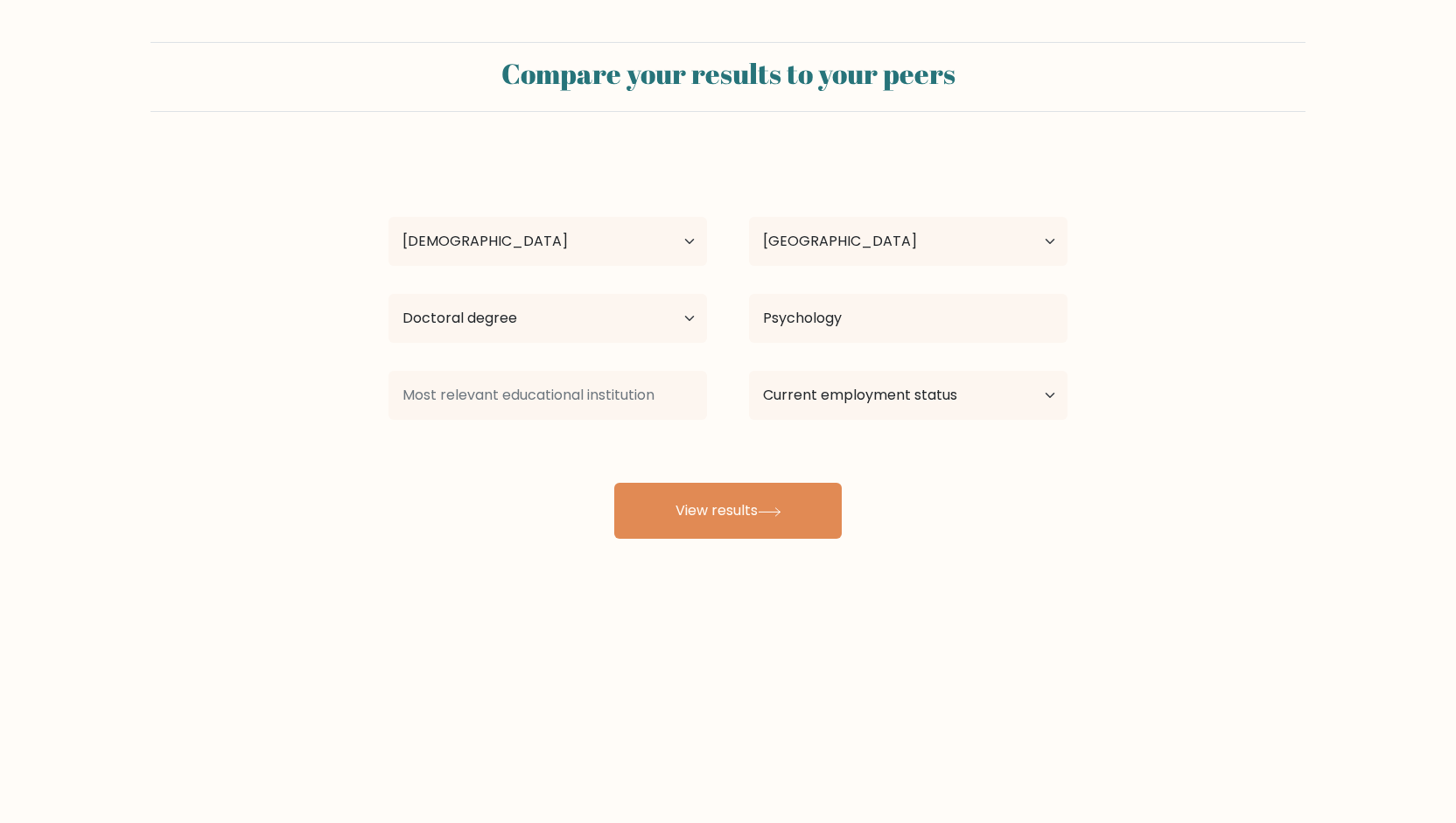
click at [823, 371] on div "ddd ddd Age Under 18 years old 18-24 years old 25-34 years old 35-44 years old …" at bounding box center [727, 347] width 700 height 385
click at [780, 491] on button "View results" at bounding box center [727, 511] width 228 height 56
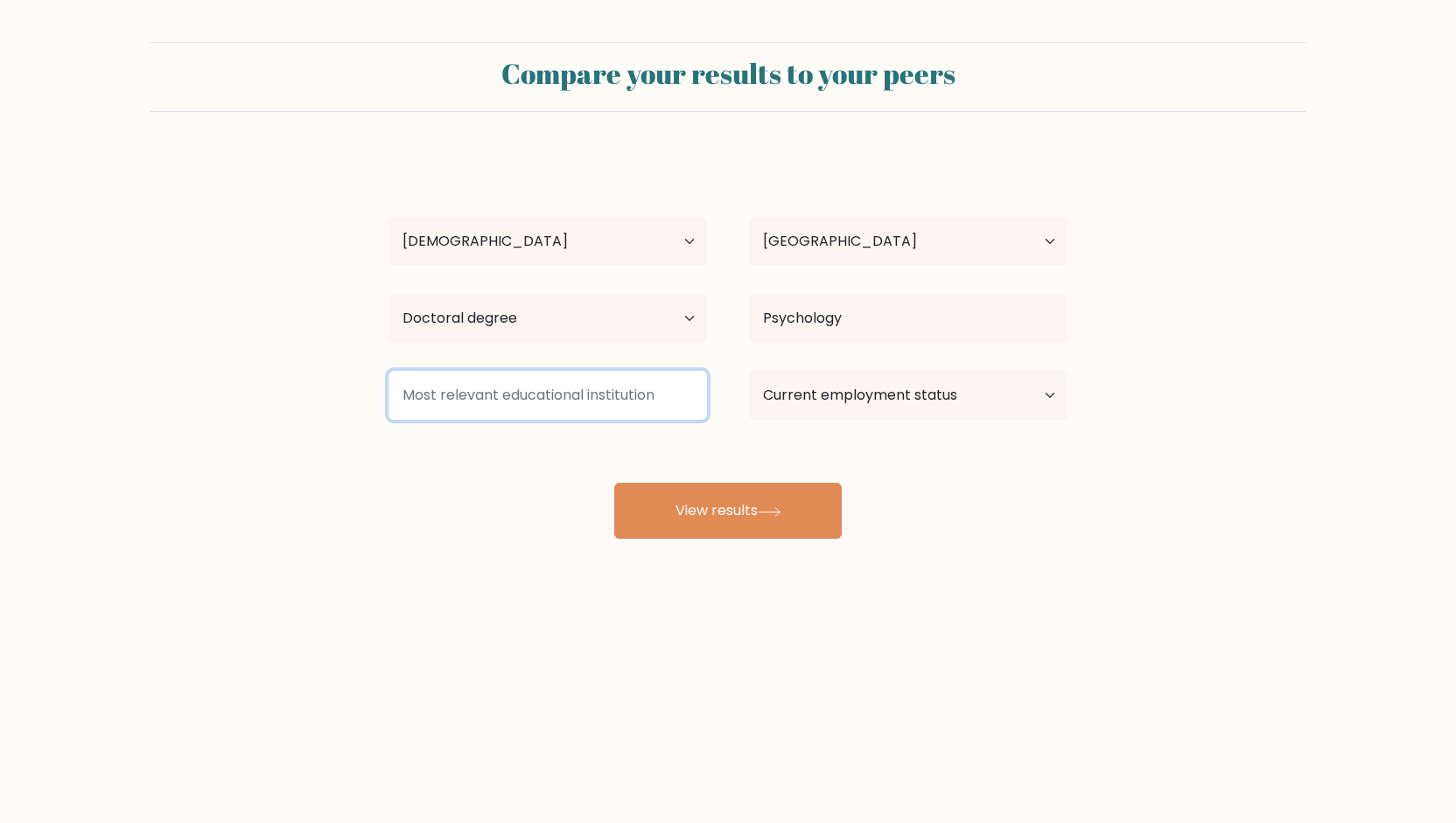
click at [613, 412] on input at bounding box center [547, 395] width 318 height 49
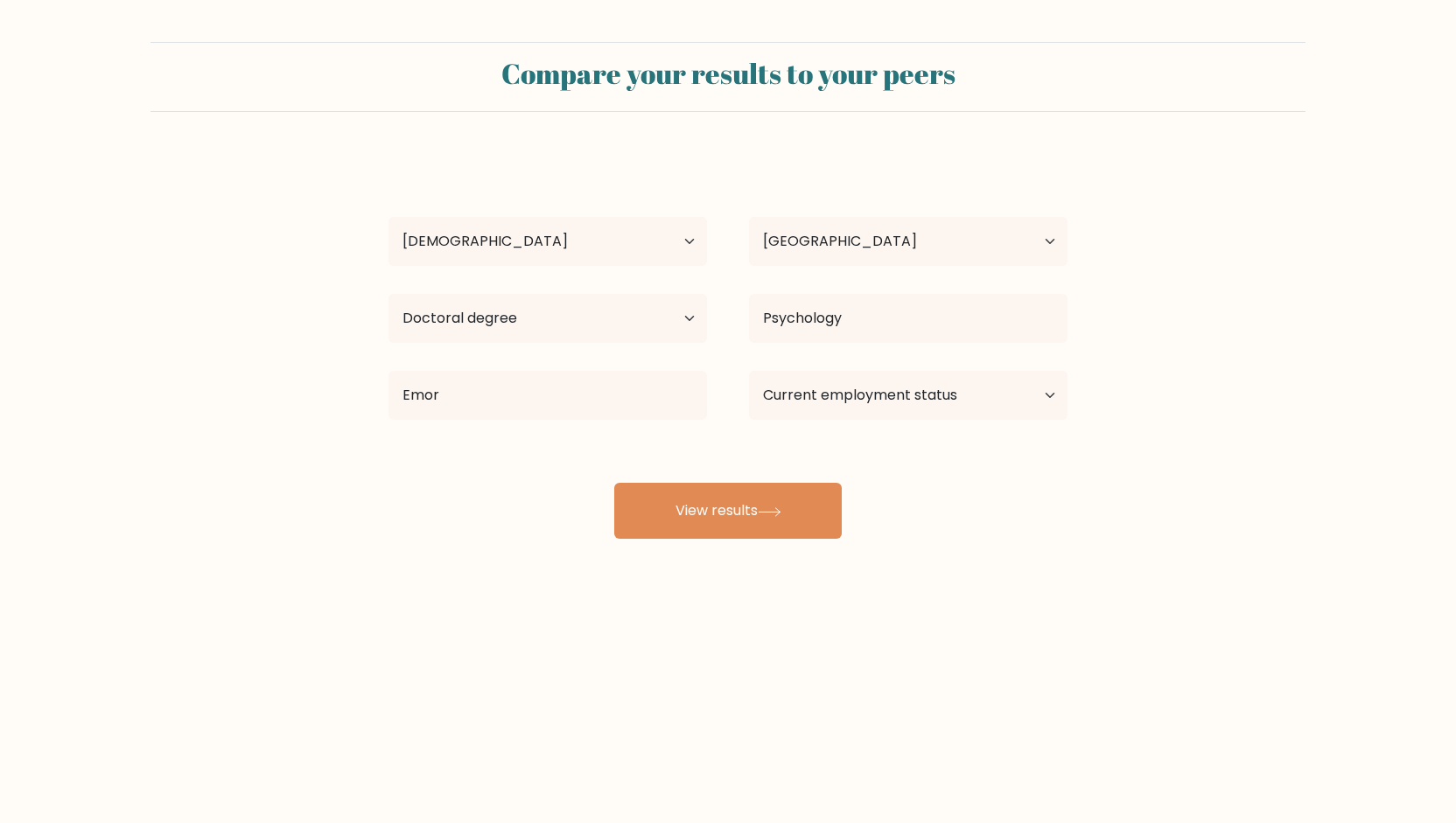
click at [575, 442] on div "ddd ddd Age Under 18 years old 18-24 years old 25-34 years old 35-44 years old …" at bounding box center [727, 347] width 700 height 385
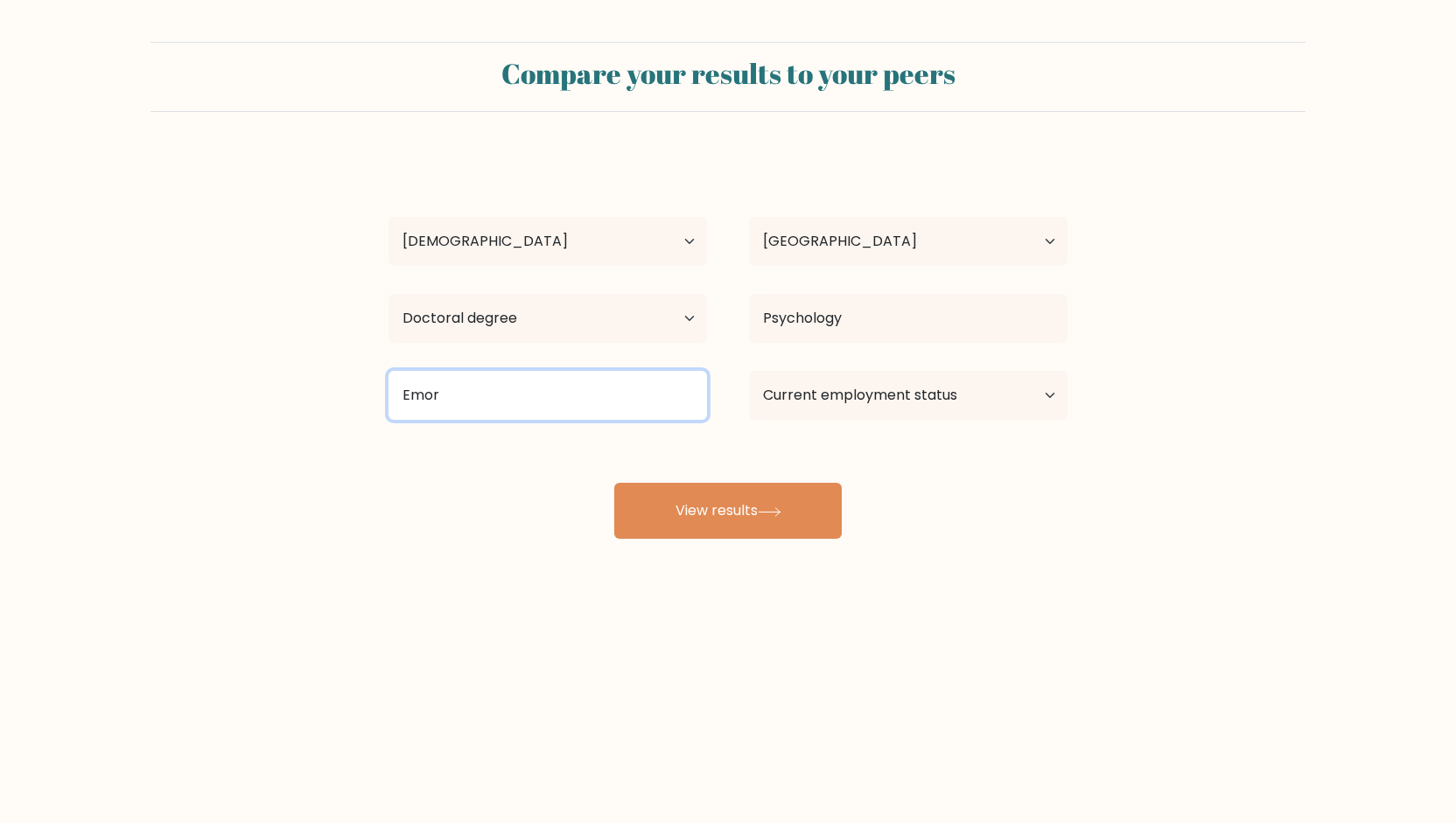
click at [603, 395] on input "Emor" at bounding box center [547, 395] width 318 height 49
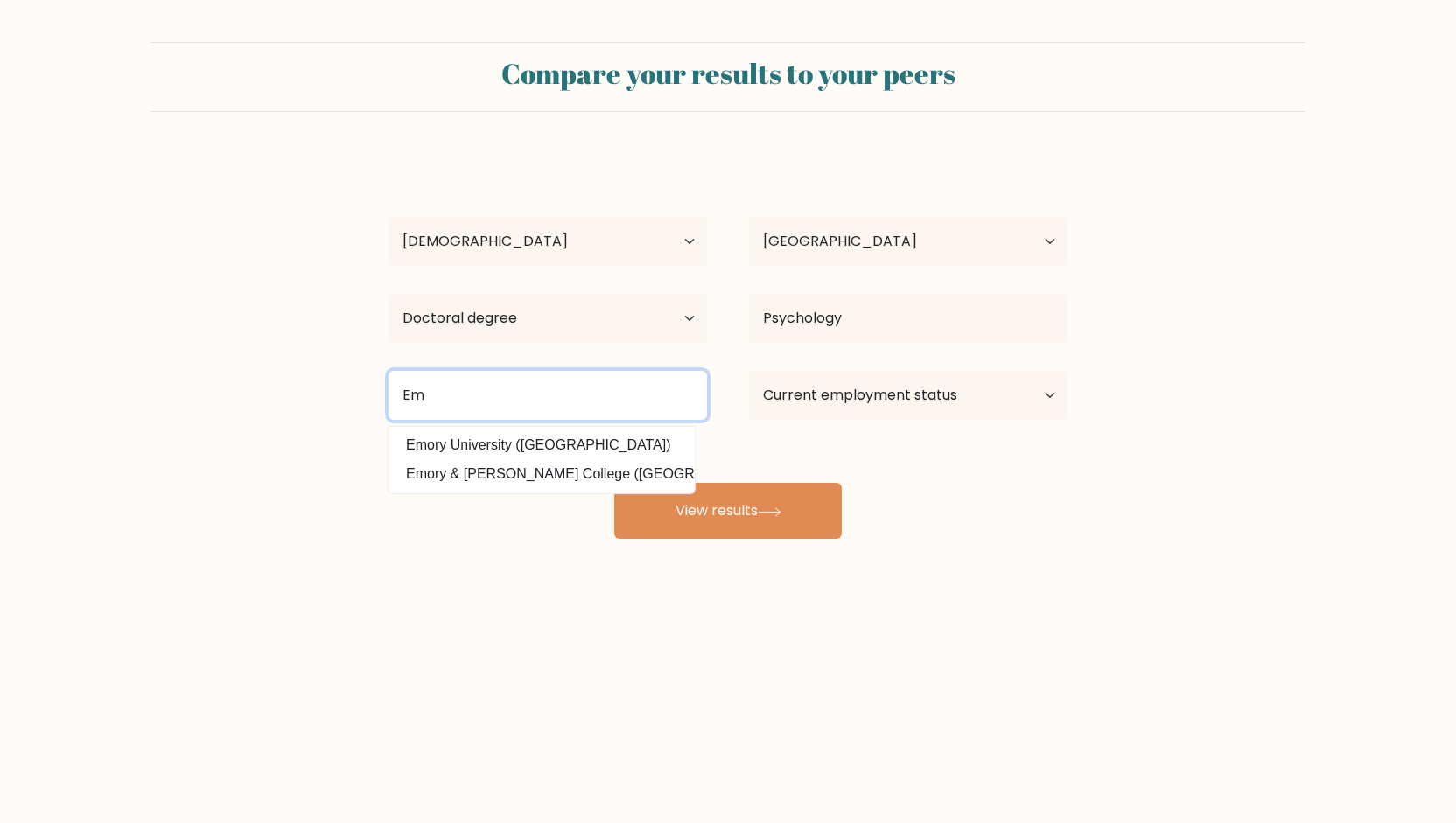
type input "E"
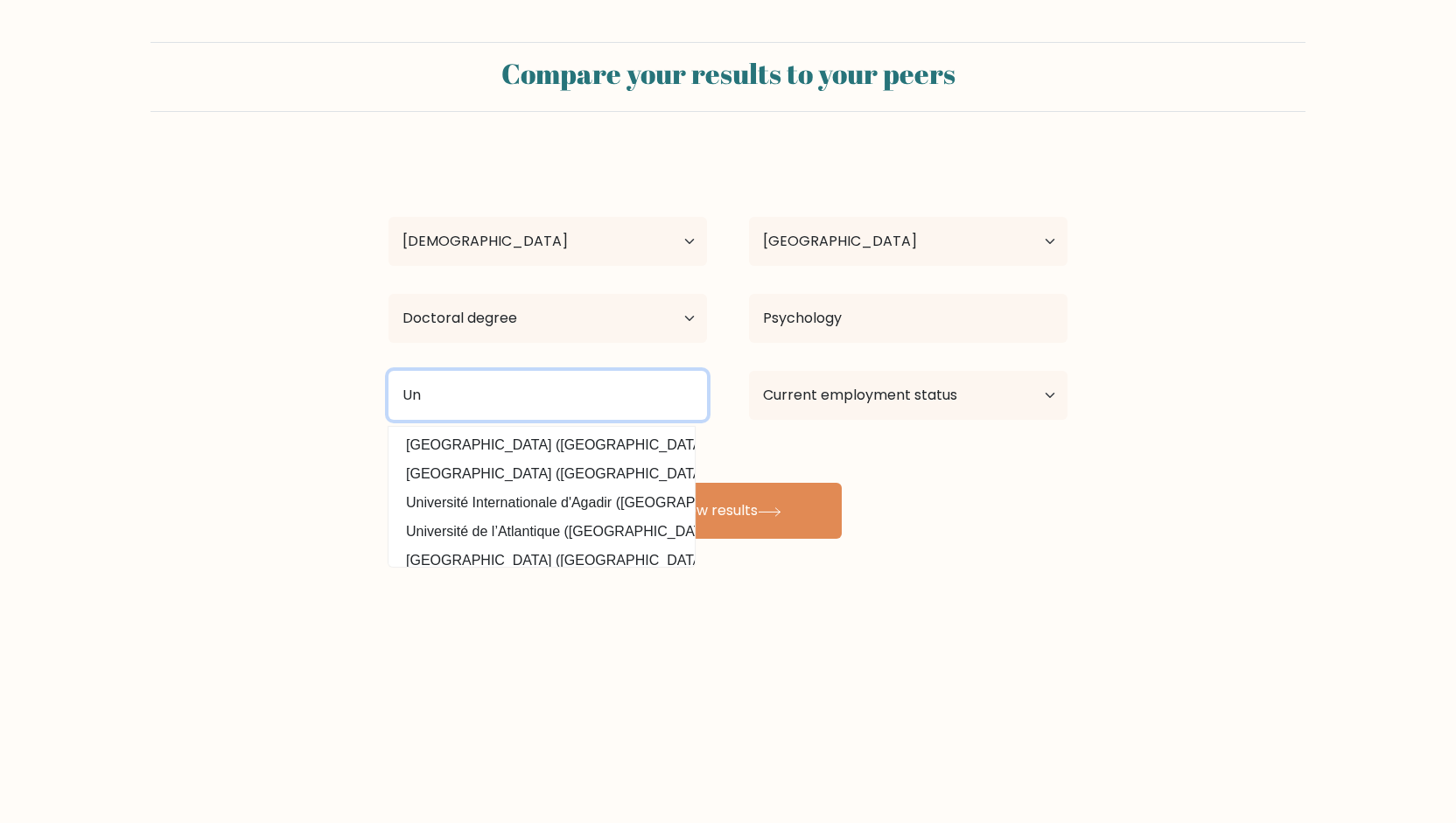
type input "U"
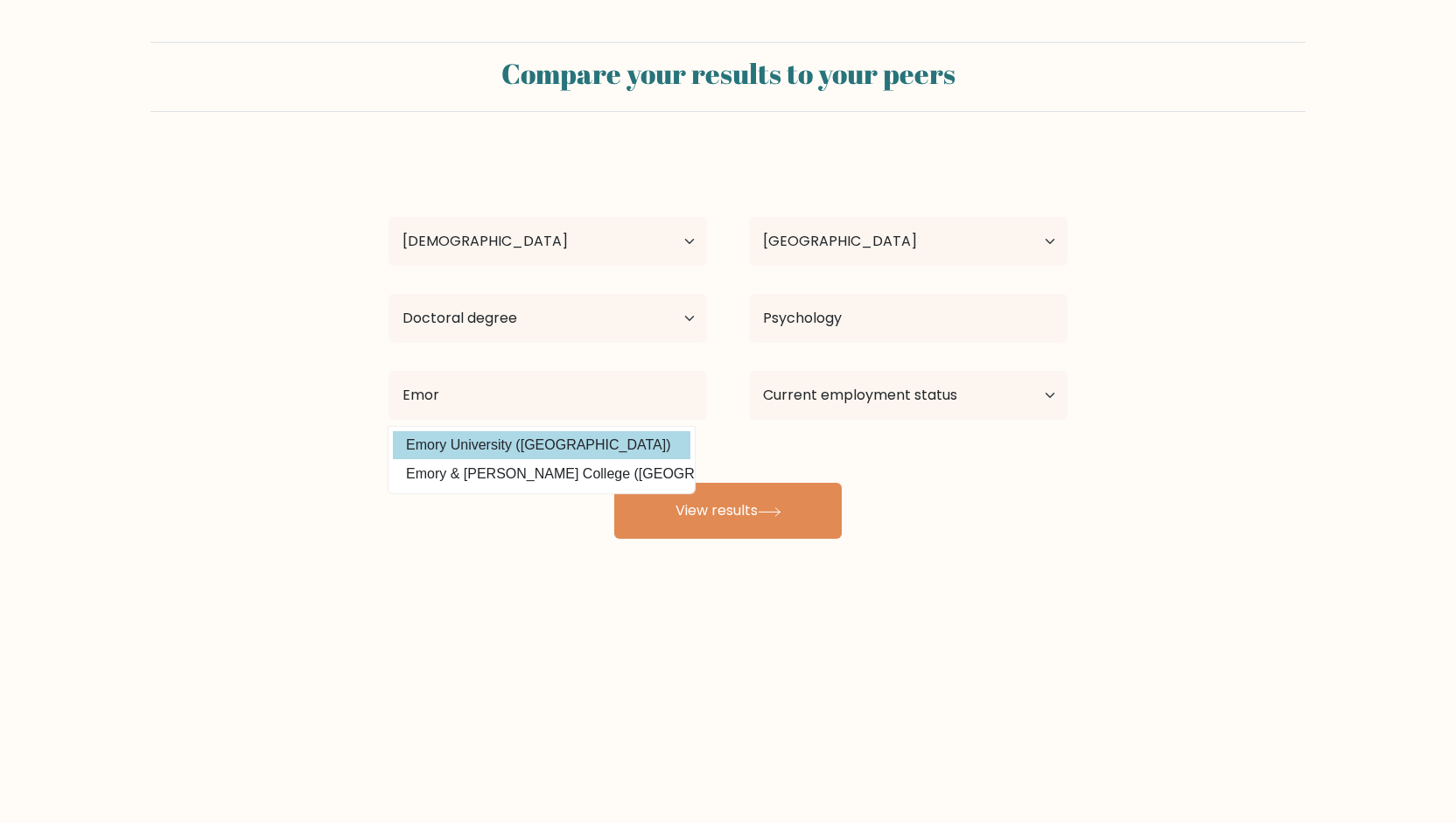
click at [563, 442] on div "ddd ddd Age Under 18 years old 18-24 years old 25-34 years old 35-44 years old …" at bounding box center [727, 347] width 700 height 385
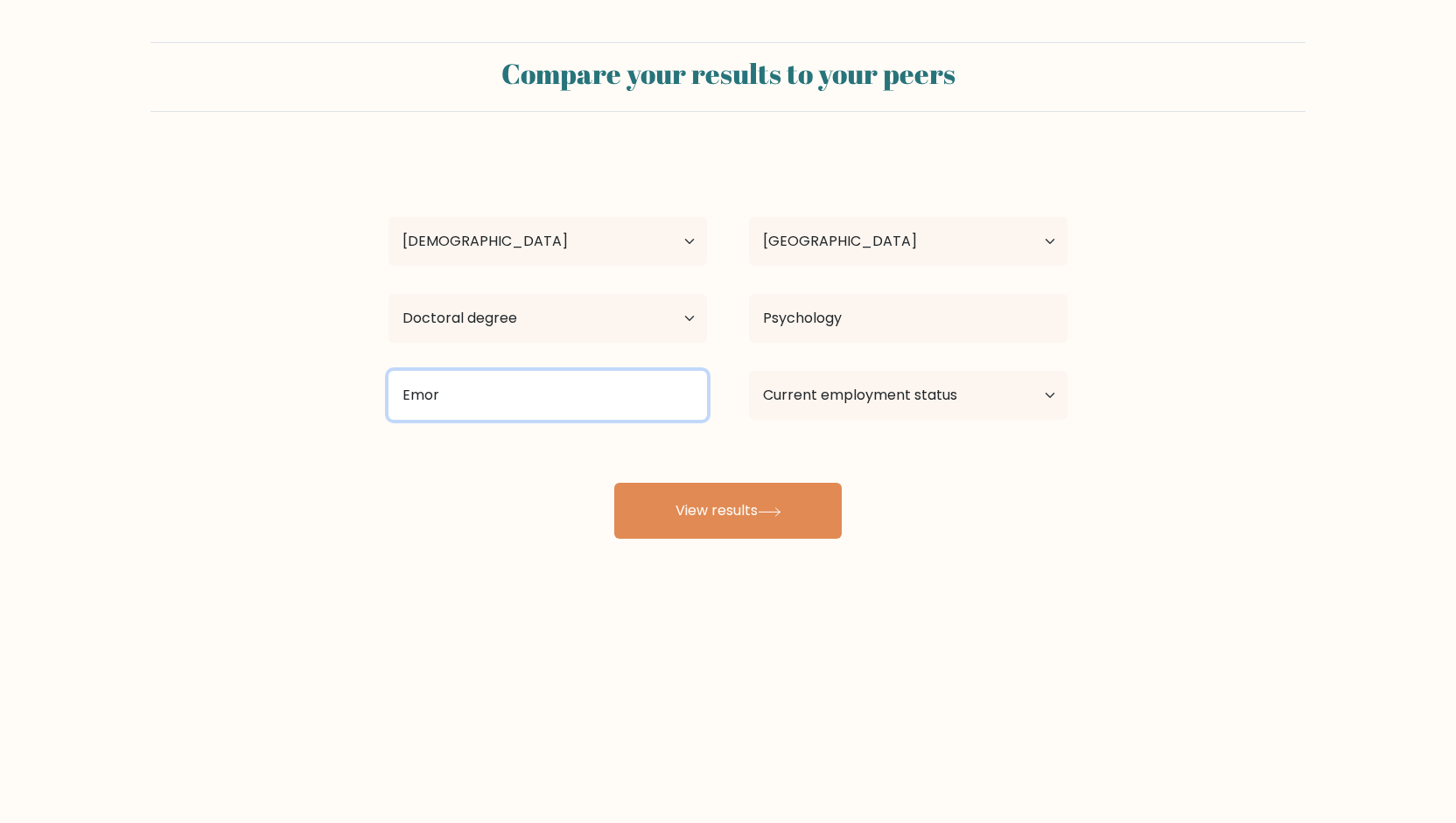
click at [560, 385] on input "Emor" at bounding box center [547, 395] width 318 height 49
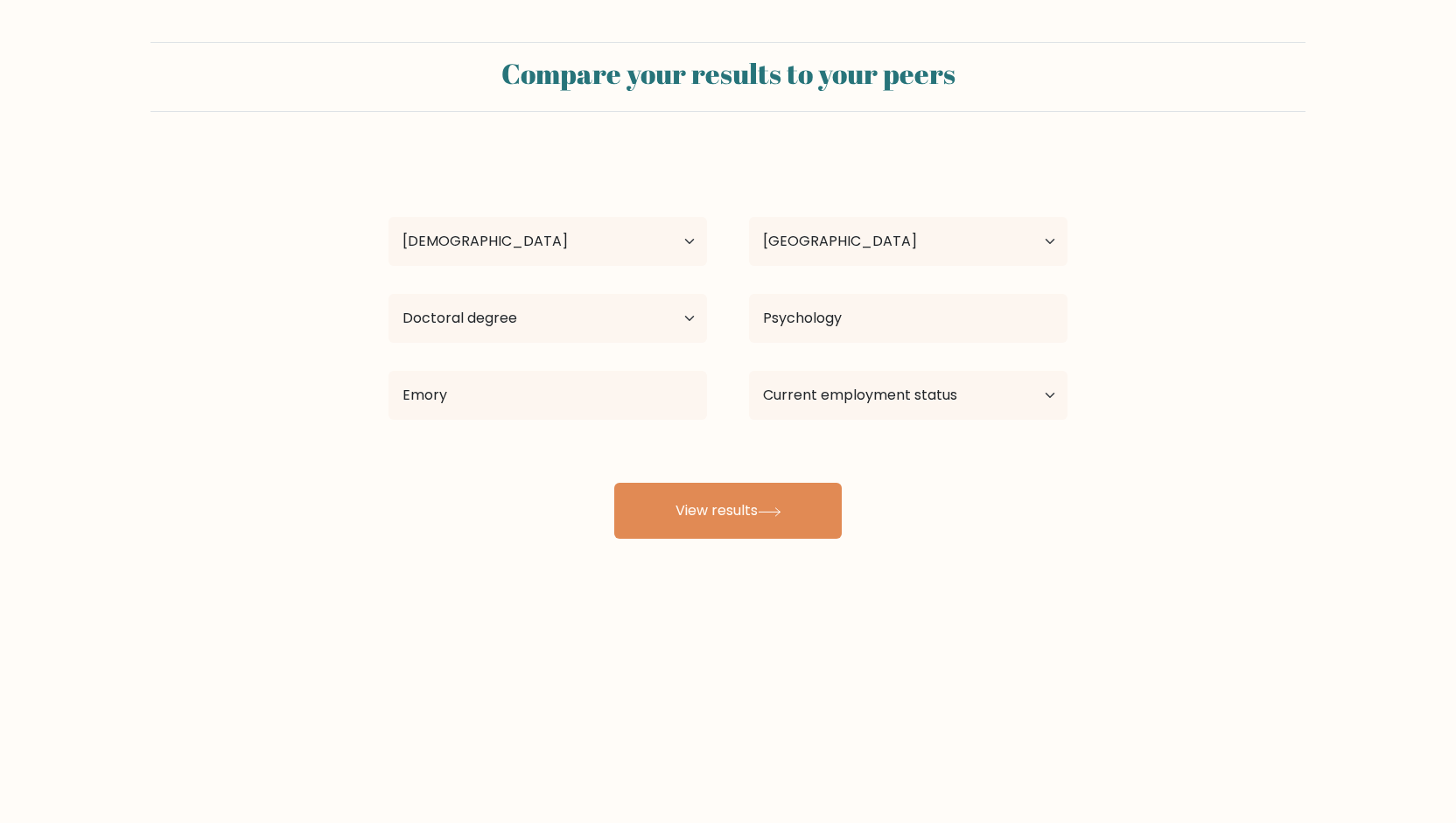
click at [530, 450] on div "ddd ddd Age Under 18 years old 18-24 years old 25-34 years old 35-44 years old …" at bounding box center [727, 347] width 700 height 385
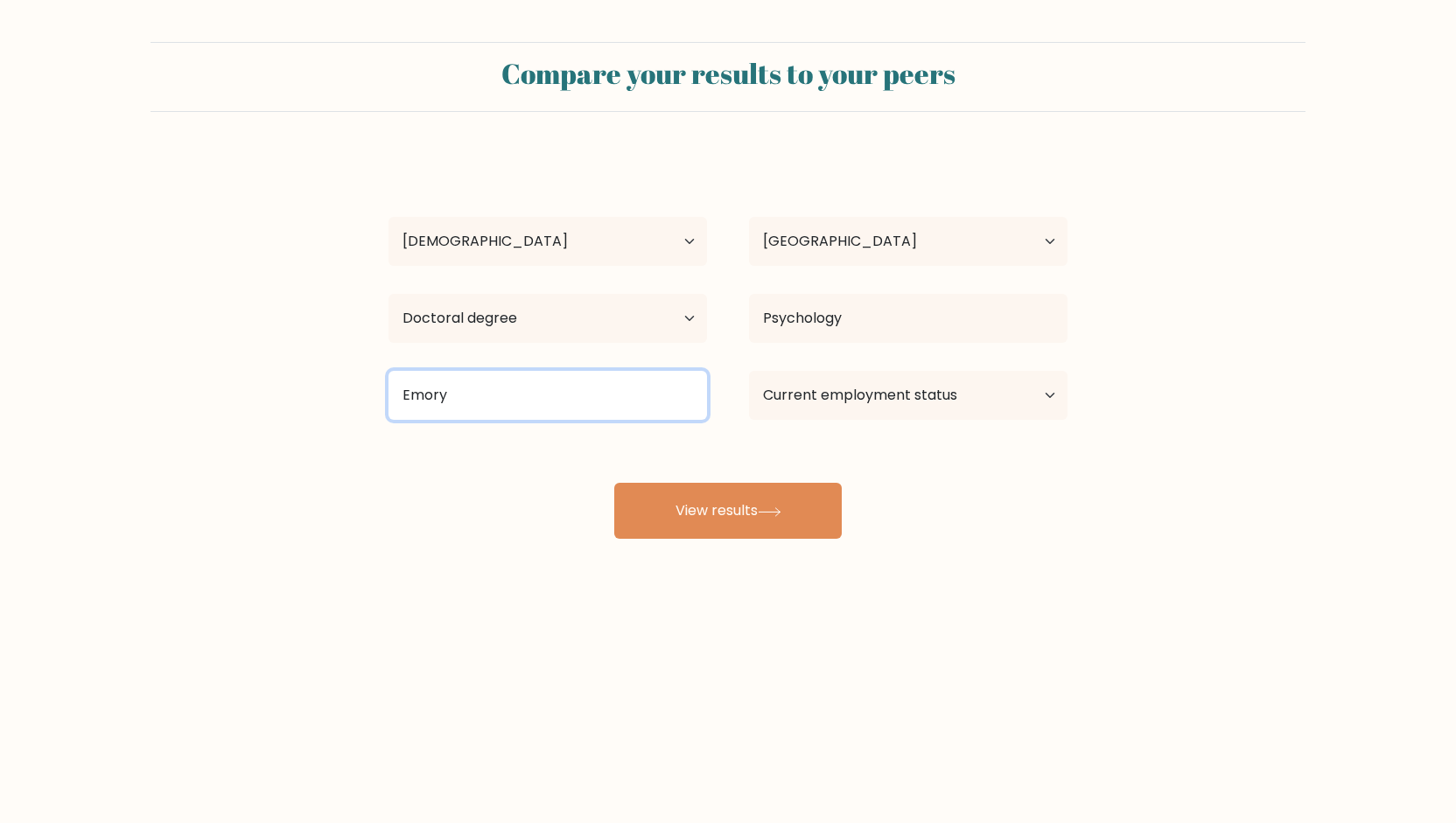
click at [505, 419] on input "Emory" at bounding box center [547, 395] width 318 height 49
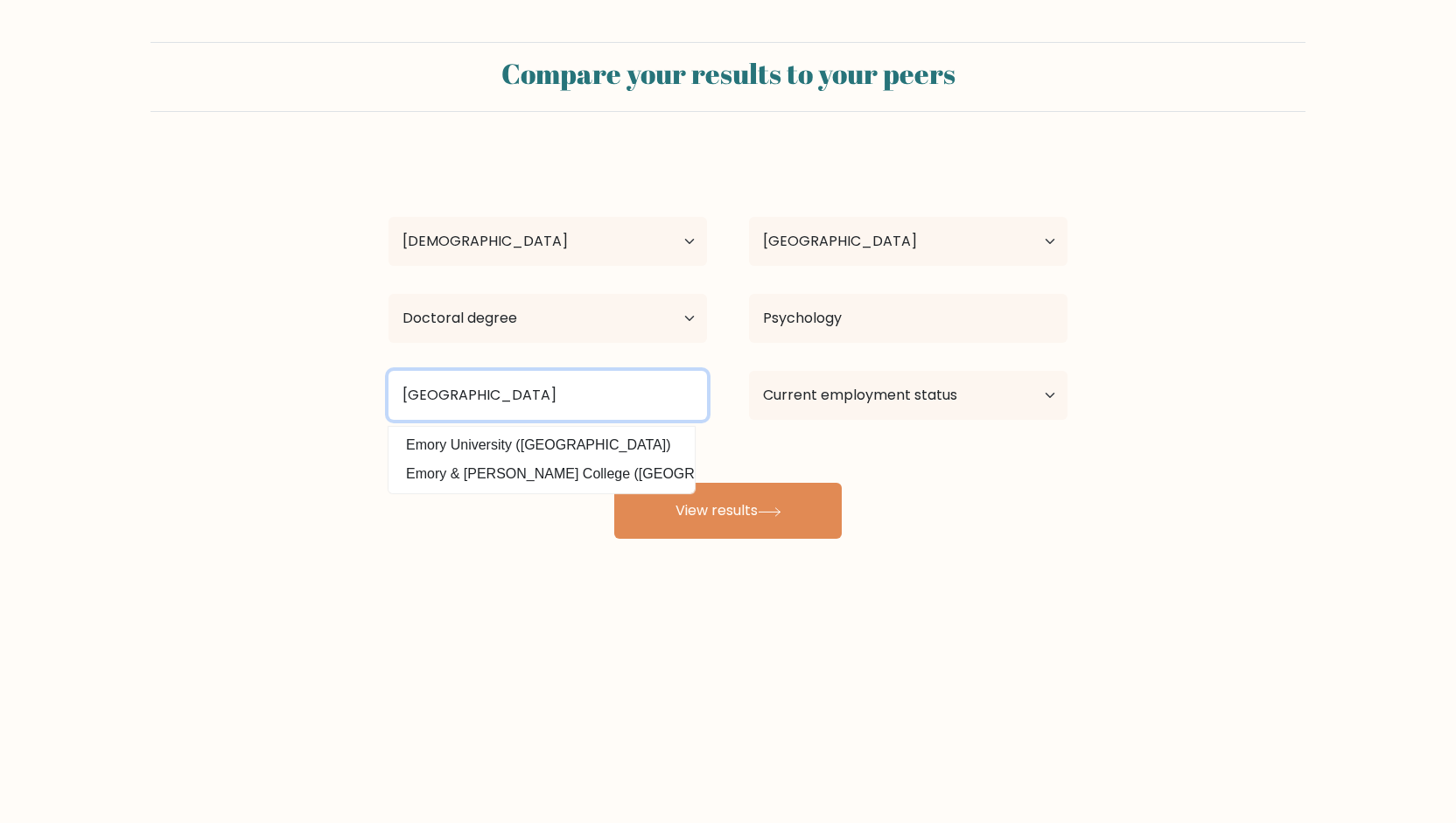
type input "Emory University"
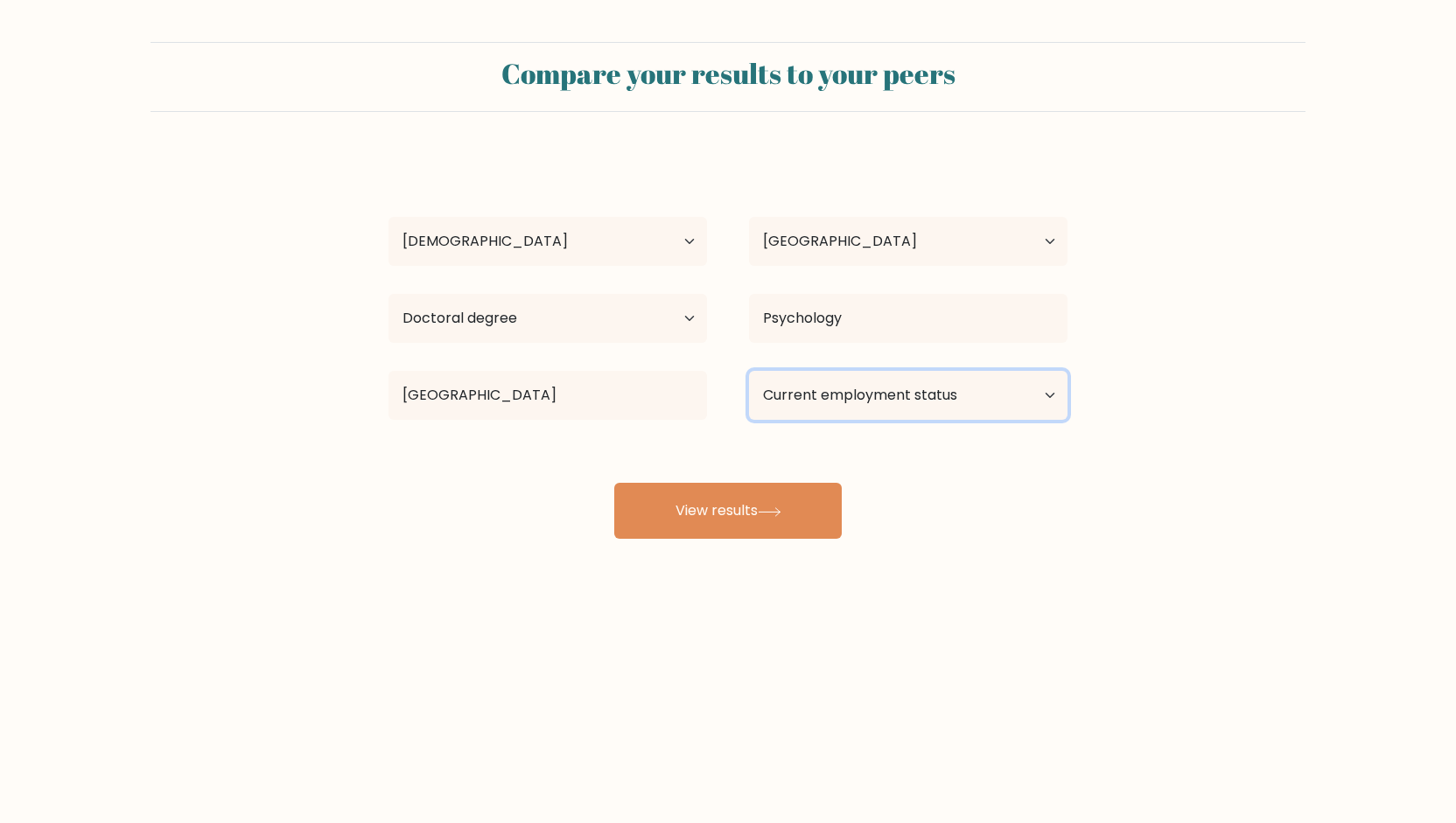
click at [831, 404] on select "Current employment status Employed Student Retired Other / prefer not to answer" at bounding box center [908, 395] width 318 height 49
select select "employed"
click at [749, 371] on select "Current employment status Employed Student Retired Other / prefer not to answer" at bounding box center [908, 395] width 318 height 49
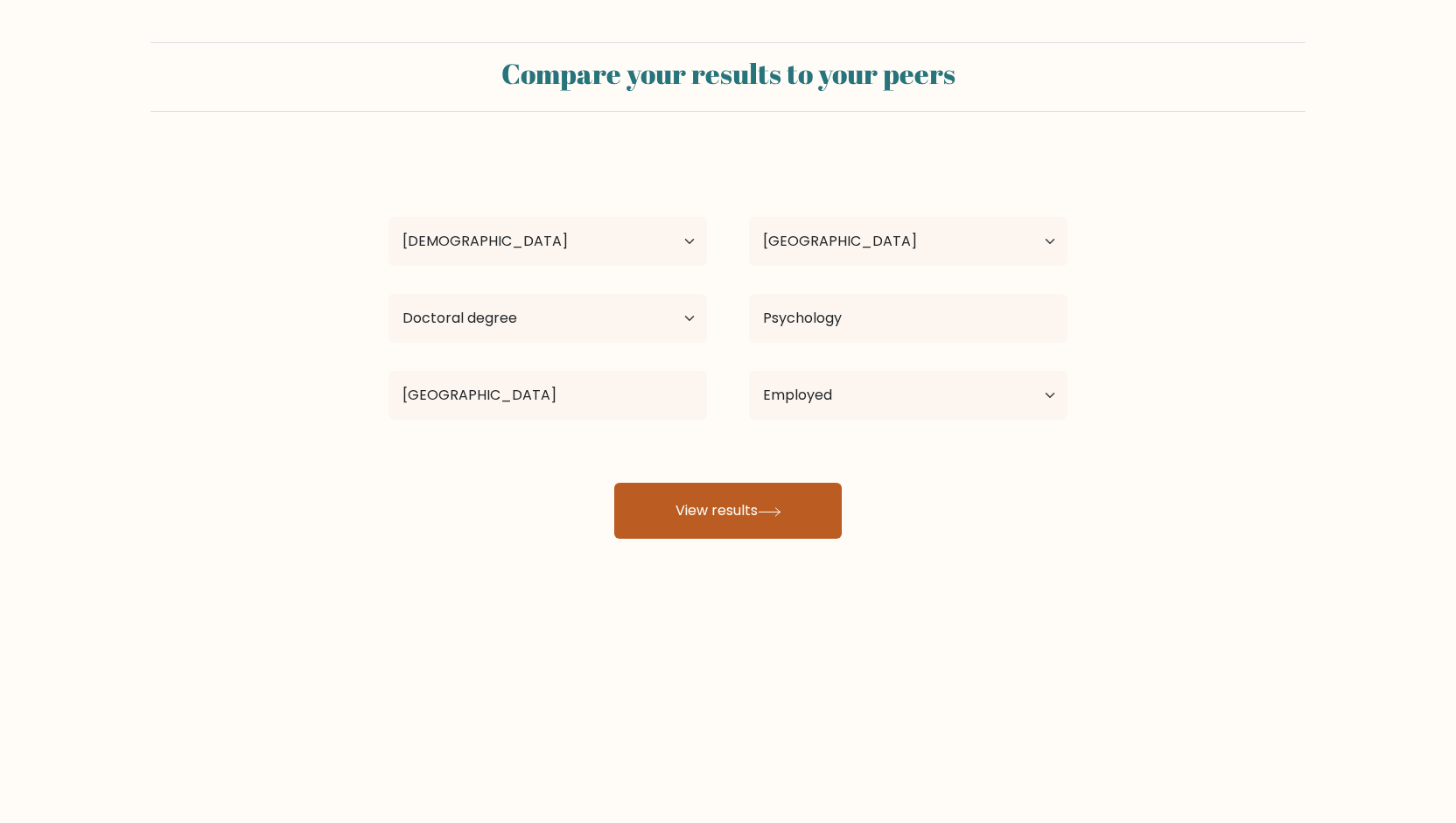
click at [781, 507] on icon at bounding box center [770, 512] width 23 height 10
